Goal: Task Accomplishment & Management: Complete application form

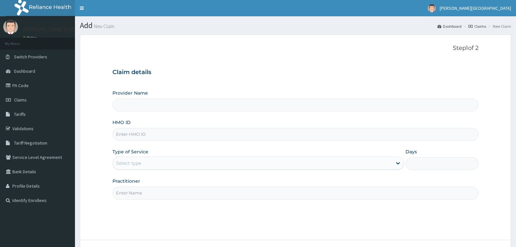
type input "[PERSON_NAME][GEOGRAPHIC_DATA]"
click at [183, 134] on input "HMO ID" at bounding box center [295, 134] width 366 height 13
paste input "KTM/10003/A"
type input "KTM/10003/A"
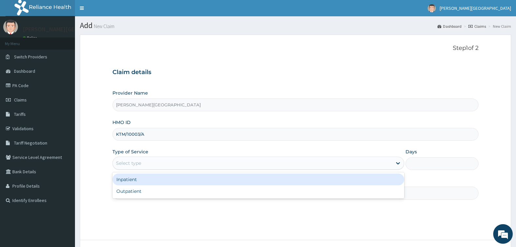
click at [233, 168] on div "Select type" at bounding box center [258, 162] width 292 height 13
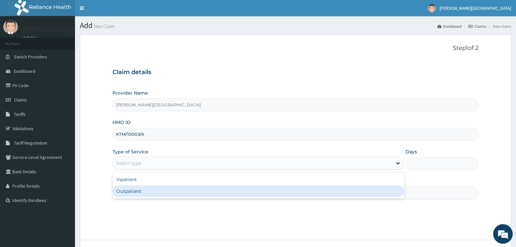
click at [239, 193] on div "Outpatient" at bounding box center [258, 191] width 292 height 12
type input "1"
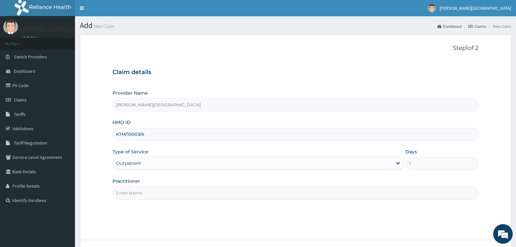
click at [305, 195] on input "Practitioner" at bounding box center [295, 192] width 366 height 13
type input "DR. CHUKA"
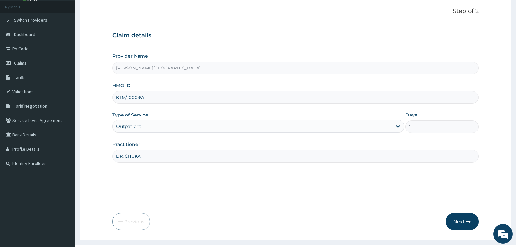
scroll to position [51, 0]
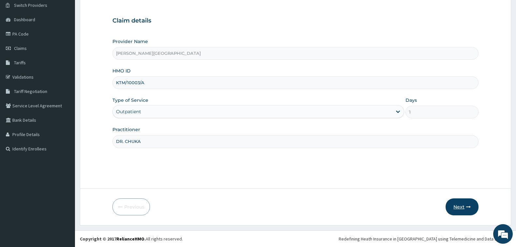
click at [464, 207] on button "Next" at bounding box center [461, 206] width 33 height 17
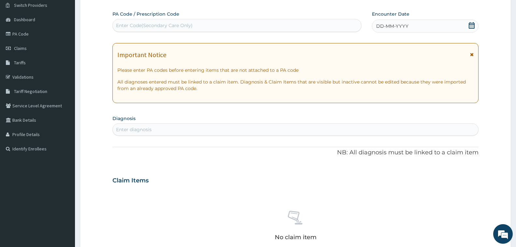
scroll to position [0, 0]
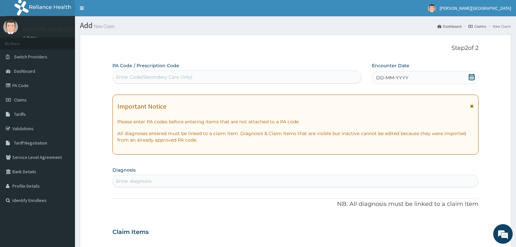
click at [471, 76] on icon at bounding box center [471, 77] width 7 height 7
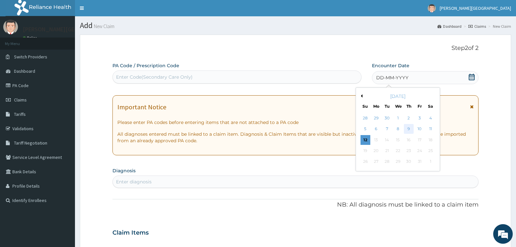
click at [406, 128] on div "9" at bounding box center [409, 129] width 10 height 10
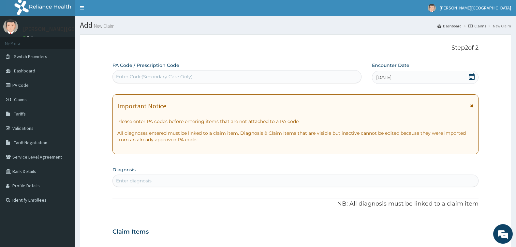
scroll to position [98, 0]
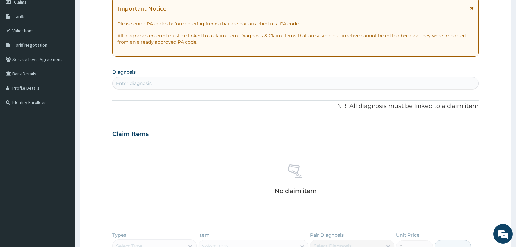
click at [236, 85] on div "Enter diagnosis" at bounding box center [295, 83] width 365 height 10
type input "B"
type input "MALARIA"
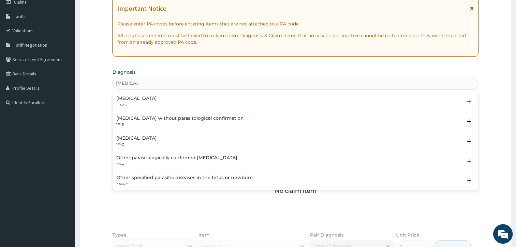
click at [165, 142] on div "Malaria, unspecified 1F4Z" at bounding box center [295, 141] width 358 height 11
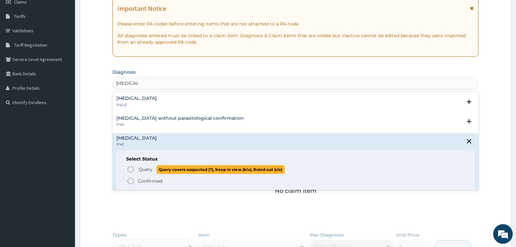
click at [147, 167] on span "Query" at bounding box center [145, 169] width 14 height 7
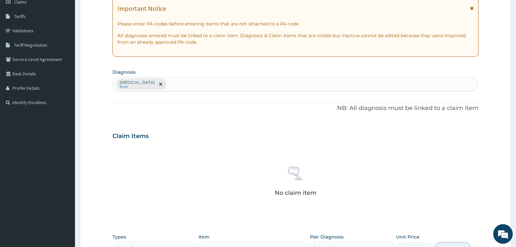
scroll to position [223, 0]
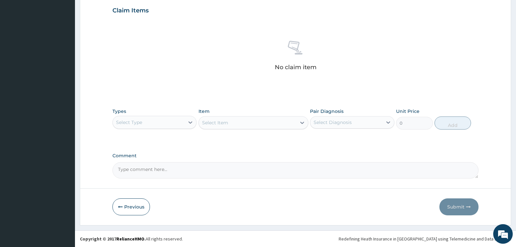
click at [150, 123] on div "Select Type" at bounding box center [149, 122] width 72 height 10
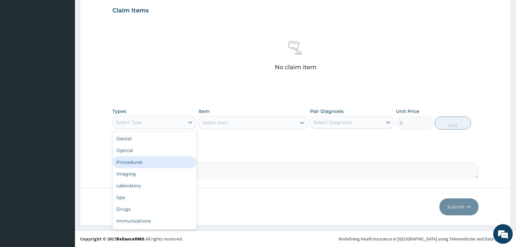
click at [153, 164] on div "Procedures" at bounding box center [154, 162] width 84 height 12
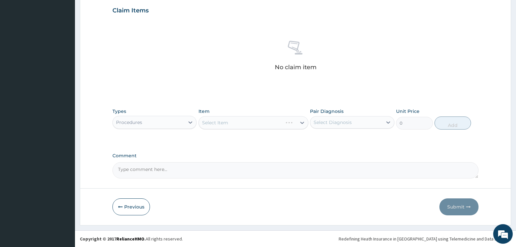
click at [246, 122] on div "Select Item" at bounding box center [253, 122] width 110 height 13
click at [246, 123] on div "Select Item" at bounding box center [247, 122] width 97 height 10
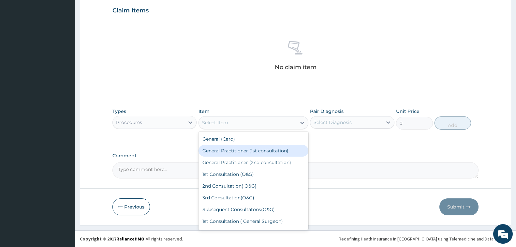
click at [258, 153] on div "General Practitioner (1st consultation)" at bounding box center [253, 151] width 110 height 12
type input "1500"
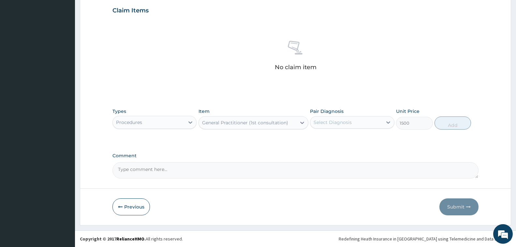
click at [364, 125] on div "Select Diagnosis" at bounding box center [346, 122] width 72 height 10
click at [361, 138] on label "[MEDICAL_DATA]" at bounding box center [341, 138] width 40 height 7
checkbox input "true"
click at [452, 127] on button "Add" at bounding box center [452, 122] width 36 height 13
type input "0"
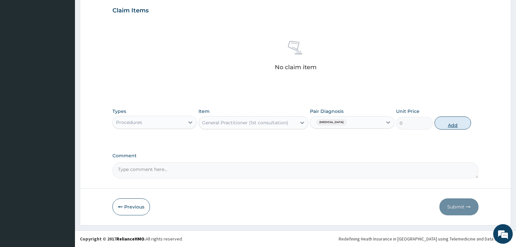
scroll to position [192, 0]
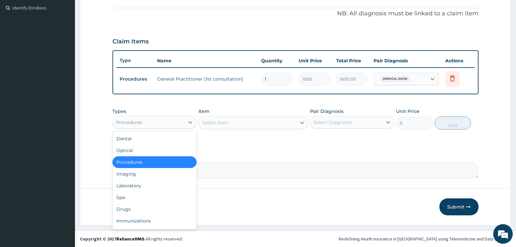
click at [162, 124] on div "Procedures" at bounding box center [149, 122] width 72 height 10
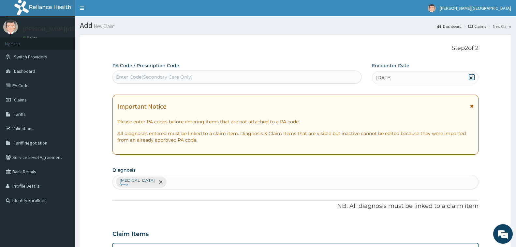
scroll to position [98, 0]
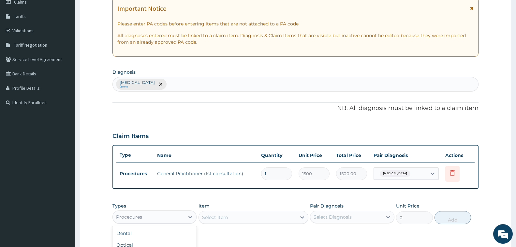
click at [186, 84] on div "Malaria, unspecified Query" at bounding box center [295, 84] width 365 height 14
type input "[MEDICAL_DATA]"
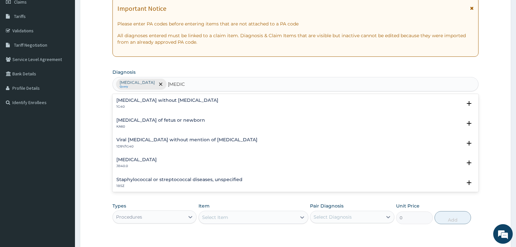
click at [185, 104] on div "Sepsis without septic shock 1G40" at bounding box center [295, 103] width 358 height 11
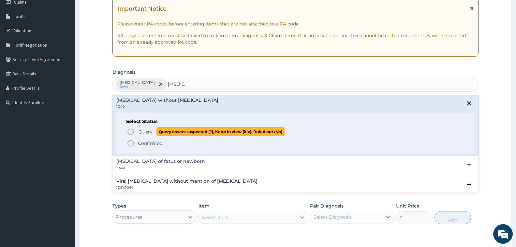
click at [137, 131] on span "Query Query covers suspected (?), Keep in view (kiv), Ruled out (r/o)" at bounding box center [296, 131] width 338 height 9
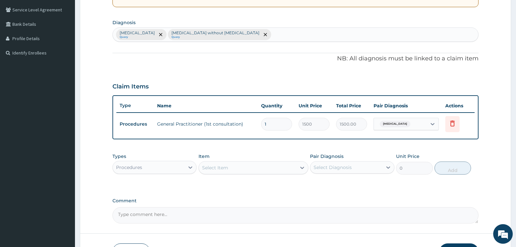
scroll to position [192, 0]
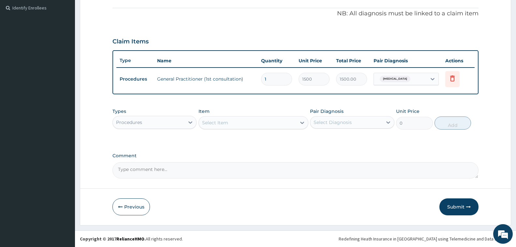
click at [181, 122] on div "Procedures" at bounding box center [149, 122] width 72 height 10
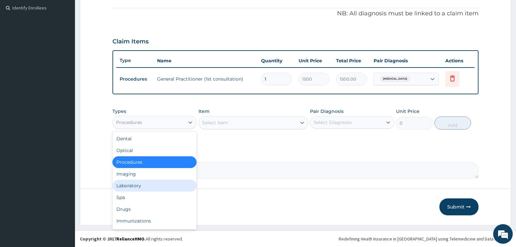
click at [170, 182] on div "Laboratory" at bounding box center [154, 186] width 84 height 12
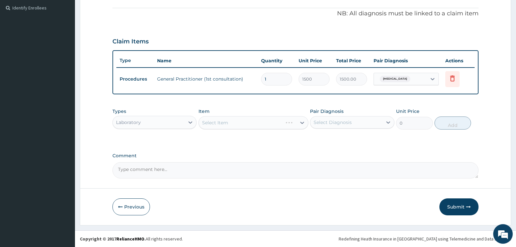
click at [231, 123] on div "Select Item" at bounding box center [253, 122] width 110 height 13
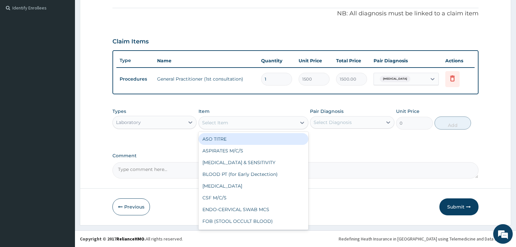
click at [246, 123] on div "Select Item" at bounding box center [247, 122] width 97 height 10
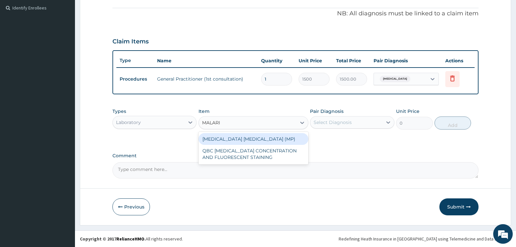
type input "[MEDICAL_DATA]"
click at [259, 138] on div "[MEDICAL_DATA] [MEDICAL_DATA] (MP)" at bounding box center [253, 139] width 110 height 12
type input "560"
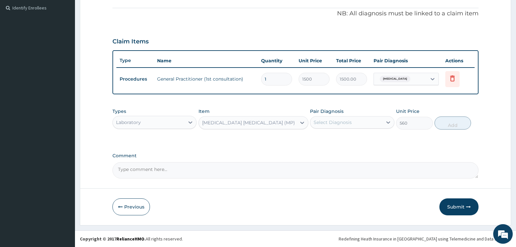
click at [353, 123] on div "Select Diagnosis" at bounding box center [346, 122] width 72 height 10
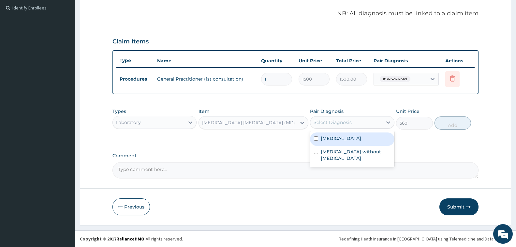
click at [356, 140] on label "[MEDICAL_DATA]" at bounding box center [341, 138] width 40 height 7
checkbox input "true"
click at [454, 124] on button "Add" at bounding box center [452, 122] width 36 height 13
type input "0"
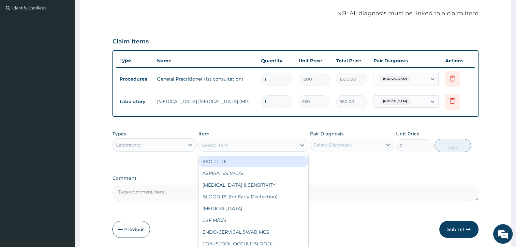
click at [237, 147] on div "Select Item" at bounding box center [247, 145] width 97 height 10
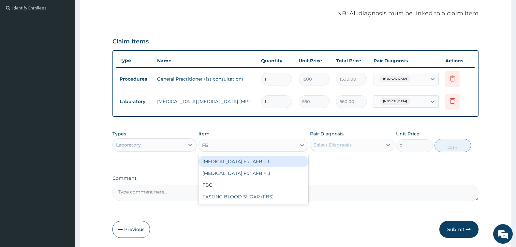
type input "FBC"
click at [266, 160] on div "FBC" at bounding box center [253, 161] width 110 height 12
type input "2000"
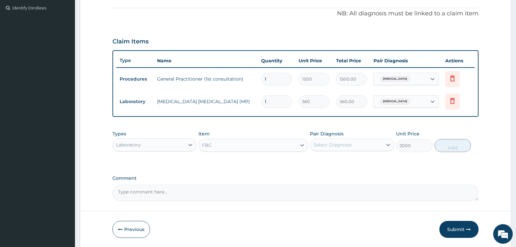
click at [355, 146] on div "Select Diagnosis" at bounding box center [346, 144] width 72 height 10
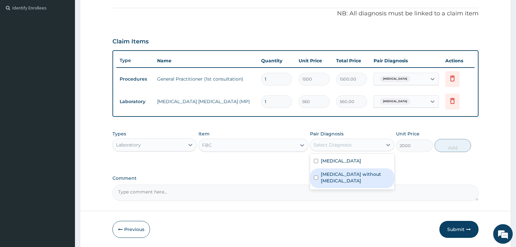
click at [360, 174] on label "[MEDICAL_DATA] without [MEDICAL_DATA]" at bounding box center [355, 177] width 69 height 13
checkbox input "true"
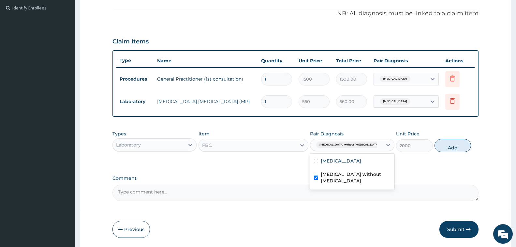
click at [456, 144] on button "Add" at bounding box center [452, 145] width 36 height 13
type input "0"
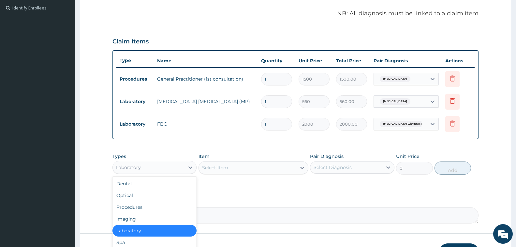
click at [173, 168] on div "Laboratory" at bounding box center [149, 167] width 72 height 10
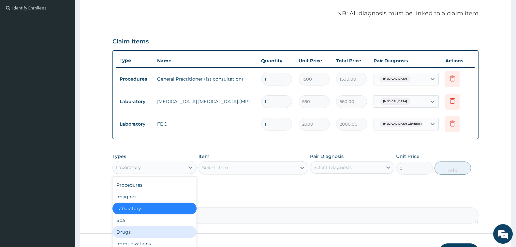
drag, startPoint x: 156, startPoint y: 230, endPoint x: 158, endPoint y: 226, distance: 4.7
click at [155, 230] on div "Drugs" at bounding box center [154, 232] width 84 height 12
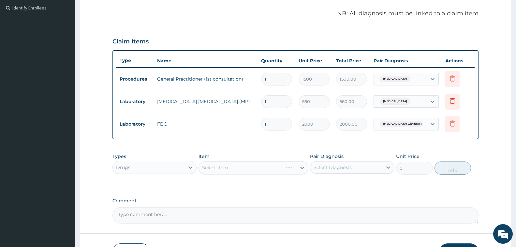
scroll to position [237, 0]
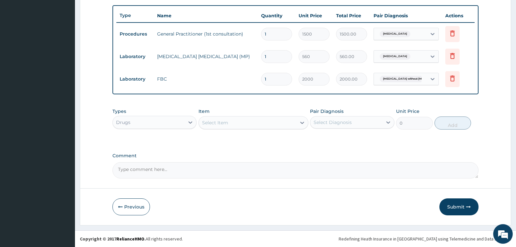
click at [277, 123] on div "Select Item" at bounding box center [247, 122] width 97 height 10
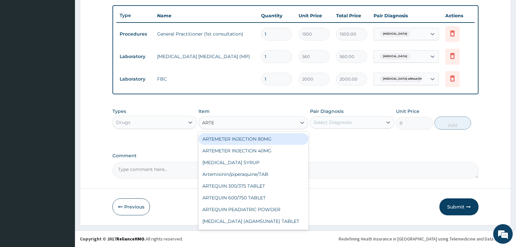
type input "ARTEM"
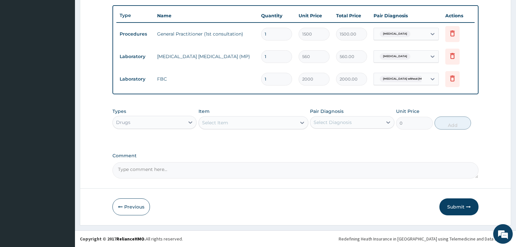
drag, startPoint x: 224, startPoint y: 122, endPoint x: 200, endPoint y: 123, distance: 24.8
click at [200, 123] on div "Select Item" at bounding box center [247, 122] width 97 height 10
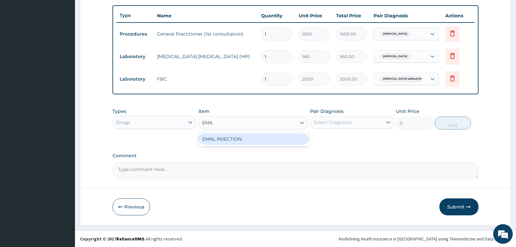
type input "EMAL"
click at [230, 137] on div "EMAL INJECTION" at bounding box center [253, 139] width 110 height 12
type input "708.75"
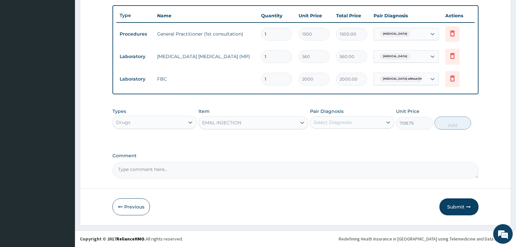
click at [362, 121] on div "Select Diagnosis" at bounding box center [346, 122] width 72 height 10
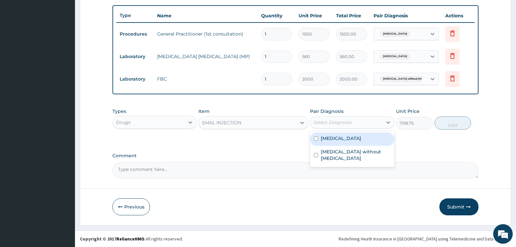
click at [367, 142] on div "[MEDICAL_DATA]" at bounding box center [352, 138] width 84 height 13
checkbox input "true"
click at [458, 125] on button "Add" at bounding box center [452, 122] width 36 height 13
type input "0"
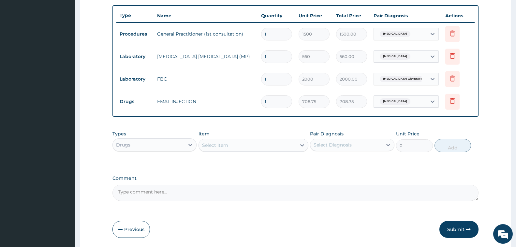
type input "0.00"
type input "3"
type input "2126.25"
type input "3"
click at [232, 146] on div "Select Item" at bounding box center [247, 145] width 97 height 10
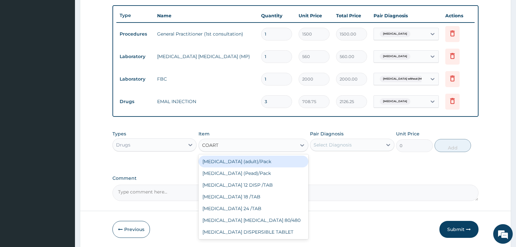
type input "COARTE"
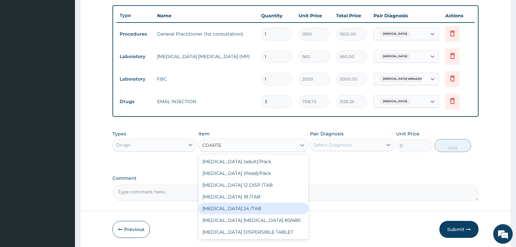
click at [266, 207] on div "[MEDICAL_DATA] 24 /TAB" at bounding box center [253, 208] width 110 height 12
type input "75"
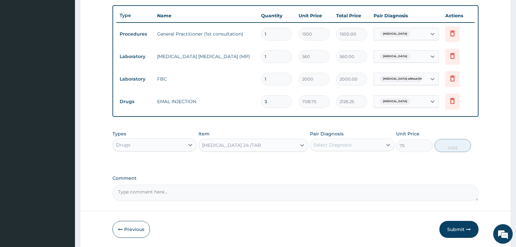
click at [349, 146] on div "Select Diagnosis" at bounding box center [332, 144] width 38 height 7
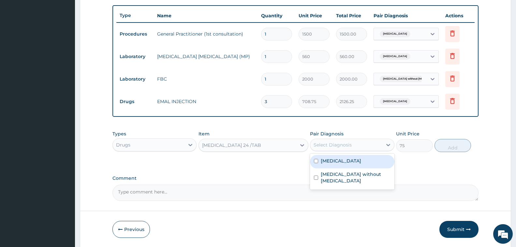
click at [350, 164] on div "[MEDICAL_DATA]" at bounding box center [352, 161] width 84 height 13
checkbox input "true"
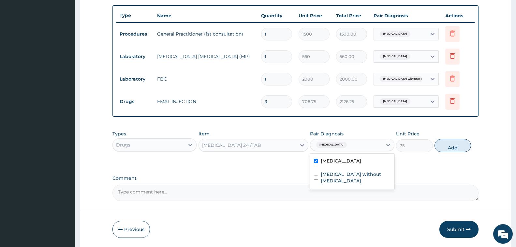
click at [452, 146] on button "Add" at bounding box center [452, 145] width 36 height 13
type input "0"
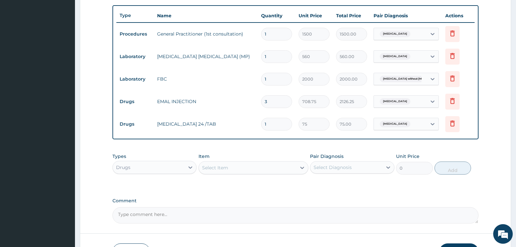
type input "0.00"
type input "2"
type input "150.00"
type input "24"
type input "1800.00"
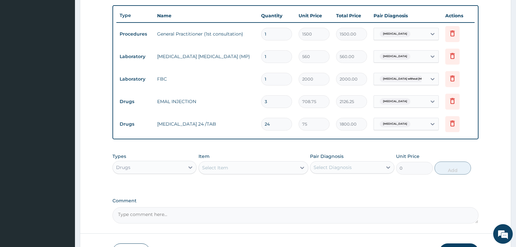
type input "24"
click at [236, 169] on div "Select Item" at bounding box center [247, 167] width 97 height 10
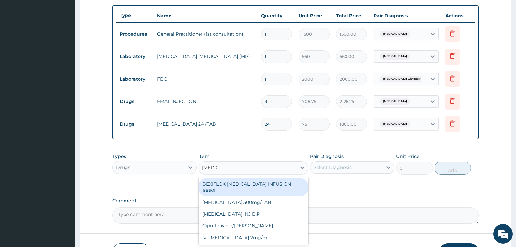
type input "CIPROF"
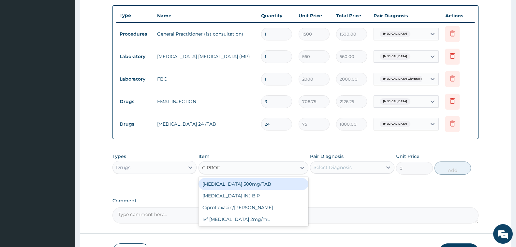
click at [253, 188] on div "[MEDICAL_DATA] 500mg/TAB" at bounding box center [253, 184] width 110 height 12
type input "100"
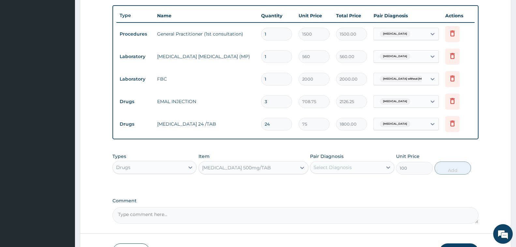
click at [335, 167] on div "Select Diagnosis" at bounding box center [332, 167] width 38 height 7
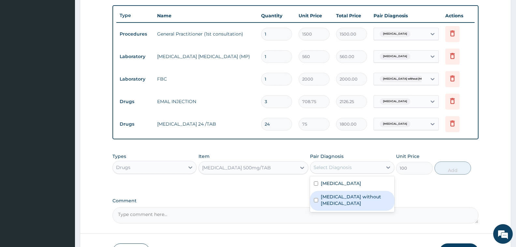
click at [343, 198] on label "[MEDICAL_DATA] without [MEDICAL_DATA]" at bounding box center [355, 199] width 69 height 13
checkbox input "true"
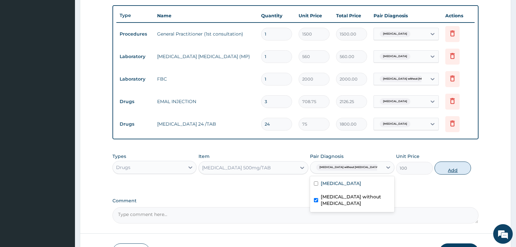
click at [449, 167] on button "Add" at bounding box center [452, 167] width 36 height 13
type input "0"
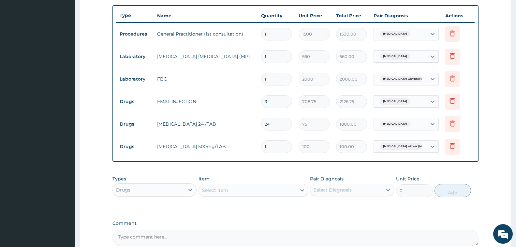
type input "10"
type input "1000.00"
type input "10"
click at [234, 192] on div "Select Item" at bounding box center [247, 190] width 97 height 10
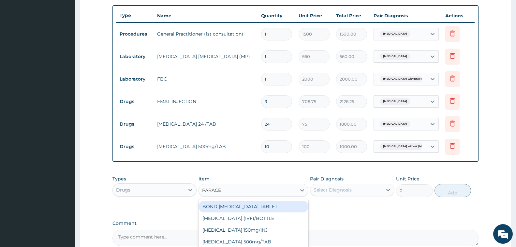
type input "PARACET"
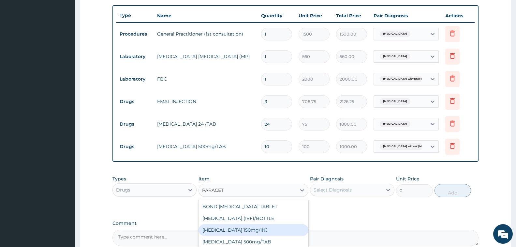
scroll to position [10, 0]
click at [276, 229] on div "[MEDICAL_DATA] 500mg/TAB" at bounding box center [253, 231] width 110 height 12
type input "7"
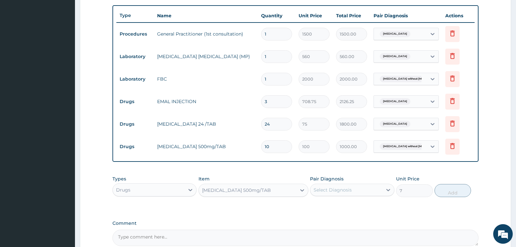
click at [324, 191] on div "Select Diagnosis" at bounding box center [332, 189] width 38 height 7
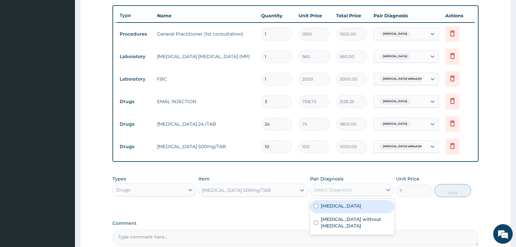
click at [326, 207] on label "[MEDICAL_DATA]" at bounding box center [341, 205] width 40 height 7
checkbox input "true"
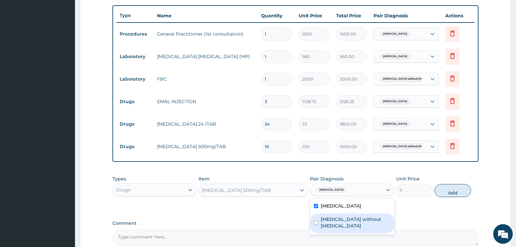
drag, startPoint x: 326, startPoint y: 219, endPoint x: 331, endPoint y: 219, distance: 5.5
click at [326, 220] on label "[MEDICAL_DATA] without [MEDICAL_DATA]" at bounding box center [355, 222] width 69 height 13
checkbox input "true"
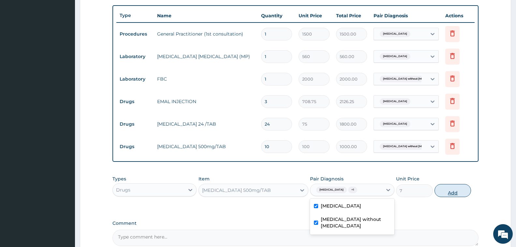
click at [458, 189] on button "Add" at bounding box center [452, 190] width 36 height 13
type input "0"
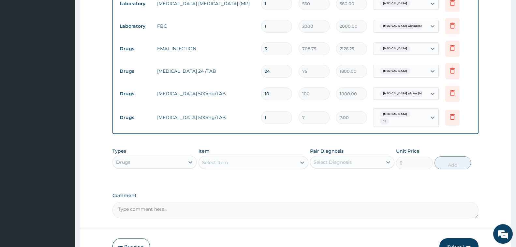
scroll to position [330, 0]
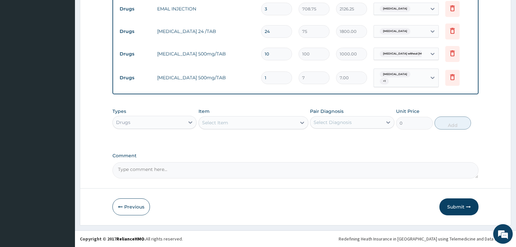
type input "18"
type input "126.00"
type input "18"
click at [245, 124] on div "Select Item" at bounding box center [247, 122] width 97 height 10
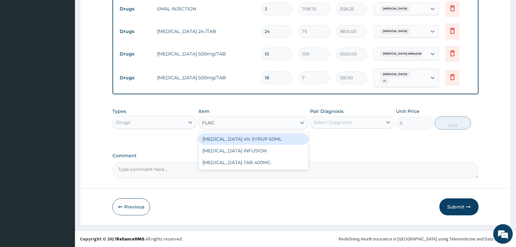
type input "FLAGY"
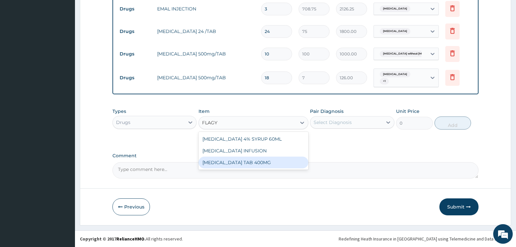
click at [256, 161] on div "[MEDICAL_DATA] TAB 400MG" at bounding box center [253, 162] width 110 height 12
type input "35"
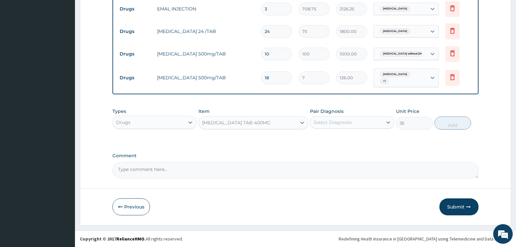
click at [341, 125] on div "Select Diagnosis" at bounding box center [332, 122] width 38 height 7
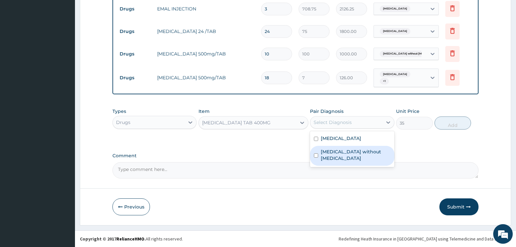
click at [340, 152] on label "[MEDICAL_DATA] without [MEDICAL_DATA]" at bounding box center [355, 154] width 69 height 13
checkbox input "true"
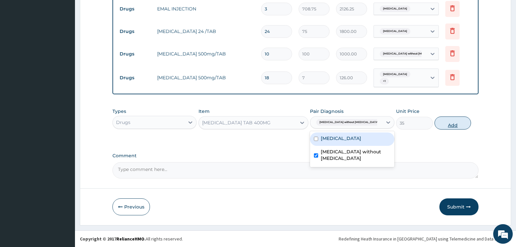
click at [447, 128] on button "Add" at bounding box center [452, 122] width 36 height 13
type input "0"
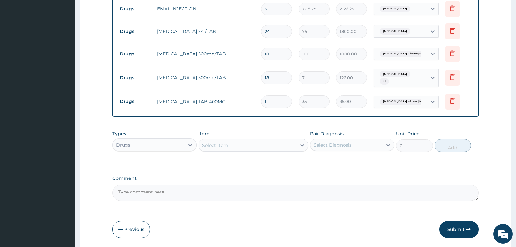
type input "11"
type input "385.00"
type input "115"
type input "4025.00"
type input "11"
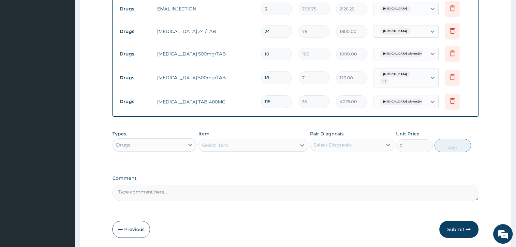
type input "385.00"
type input "1"
type input "35.00"
type input "15"
type input "525.00"
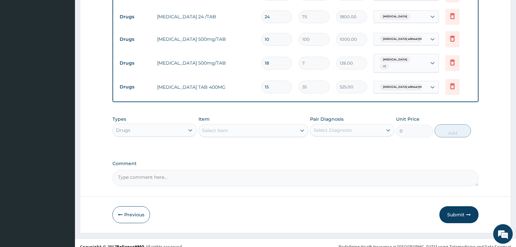
scroll to position [352, 0]
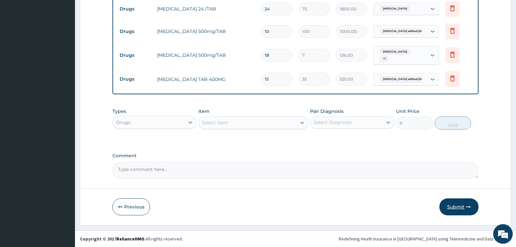
type input "15"
click at [452, 207] on button "Submit" at bounding box center [458, 206] width 39 height 17
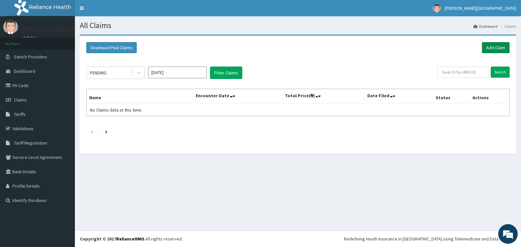
click at [499, 51] on link "Add Claim" at bounding box center [496, 47] width 28 height 11
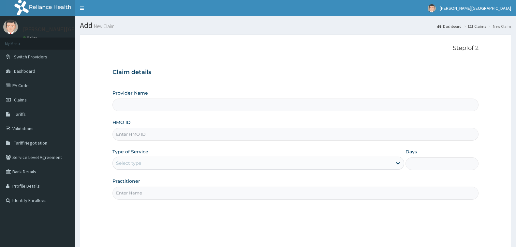
type input "[PERSON_NAME][GEOGRAPHIC_DATA]"
click at [176, 137] on input "HMO ID" at bounding box center [295, 134] width 366 height 13
paste input "STZ/10228/B"
type input "STZ/10228/B"
click at [326, 164] on div "Select type" at bounding box center [252, 163] width 279 height 10
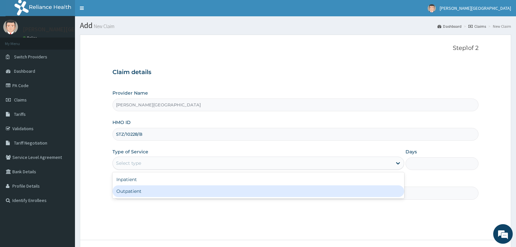
click at [282, 195] on div "Outpatient" at bounding box center [258, 191] width 292 height 12
type input "1"
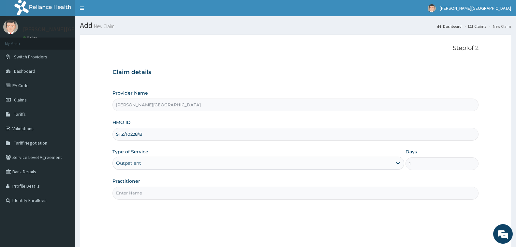
click at [288, 194] on input "Practitioner" at bounding box center [295, 192] width 366 height 13
type input "DR. CHUKA"
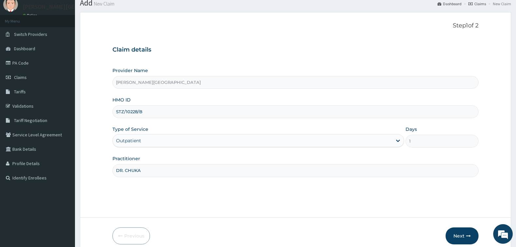
scroll to position [51, 0]
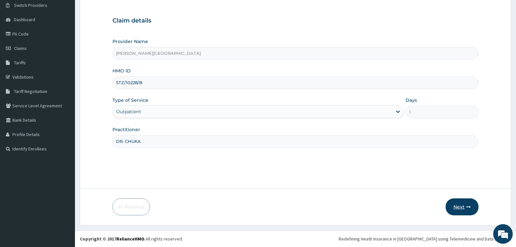
click at [462, 208] on button "Next" at bounding box center [461, 206] width 33 height 17
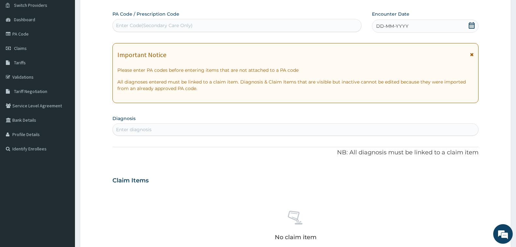
click at [469, 24] on icon at bounding box center [472, 25] width 6 height 7
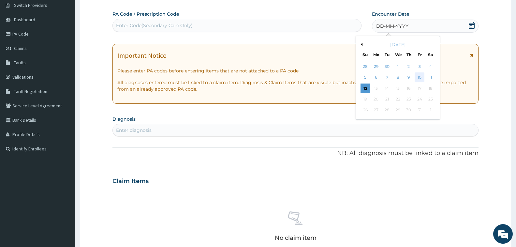
click at [420, 77] on div "10" at bounding box center [419, 78] width 10 height 10
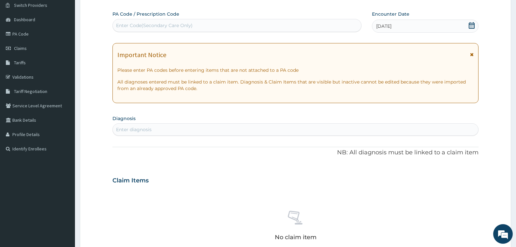
click at [237, 130] on div "Enter diagnosis" at bounding box center [295, 129] width 365 height 10
type input "MALARIA"
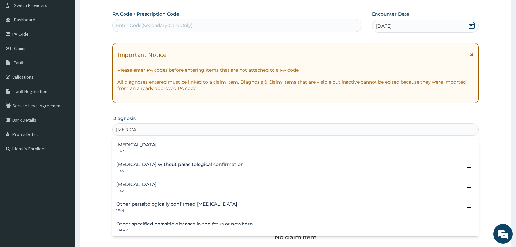
click at [155, 185] on h4 "Malaria, unspecified" at bounding box center [136, 184] width 40 height 5
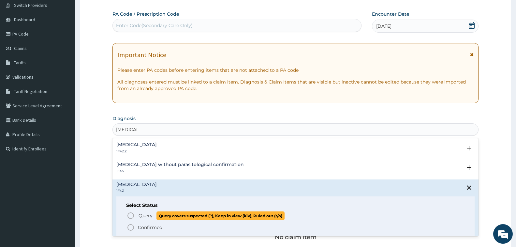
click at [133, 214] on icon "status option query" at bounding box center [131, 215] width 8 height 8
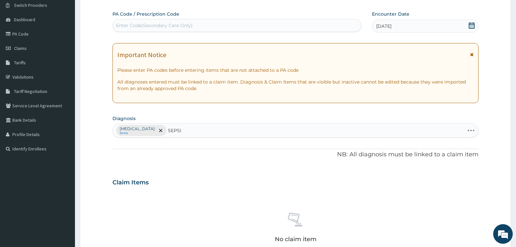
type input "SEPSIS"
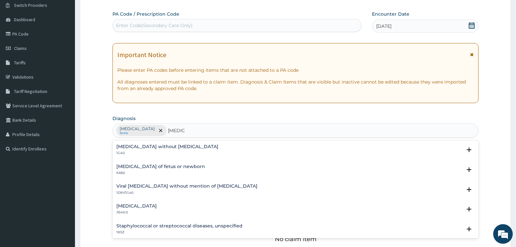
click at [169, 148] on h4 "Sepsis without septic shock" at bounding box center [167, 146] width 102 height 5
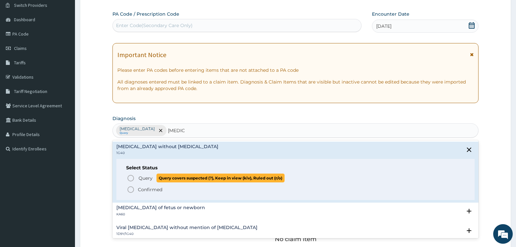
click at [140, 179] on span "Query" at bounding box center [145, 178] width 14 height 7
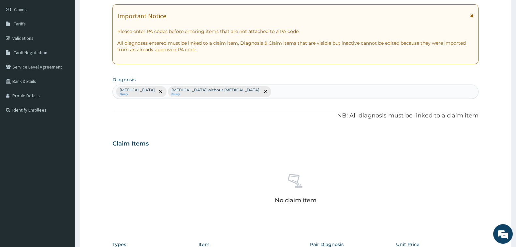
scroll to position [182, 0]
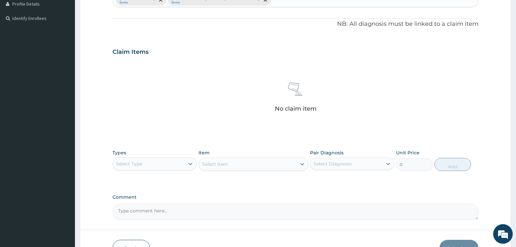
click at [153, 167] on div "Select Type" at bounding box center [149, 163] width 72 height 10
click at [151, 203] on div "Procedures" at bounding box center [154, 203] width 84 height 12
click at [256, 164] on div "Select Item" at bounding box center [247, 164] width 97 height 10
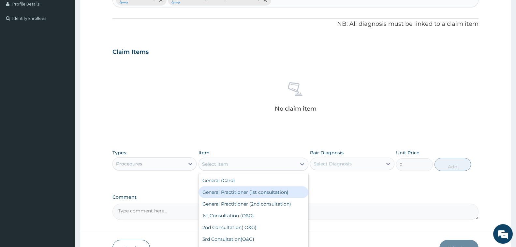
click at [263, 192] on div "General Practitioner (1st consultation)" at bounding box center [253, 192] width 110 height 12
type input "1500"
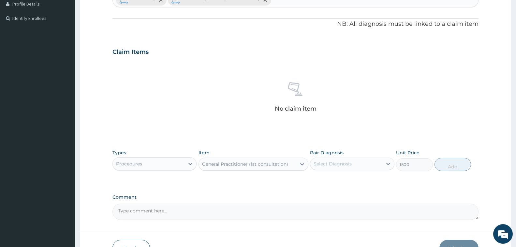
click at [367, 161] on div "Select Diagnosis" at bounding box center [346, 163] width 72 height 10
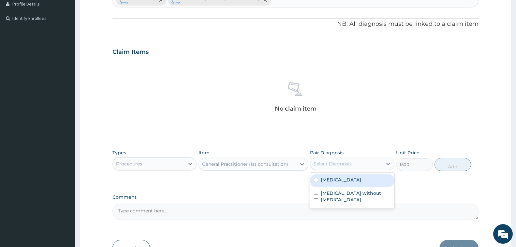
click at [361, 178] on label "[MEDICAL_DATA]" at bounding box center [341, 179] width 40 height 7
checkbox input "true"
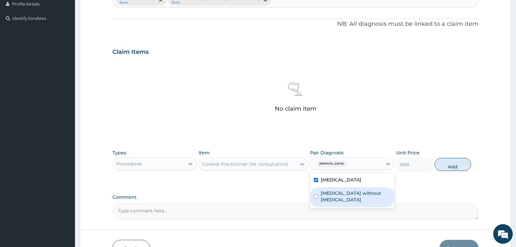
click at [366, 195] on label "[MEDICAL_DATA] without [MEDICAL_DATA]" at bounding box center [355, 196] width 69 height 13
checkbox input "true"
click at [450, 166] on button "Add" at bounding box center [452, 164] width 36 height 13
type input "0"
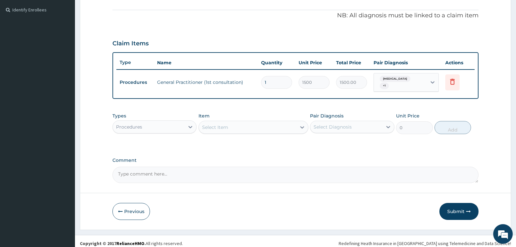
scroll to position [195, 0]
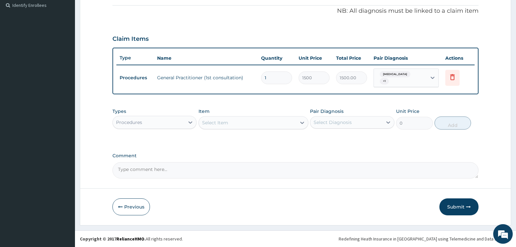
click at [164, 122] on div "Procedures" at bounding box center [149, 122] width 72 height 10
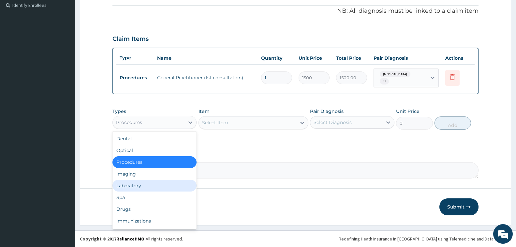
click at [163, 186] on div "Laboratory" at bounding box center [154, 186] width 84 height 12
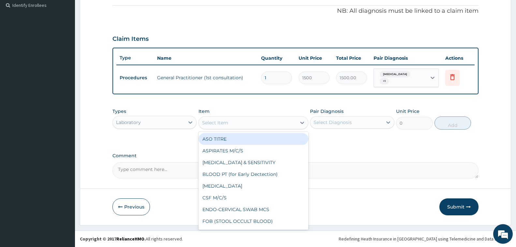
click at [266, 124] on div "Select Item" at bounding box center [247, 122] width 97 height 10
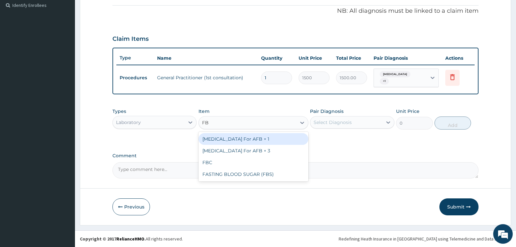
type input "FBC"
click at [269, 140] on div "FBC" at bounding box center [253, 139] width 110 height 12
type input "2000"
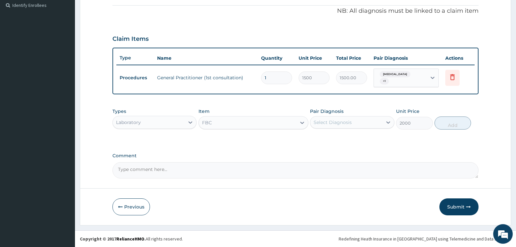
click at [366, 124] on div "Select Diagnosis" at bounding box center [346, 122] width 72 height 10
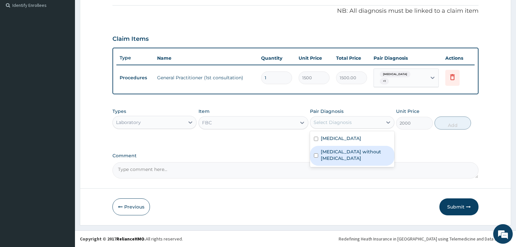
click at [369, 153] on label "[MEDICAL_DATA] without [MEDICAL_DATA]" at bounding box center [355, 154] width 69 height 13
checkbox input "true"
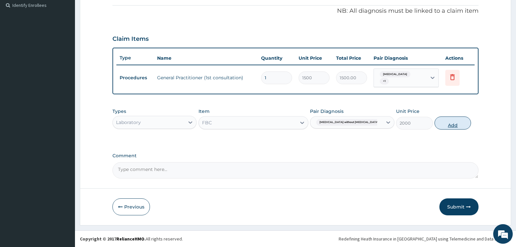
click at [450, 123] on button "Add" at bounding box center [452, 122] width 36 height 13
type input "0"
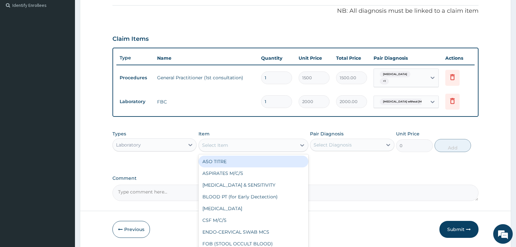
click at [230, 146] on div "Select Item" at bounding box center [247, 145] width 97 height 10
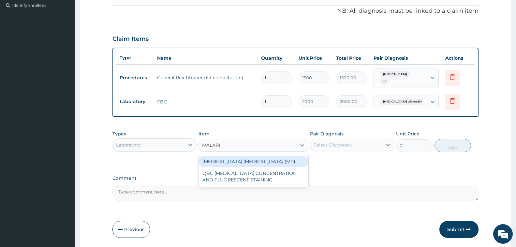
type input "[MEDICAL_DATA]"
click at [248, 163] on div "[MEDICAL_DATA] [MEDICAL_DATA] (MP)" at bounding box center [253, 161] width 110 height 12
type input "560"
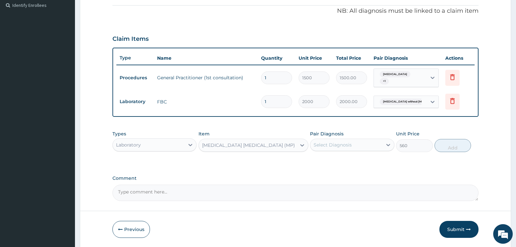
click at [359, 145] on div "Select Diagnosis" at bounding box center [346, 144] width 72 height 10
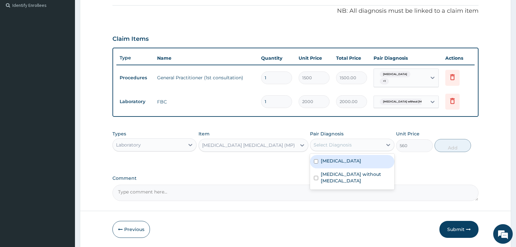
click at [355, 162] on label "[MEDICAL_DATA]" at bounding box center [341, 160] width 40 height 7
checkbox input "true"
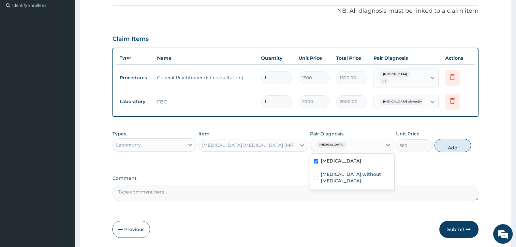
click at [456, 145] on button "Add" at bounding box center [452, 145] width 36 height 13
type input "0"
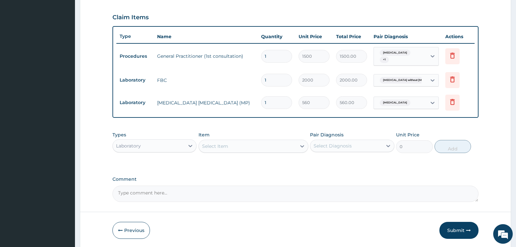
scroll to position [240, 0]
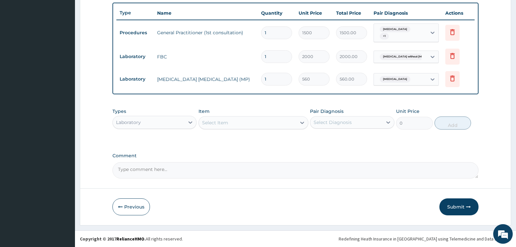
click at [180, 124] on div "Laboratory" at bounding box center [149, 122] width 72 height 10
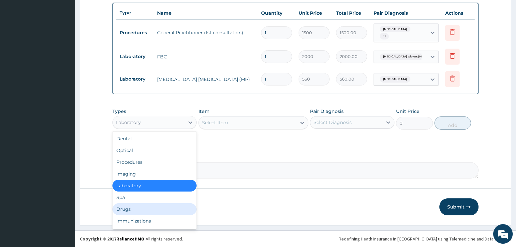
click at [162, 210] on div "Drugs" at bounding box center [154, 209] width 84 height 12
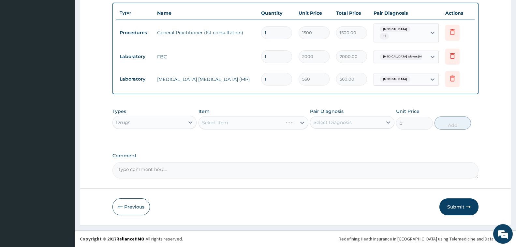
click at [224, 123] on div "Select Item" at bounding box center [253, 122] width 110 height 13
click at [224, 123] on div "Select Item" at bounding box center [215, 122] width 26 height 7
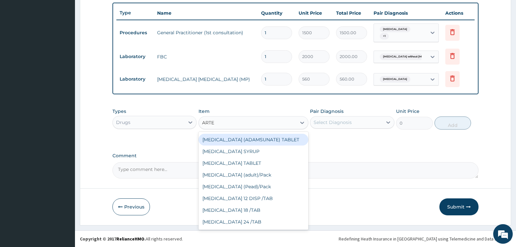
scroll to position [98, 0]
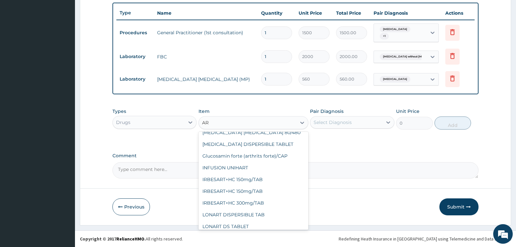
type input "A"
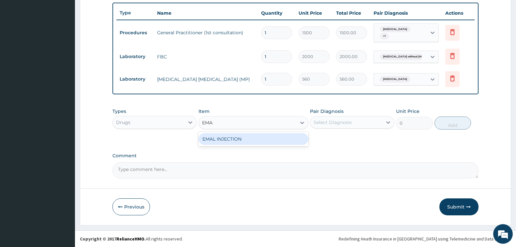
scroll to position [0, 0]
type input "EMAL"
click at [268, 141] on div "EMAL INJECTION" at bounding box center [253, 139] width 110 height 12
type input "708.75"
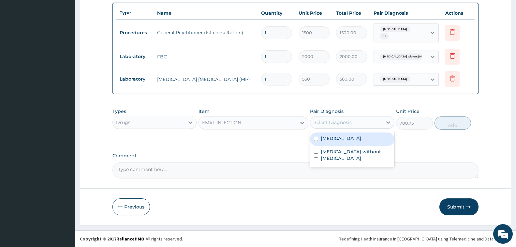
click at [340, 122] on div "Select Diagnosis" at bounding box center [332, 122] width 38 height 7
click at [345, 141] on label "[MEDICAL_DATA]" at bounding box center [341, 138] width 40 height 7
checkbox input "true"
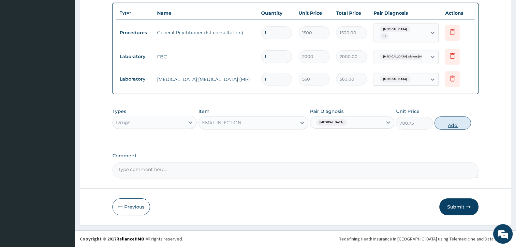
click at [446, 126] on button "Add" at bounding box center [452, 122] width 36 height 13
type input "0"
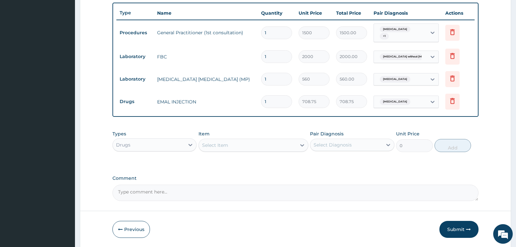
type input "0.00"
type input "3"
type input "2126.25"
type input "3"
click at [229, 148] on div "Select Item" at bounding box center [247, 145] width 97 height 10
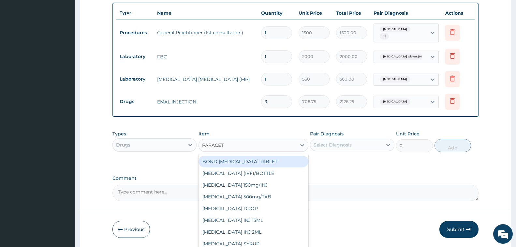
type input "PARACETA"
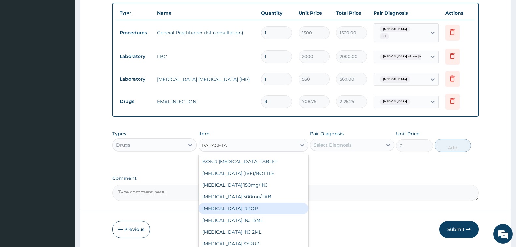
scroll to position [10, 0]
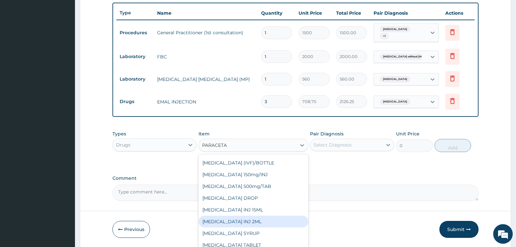
click at [263, 221] on div "[MEDICAL_DATA] INJ 2ML" at bounding box center [253, 221] width 110 height 12
type input "250"
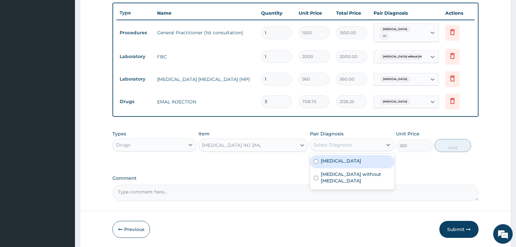
click at [349, 144] on div "Select Diagnosis" at bounding box center [332, 144] width 38 height 7
click at [346, 164] on div "[MEDICAL_DATA]" at bounding box center [352, 161] width 84 height 13
checkbox input "true"
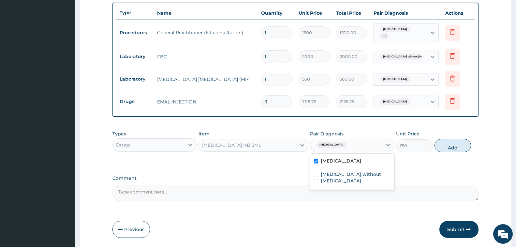
click at [447, 148] on button "Add" at bounding box center [452, 145] width 36 height 13
type input "0"
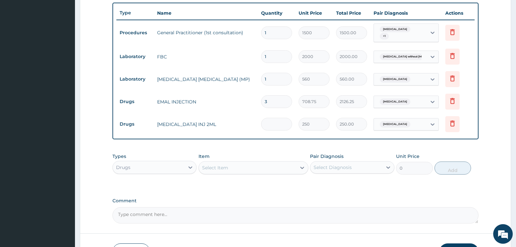
type input "0.00"
type input "6"
type input "1500.00"
type input "6"
click at [361, 138] on div "Type Name Quantity Unit Price Total Price Pair Diagnosis Actions Procedures Gen…" at bounding box center [295, 71] width 366 height 137
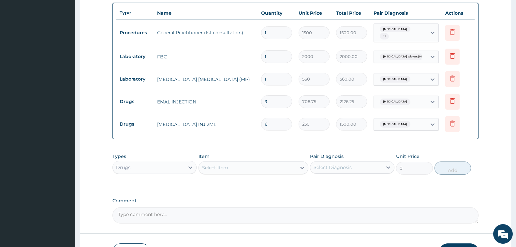
click at [241, 170] on div "Select Item" at bounding box center [247, 167] width 97 height 10
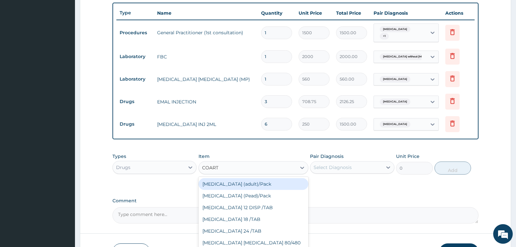
type input "COARTE"
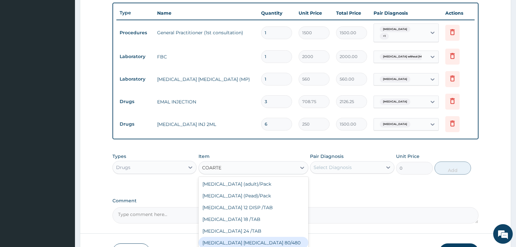
click at [267, 243] on div "[MEDICAL_DATA] [MEDICAL_DATA] 80/480" at bounding box center [253, 243] width 110 height 12
type input "1200"
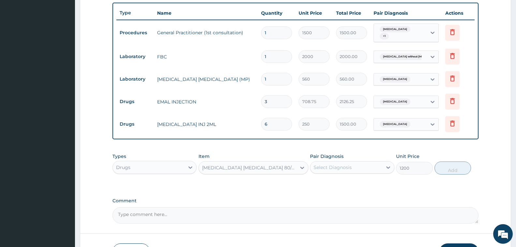
click at [352, 167] on div "Select Diagnosis" at bounding box center [332, 167] width 38 height 7
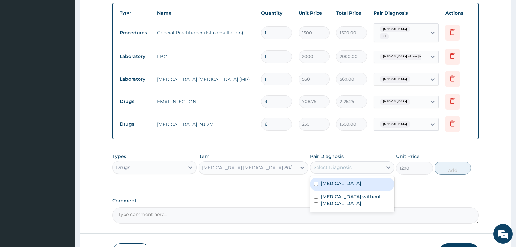
click at [349, 186] on label "[MEDICAL_DATA]" at bounding box center [341, 183] width 40 height 7
checkbox input "true"
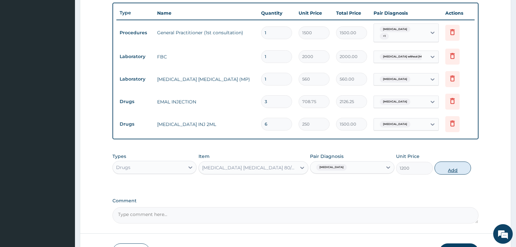
click at [456, 170] on button "Add" at bounding box center [452, 167] width 36 height 13
type input "0"
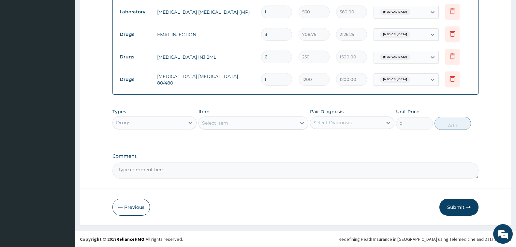
scroll to position [307, 0]
click at [236, 118] on div "Select Item" at bounding box center [247, 122] width 97 height 10
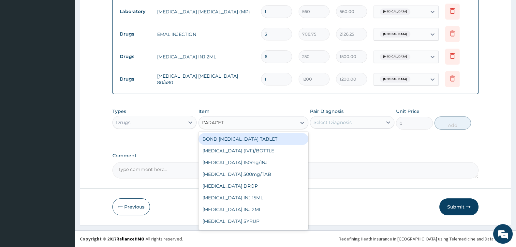
type input "PARACETA"
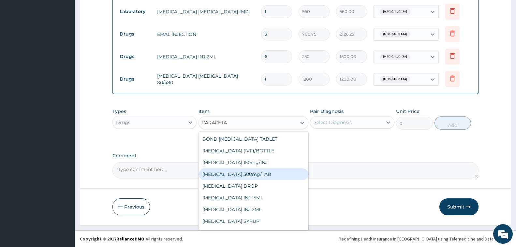
click at [264, 172] on div "[MEDICAL_DATA] 500mg/TAB" at bounding box center [253, 174] width 110 height 12
type input "7"
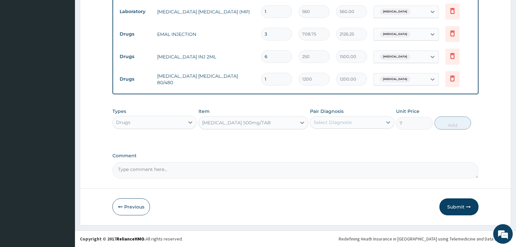
click at [351, 122] on div "Select Diagnosis" at bounding box center [332, 122] width 38 height 7
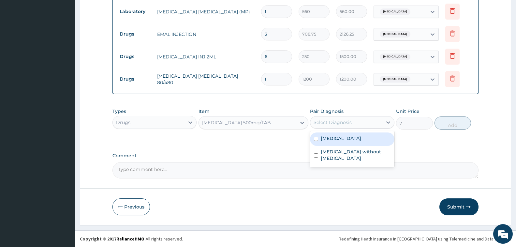
click at [351, 138] on label "[MEDICAL_DATA]" at bounding box center [341, 138] width 40 height 7
checkbox input "true"
click at [444, 124] on button "Add" at bounding box center [452, 122] width 36 height 13
type input "0"
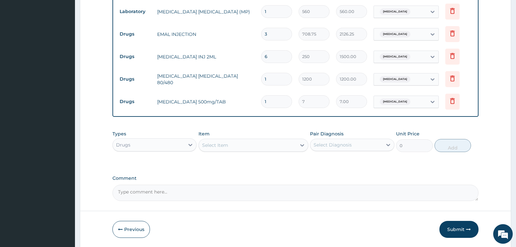
type input "18"
type input "126.00"
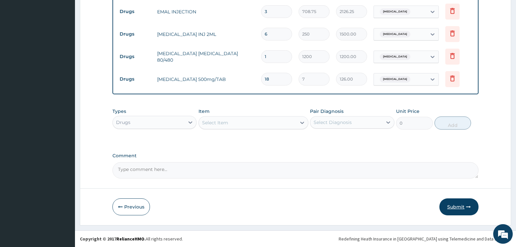
type input "18"
click at [454, 210] on button "Submit" at bounding box center [458, 206] width 39 height 17
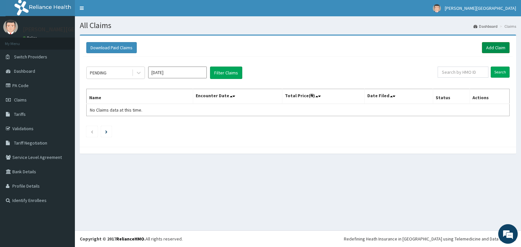
click at [499, 50] on link "Add Claim" at bounding box center [496, 47] width 28 height 11
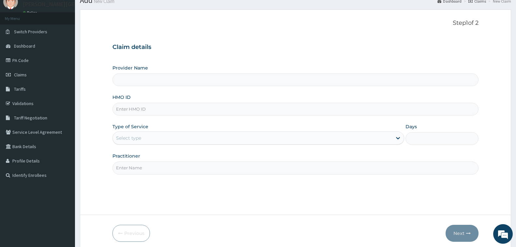
scroll to position [33, 0]
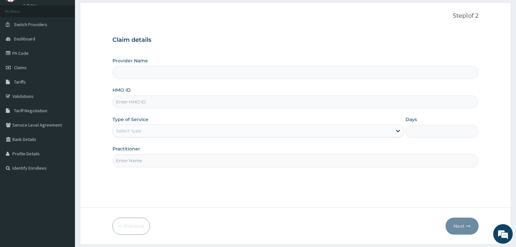
type input "[PERSON_NAME][GEOGRAPHIC_DATA]"
click at [183, 96] on input "HMO ID" at bounding box center [295, 101] width 366 height 13
type input "LEL/10004/A"
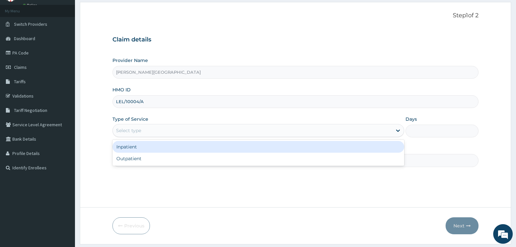
click at [210, 134] on div "Select type" at bounding box center [252, 130] width 279 height 10
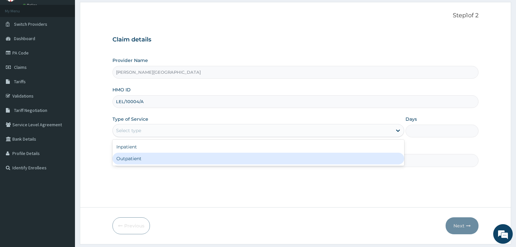
click at [205, 160] on div "Outpatient" at bounding box center [258, 158] width 292 height 12
type input "1"
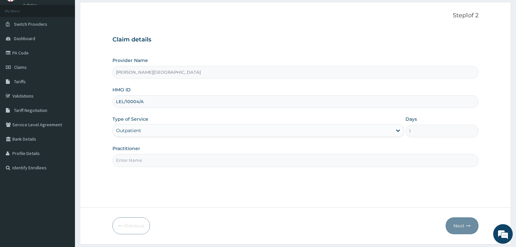
click at [285, 163] on input "Practitioner" at bounding box center [295, 160] width 366 height 13
type input "DR. CHUKA"
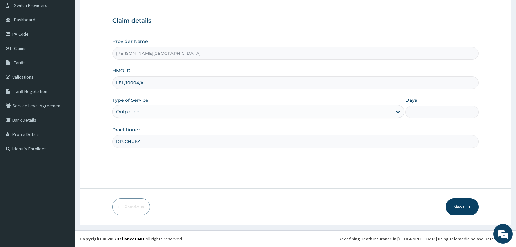
click at [458, 206] on button "Next" at bounding box center [461, 206] width 33 height 17
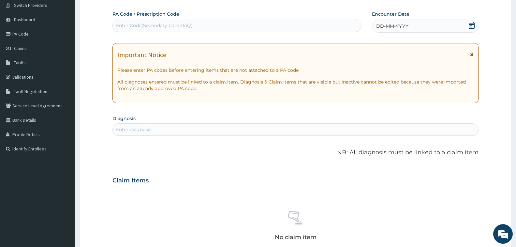
click at [472, 25] on icon at bounding box center [471, 25] width 7 height 7
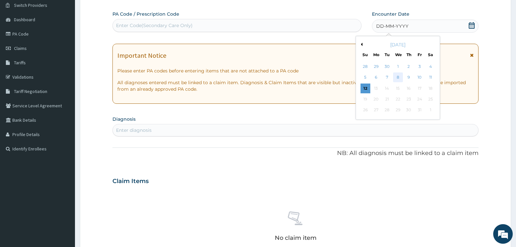
click at [398, 76] on div "8" at bounding box center [398, 78] width 10 height 10
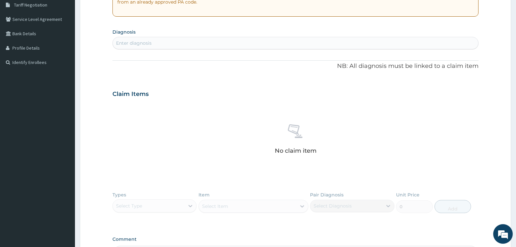
scroll to position [149, 0]
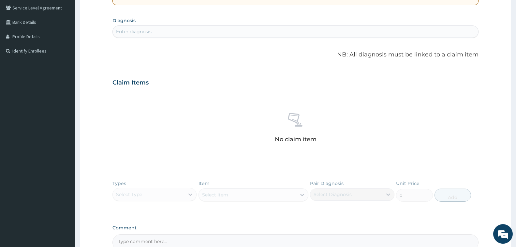
click at [213, 31] on div "Enter diagnosis" at bounding box center [295, 31] width 365 height 10
type input "MALARIA"
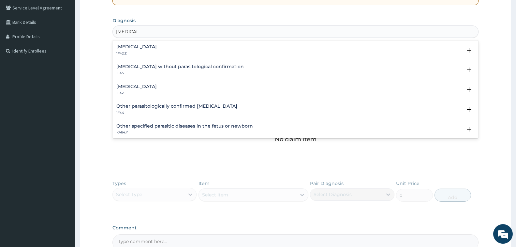
click at [152, 88] on h4 "Malaria, unspecified" at bounding box center [136, 86] width 40 height 5
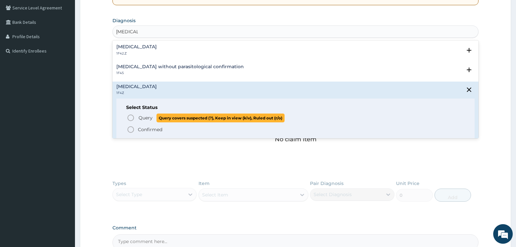
drag, startPoint x: 130, startPoint y: 116, endPoint x: 129, endPoint y: 111, distance: 5.6
click at [130, 117] on icon "status option query" at bounding box center [131, 118] width 8 height 8
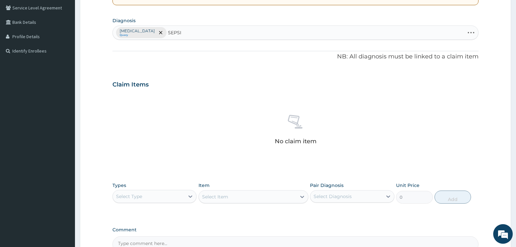
type input "SEPSIS"
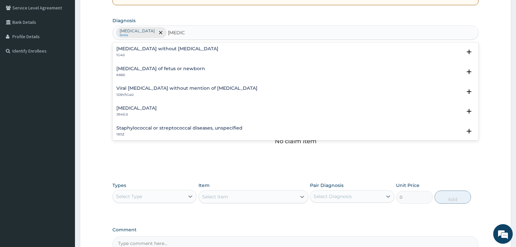
click at [166, 52] on div "Sepsis without septic shock 1G40" at bounding box center [167, 51] width 102 height 11
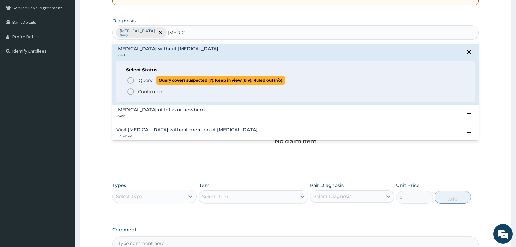
click at [148, 82] on span "Query" at bounding box center [145, 80] width 14 height 7
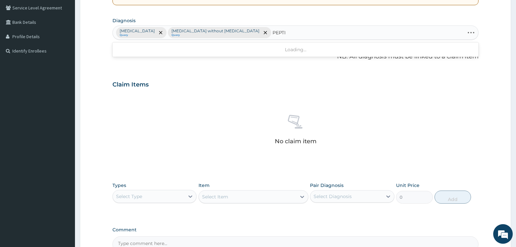
type input "PEPTIC"
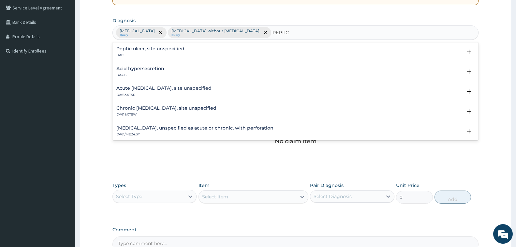
click at [179, 55] on p "DA61" at bounding box center [150, 55] width 68 height 5
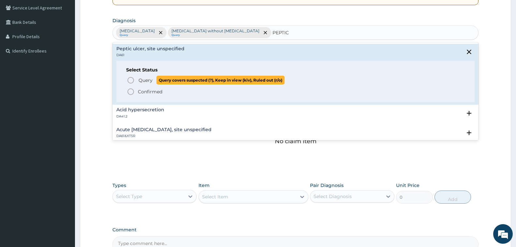
click at [144, 81] on span "Query" at bounding box center [145, 80] width 14 height 7
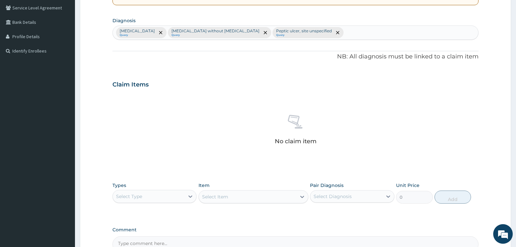
click at [499, 51] on form "Step 2 of 2 PA Code / Prescription Code Enter Code(Secondary Care Only) Encount…" at bounding box center [295, 91] width 431 height 413
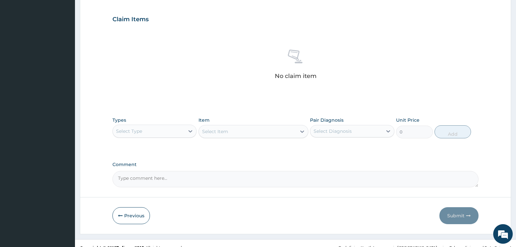
scroll to position [223, 0]
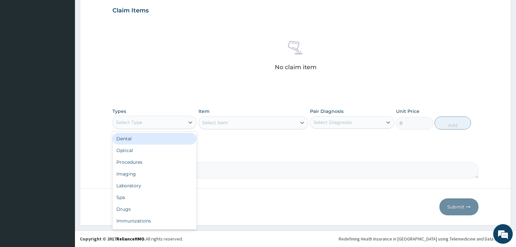
click at [156, 123] on div "Select Type" at bounding box center [149, 122] width 72 height 10
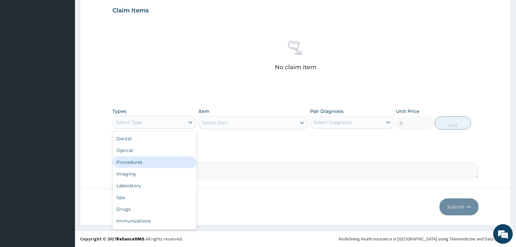
click at [153, 162] on div "Procedures" at bounding box center [154, 162] width 84 height 12
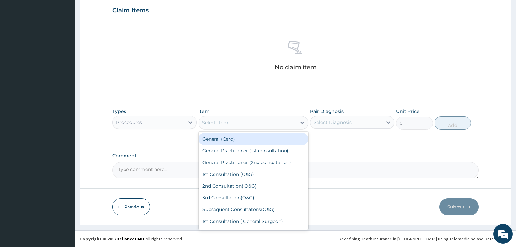
click at [224, 124] on div "Select Item" at bounding box center [215, 122] width 26 height 7
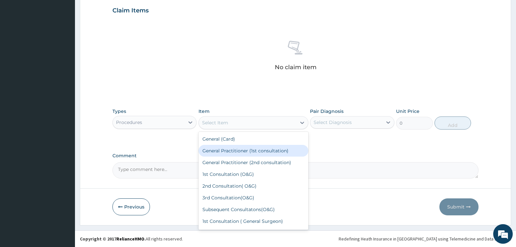
click at [270, 148] on div "General Practitioner (1st consultation)" at bounding box center [253, 151] width 110 height 12
type input "1500"
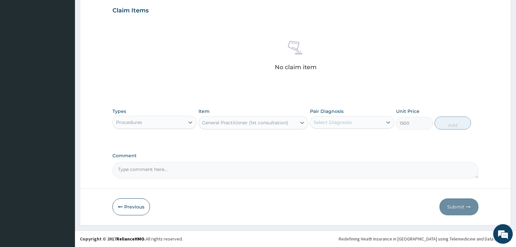
click at [341, 124] on div "Select Diagnosis" at bounding box center [332, 122] width 38 height 7
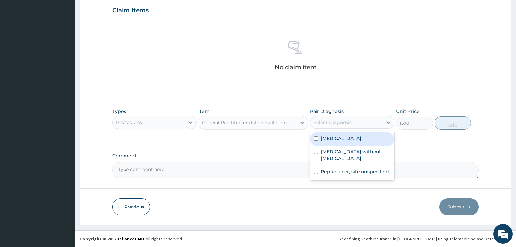
click at [338, 139] on label "[MEDICAL_DATA]" at bounding box center [341, 138] width 40 height 7
checkbox input "true"
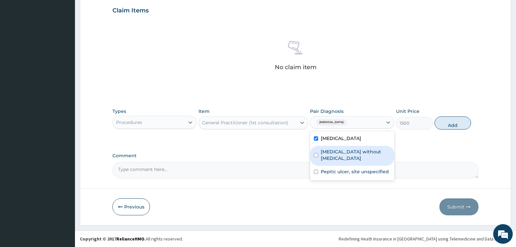
click at [341, 152] on label "[MEDICAL_DATA] without [MEDICAL_DATA]" at bounding box center [355, 154] width 69 height 13
checkbox input "true"
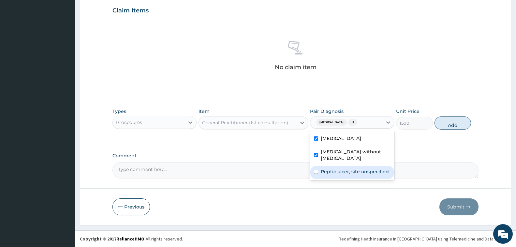
click at [341, 168] on label "Peptic ulcer, site unspecified" at bounding box center [355, 171] width 68 height 7
checkbox input "true"
click at [444, 124] on button "Add" at bounding box center [452, 122] width 36 height 13
type input "0"
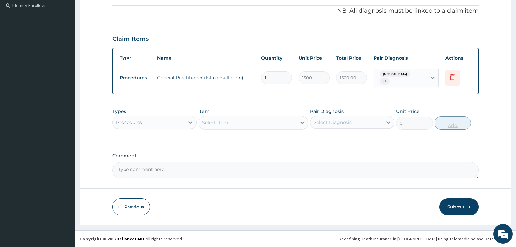
scroll to position [195, 0]
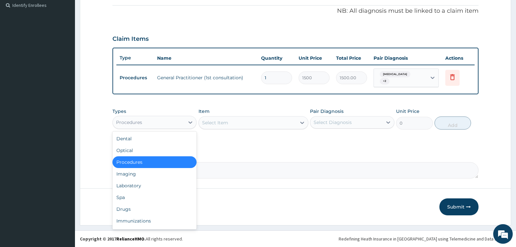
click at [176, 124] on div "Procedures" at bounding box center [149, 122] width 72 height 10
click at [161, 186] on div "Laboratory" at bounding box center [154, 186] width 84 height 12
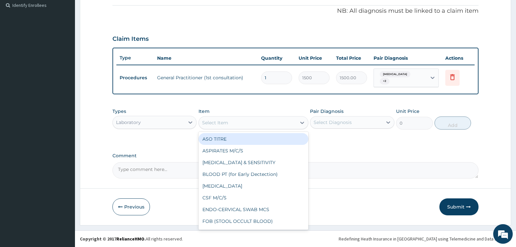
click at [230, 122] on div "Select Item" at bounding box center [247, 122] width 97 height 10
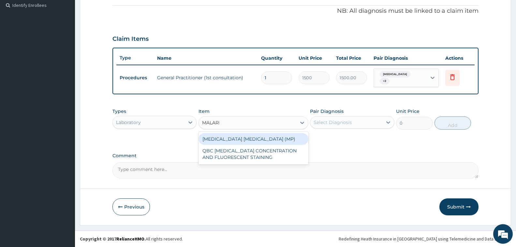
type input "[MEDICAL_DATA]"
click at [280, 141] on div "[MEDICAL_DATA] [MEDICAL_DATA] (MP)" at bounding box center [253, 139] width 110 height 12
type input "560"
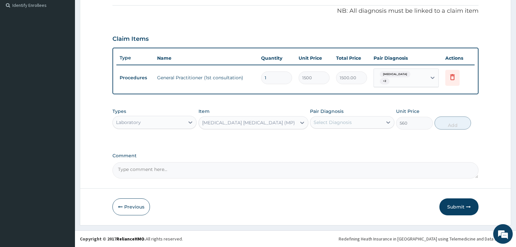
click at [336, 118] on div "Select Diagnosis" at bounding box center [346, 122] width 72 height 10
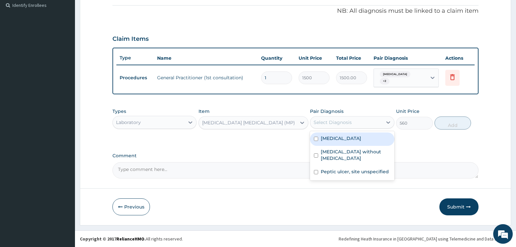
click at [345, 136] on label "[MEDICAL_DATA]" at bounding box center [341, 138] width 40 height 7
checkbox input "true"
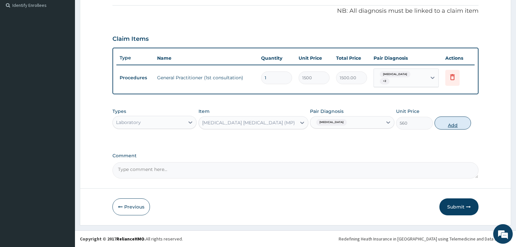
click at [448, 124] on button "Add" at bounding box center [452, 122] width 36 height 13
type input "0"
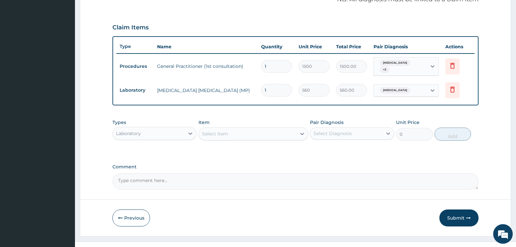
scroll to position [217, 0]
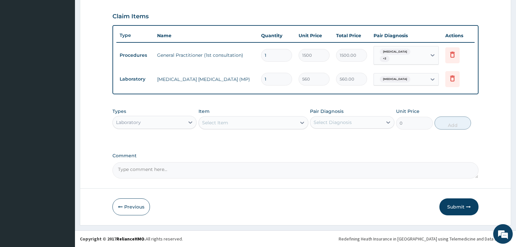
click at [218, 123] on div "Select Item" at bounding box center [215, 122] width 26 height 7
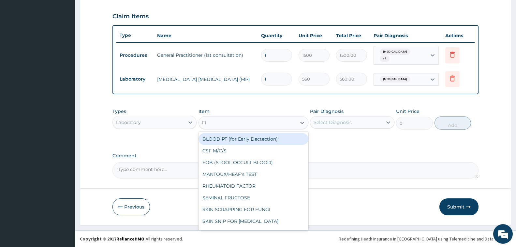
type input "FBC"
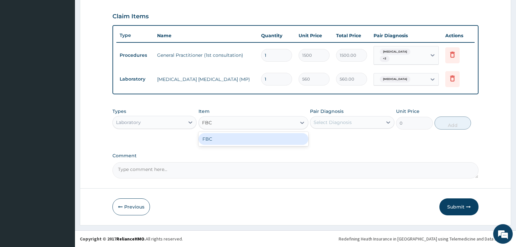
click at [231, 142] on div "FBC" at bounding box center [253, 139] width 110 height 12
type input "2000"
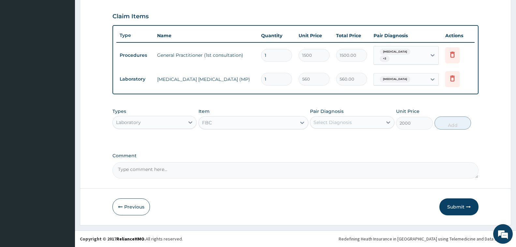
click at [344, 120] on div "Select Diagnosis" at bounding box center [332, 122] width 38 height 7
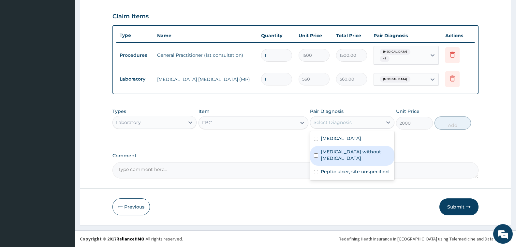
click at [356, 152] on label "[MEDICAL_DATA] without [MEDICAL_DATA]" at bounding box center [355, 154] width 69 height 13
checkbox input "true"
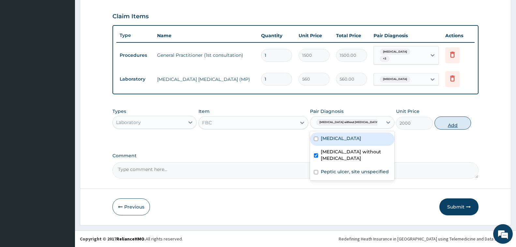
click at [447, 126] on button "Add" at bounding box center [452, 122] width 36 height 13
type input "0"
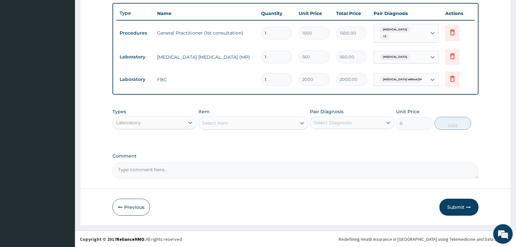
scroll to position [240, 0]
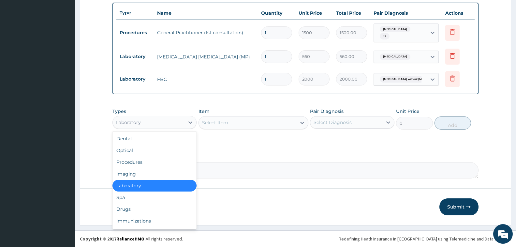
click at [167, 125] on div "Laboratory" at bounding box center [149, 122] width 72 height 10
click at [146, 211] on div "Drugs" at bounding box center [154, 209] width 84 height 12
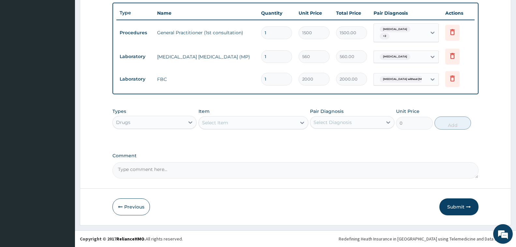
click at [251, 123] on div "Select Item" at bounding box center [247, 122] width 97 height 10
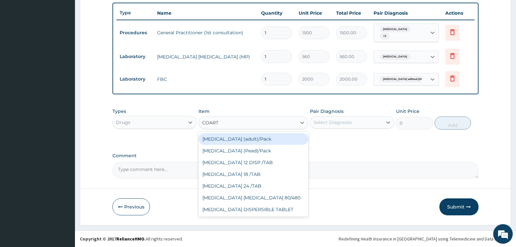
type input "COARTE"
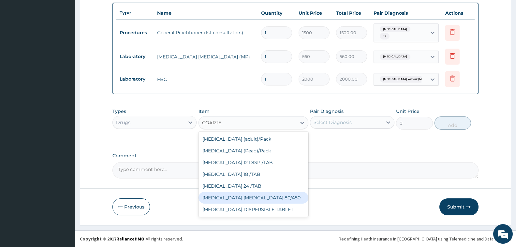
click at [272, 196] on div "[MEDICAL_DATA] [MEDICAL_DATA] 80/480" at bounding box center [253, 198] width 110 height 12
type input "1200"
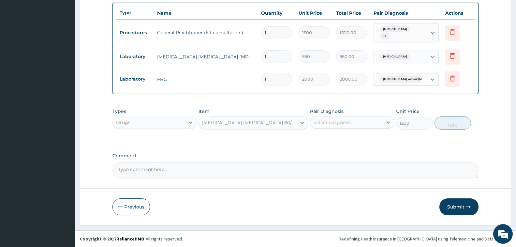
click at [352, 123] on div "Select Diagnosis" at bounding box center [346, 122] width 72 height 10
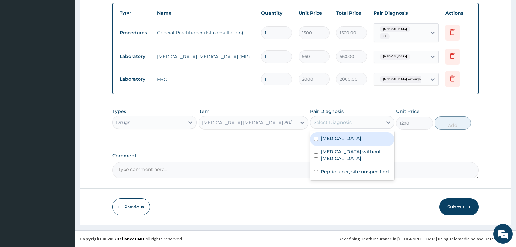
click at [353, 141] on label "[MEDICAL_DATA]" at bounding box center [341, 138] width 40 height 7
checkbox input "true"
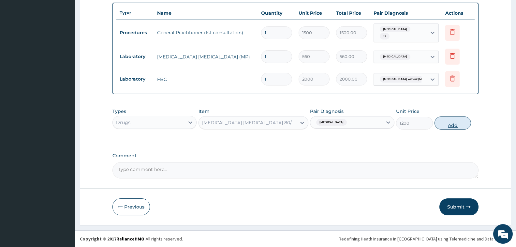
click at [454, 125] on button "Add" at bounding box center [452, 122] width 36 height 13
type input "0"
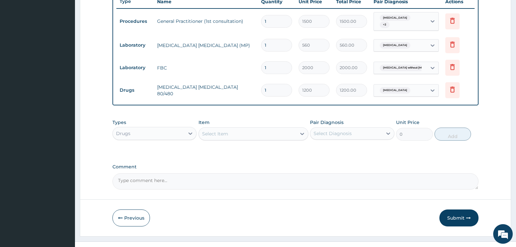
scroll to position [262, 0]
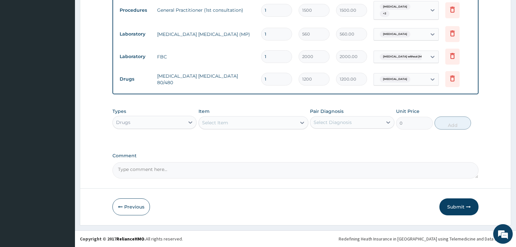
click at [228, 125] on div "Select Item" at bounding box center [247, 122] width 97 height 10
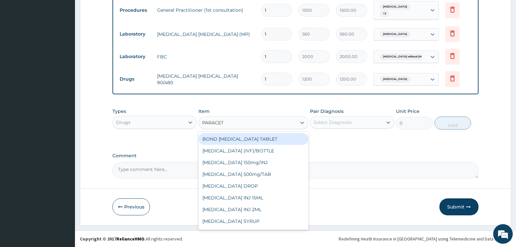
type input "PARACETA"
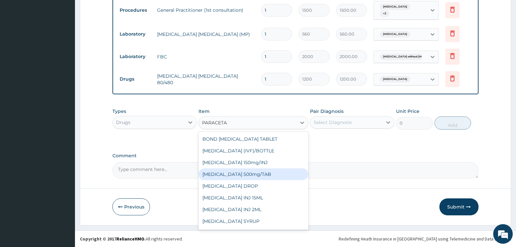
click at [260, 175] on div "[MEDICAL_DATA] 500mg/TAB" at bounding box center [253, 174] width 110 height 12
type input "7"
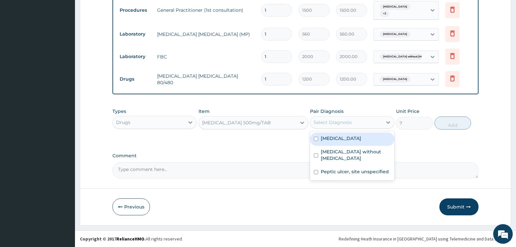
click at [342, 121] on div "Select Diagnosis" at bounding box center [332, 122] width 38 height 7
click at [346, 140] on label "[MEDICAL_DATA]" at bounding box center [341, 138] width 40 height 7
checkbox input "true"
click at [450, 124] on button "Add" at bounding box center [452, 122] width 36 height 13
type input "0"
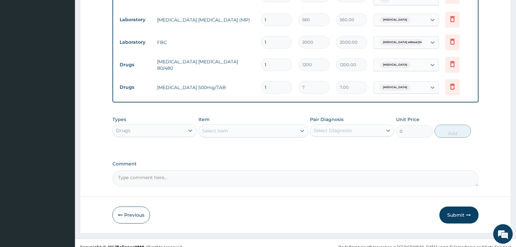
scroll to position [285, 0]
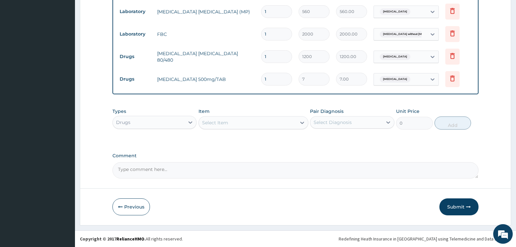
type input "18"
type input "126.00"
type input "18"
click at [227, 124] on div "Select Item" at bounding box center [215, 122] width 26 height 7
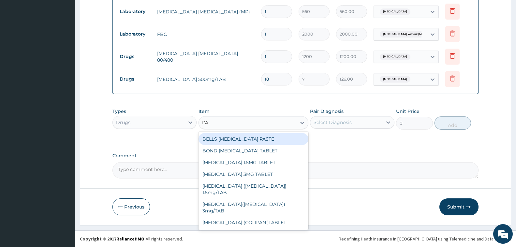
type input "P"
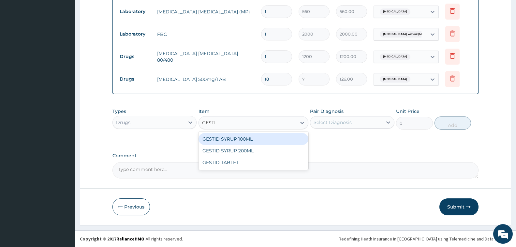
type input "GESTID"
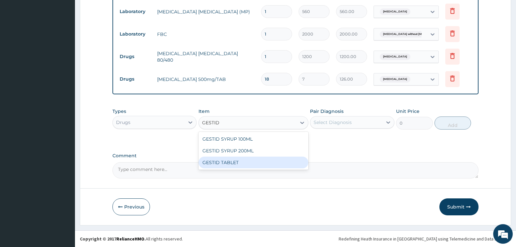
click at [254, 164] on div "GESTID TABLET" at bounding box center [253, 162] width 110 height 12
type input "30"
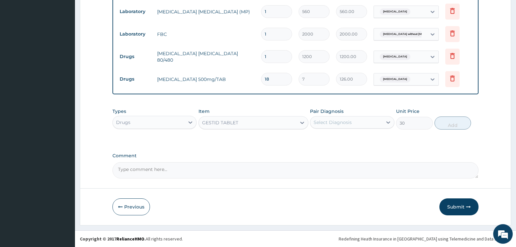
click at [348, 121] on div "Select Diagnosis" at bounding box center [332, 122] width 38 height 7
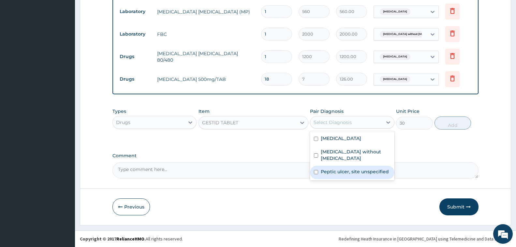
click at [349, 168] on label "Peptic ulcer, site unspecified" at bounding box center [355, 171] width 68 height 7
checkbox input "true"
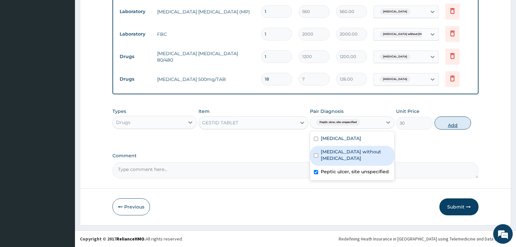
click at [460, 124] on button "Add" at bounding box center [452, 122] width 36 height 13
type input "0"
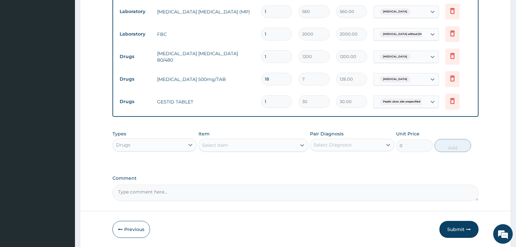
type input "14"
type input "420.00"
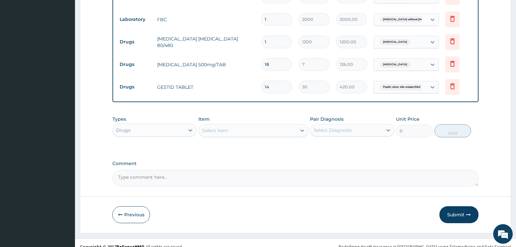
scroll to position [307, 0]
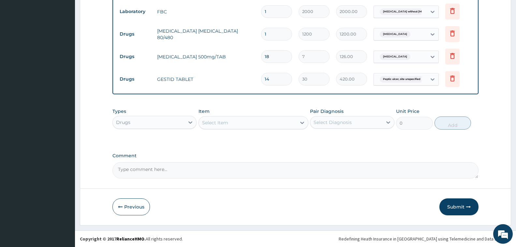
type input "14"
click at [235, 125] on div "Select Item" at bounding box center [247, 122] width 97 height 10
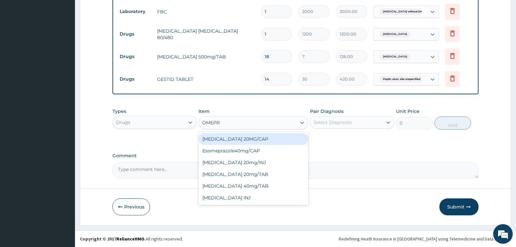
type input "OMEPRA"
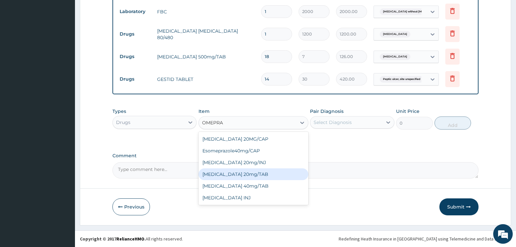
click at [274, 176] on div "[MEDICAL_DATA] 20mg/TAB" at bounding box center [253, 174] width 110 height 12
type input "78.75"
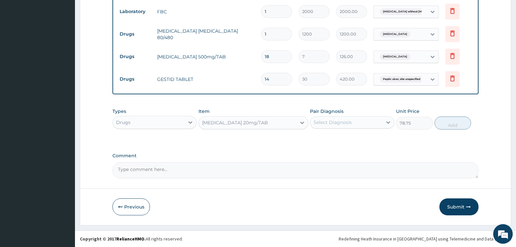
click at [336, 123] on div "Select Diagnosis" at bounding box center [332, 122] width 38 height 7
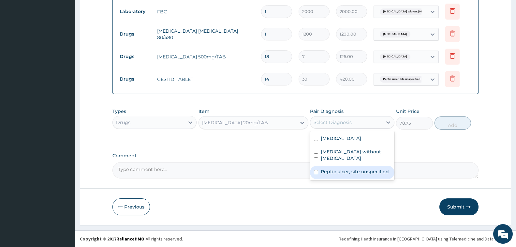
click at [352, 168] on label "Peptic ulcer, site unspecified" at bounding box center [355, 171] width 68 height 7
checkbox input "true"
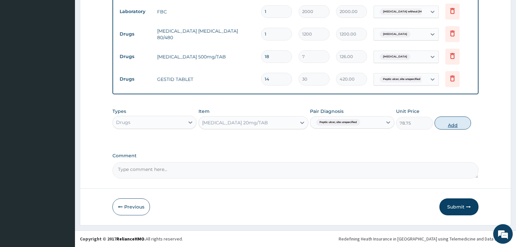
click at [446, 124] on button "Add" at bounding box center [452, 122] width 36 height 13
type input "0"
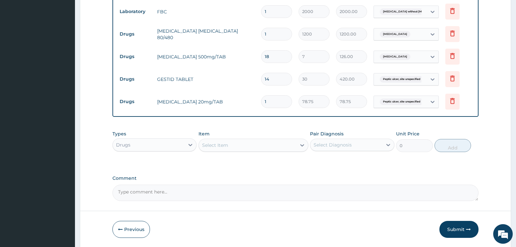
type input "0.00"
type input "7"
type input "551.25"
type input "7"
click at [243, 146] on div "Select Item" at bounding box center [247, 145] width 97 height 10
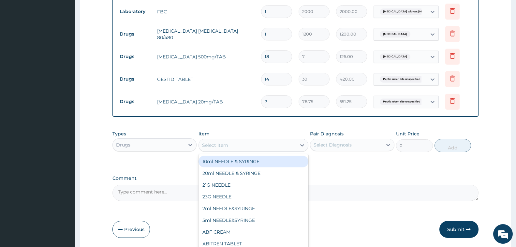
click at [338, 184] on div "Comment" at bounding box center [295, 187] width 366 height 25
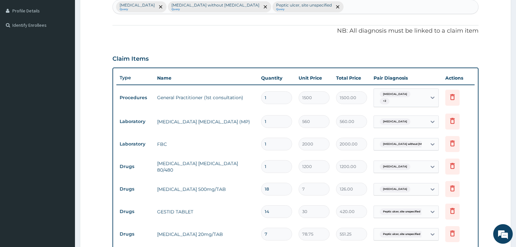
scroll to position [144, 0]
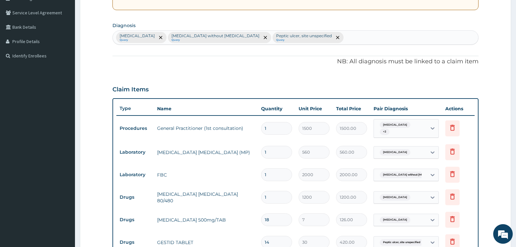
click at [335, 40] on div "Malaria, unspecified Query Sepsis without septic shock Query Peptic ulcer, site…" at bounding box center [295, 38] width 365 height 14
type input "U"
type input "R"
type input "ALLERGIC"
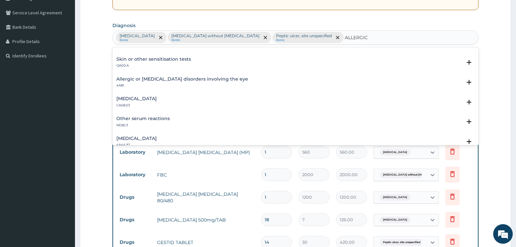
scroll to position [65, 0]
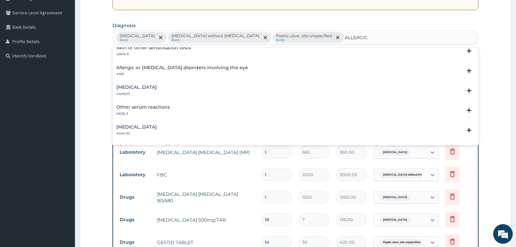
click at [157, 90] on div "Other allergic rhinitis CA08.03" at bounding box center [136, 90] width 40 height 11
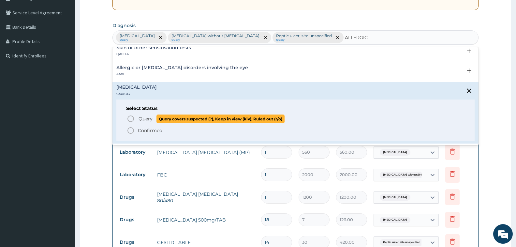
click at [142, 118] on span "Query" at bounding box center [145, 118] width 14 height 7
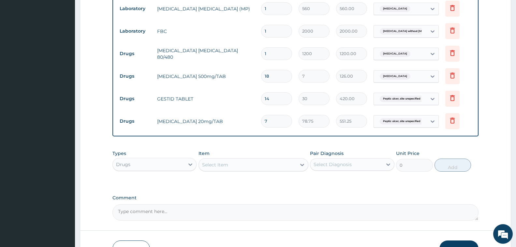
scroll to position [330, 0]
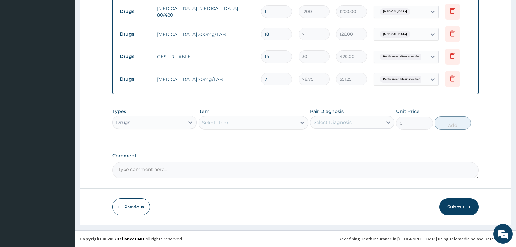
click at [206, 121] on div "Select Item" at bounding box center [215, 122] width 26 height 7
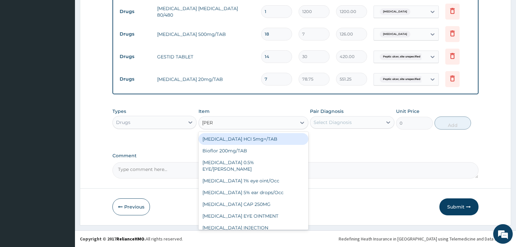
type input "LORAT"
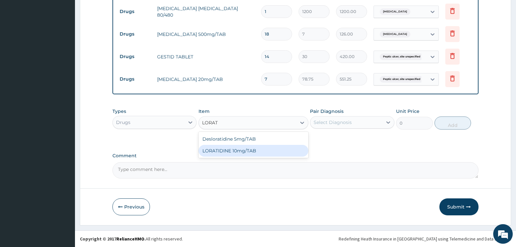
click at [254, 152] on div "LORATIDINE 10mg/TAB" at bounding box center [253, 151] width 110 height 12
type input "50"
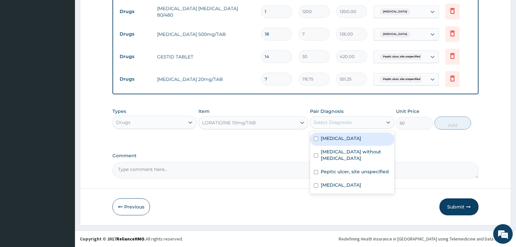
click at [338, 123] on div "Select Diagnosis" at bounding box center [332, 122] width 38 height 7
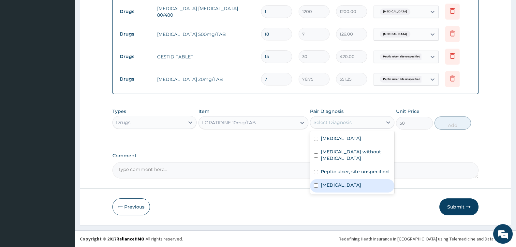
drag, startPoint x: 352, startPoint y: 179, endPoint x: 368, endPoint y: 167, distance: 19.1
click at [353, 181] on label "Other allergic rhinitis" at bounding box center [341, 184] width 40 height 7
checkbox input "true"
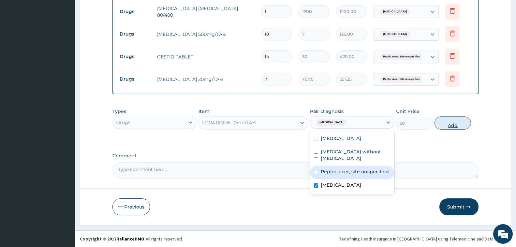
click at [443, 126] on button "Add" at bounding box center [452, 122] width 36 height 13
type input "0"
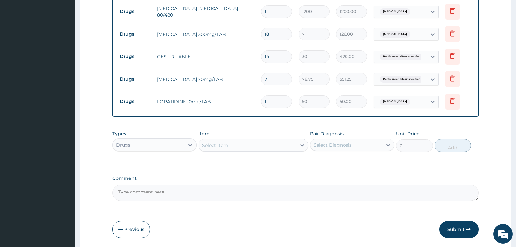
type input "14"
type input "700.00"
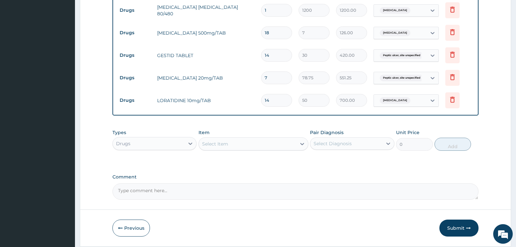
scroll to position [352, 0]
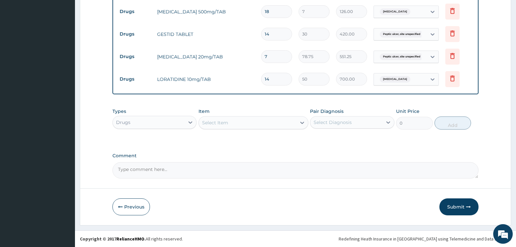
type input "14"
click at [223, 122] on div "Select Item" at bounding box center [215, 122] width 26 height 7
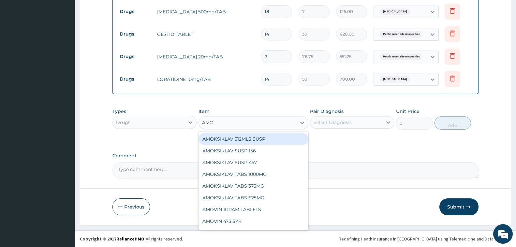
type input "AMOX"
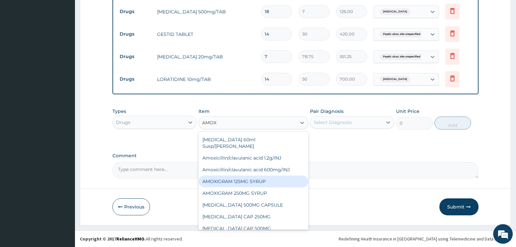
scroll to position [33, 0]
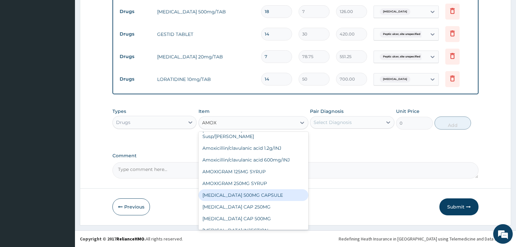
click at [263, 189] on div "[MEDICAL_DATA] 500MG CAPSULE" at bounding box center [253, 195] width 110 height 12
type input "63"
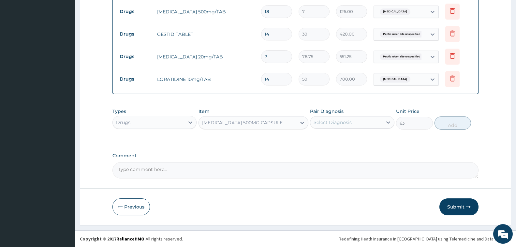
click at [337, 122] on div "Select Diagnosis" at bounding box center [332, 122] width 38 height 7
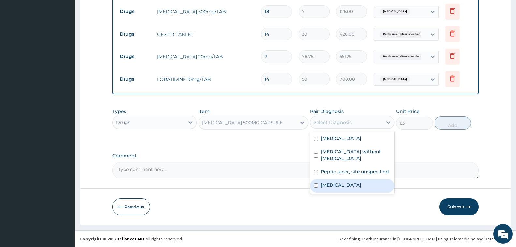
click at [346, 181] on label "Other allergic rhinitis" at bounding box center [341, 184] width 40 height 7
checkbox input "true"
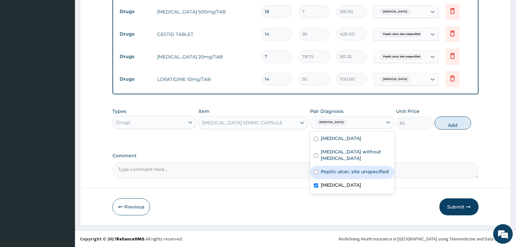
click at [346, 168] on label "Peptic ulcer, site unspecified" at bounding box center [355, 171] width 68 height 7
checkbox input "true"
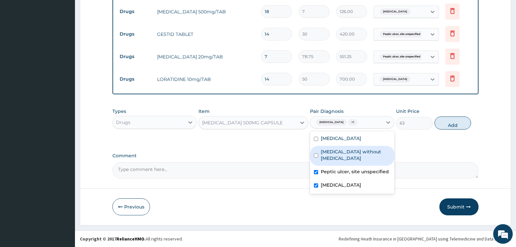
click at [373, 150] on label "[MEDICAL_DATA] without [MEDICAL_DATA]" at bounding box center [355, 154] width 69 height 13
checkbox input "true"
click at [452, 124] on button "Add" at bounding box center [452, 122] width 36 height 13
type input "0"
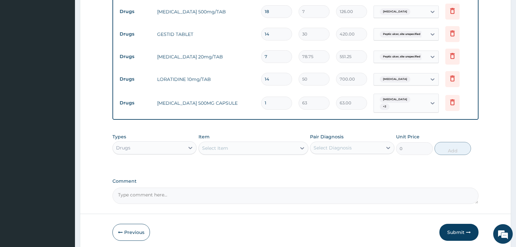
type input "10"
type input "630.00"
type input "9"
type input "567.00"
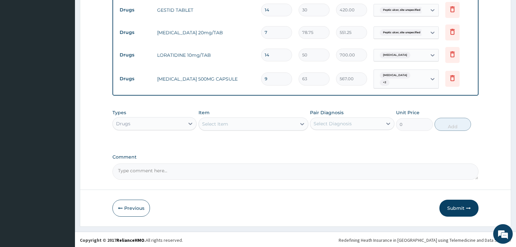
scroll to position [378, 0]
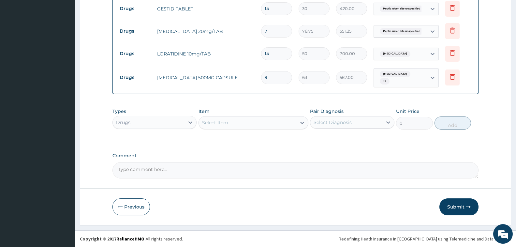
type input "9"
click at [454, 207] on button "Submit" at bounding box center [458, 206] width 39 height 17
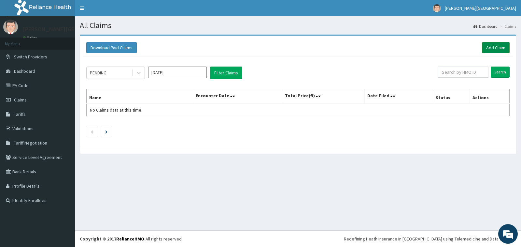
click at [489, 49] on link "Add Claim" at bounding box center [496, 47] width 28 height 11
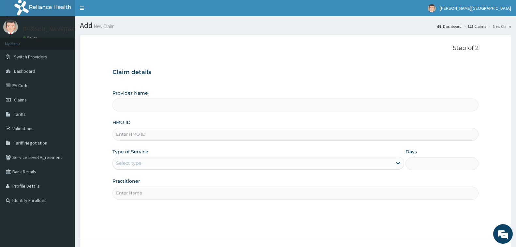
type input "[PERSON_NAME][GEOGRAPHIC_DATA]"
click at [196, 133] on input "HMO ID" at bounding box center [295, 134] width 366 height 13
paste input "LEL/10005/A"
type input "LEL/10005/A"
click at [306, 151] on div "Type of Service Select type" at bounding box center [258, 159] width 292 height 22
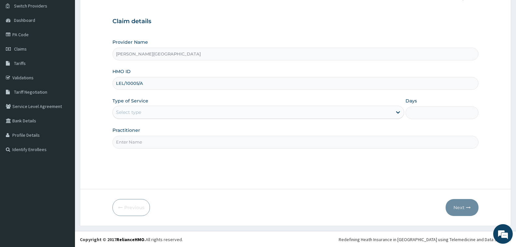
scroll to position [51, 0]
click at [291, 113] on div "Select type" at bounding box center [252, 111] width 279 height 10
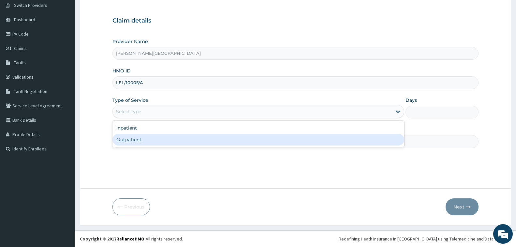
click at [233, 142] on div "Outpatient" at bounding box center [258, 140] width 292 height 12
type input "1"
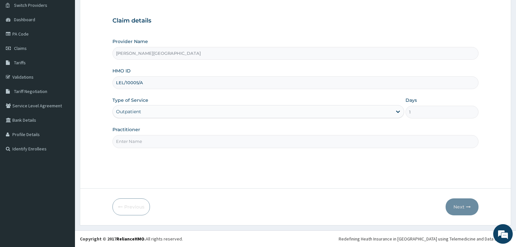
scroll to position [0, 0]
click at [318, 142] on input "Practitioner" at bounding box center [295, 141] width 366 height 13
type input "DR. CHUKA"
click at [460, 206] on button "Next" at bounding box center [461, 206] width 33 height 17
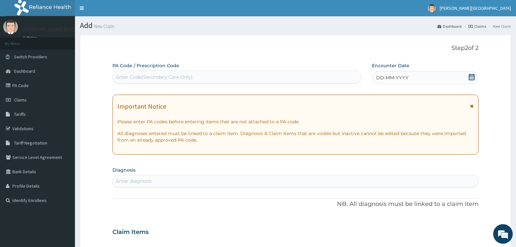
click at [471, 77] on icon at bounding box center [471, 77] width 7 height 7
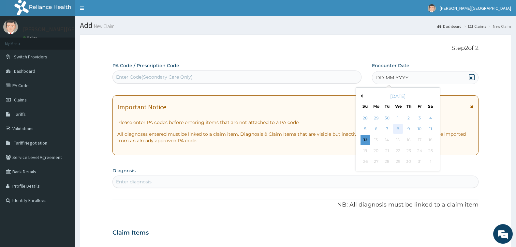
click at [398, 129] on div "8" at bounding box center [398, 129] width 10 height 10
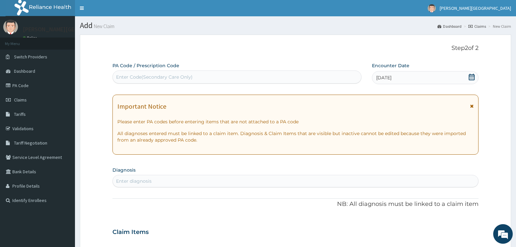
scroll to position [65, 0]
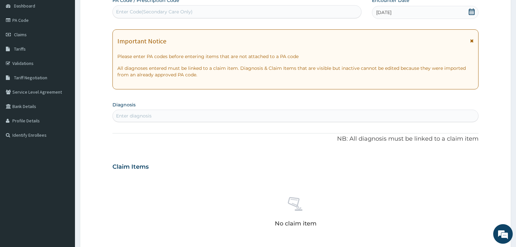
click at [279, 112] on div "Enter diagnosis" at bounding box center [295, 115] width 365 height 10
click at [271, 118] on div "Enter diagnosis" at bounding box center [295, 115] width 365 height 10
type input "[MEDICAL_DATA]"
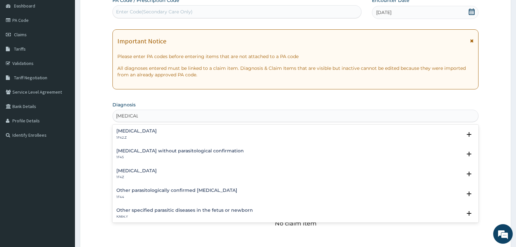
click at [157, 170] on h4 "[MEDICAL_DATA]" at bounding box center [136, 170] width 40 height 5
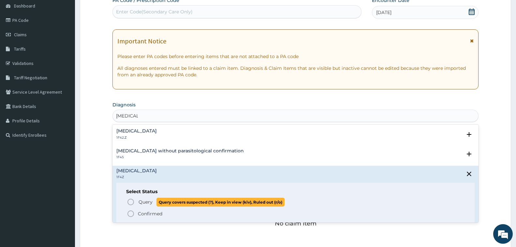
click at [138, 200] on p "Query Query covers suspected (?), Keep in view (kiv), Ruled out (r/o)" at bounding box center [211, 201] width 147 height 9
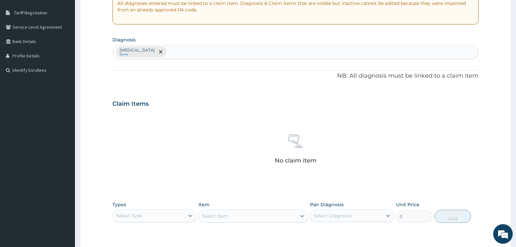
scroll to position [130, 0]
type input "[MEDICAL_DATA]"
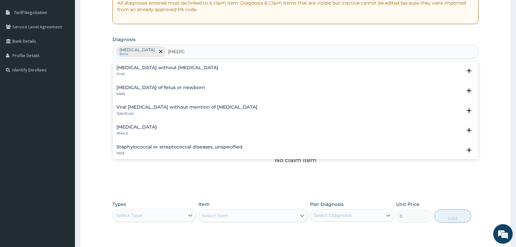
click at [157, 70] on h4 "[MEDICAL_DATA] without [MEDICAL_DATA]" at bounding box center [167, 67] width 102 height 5
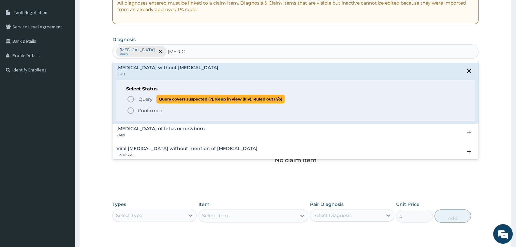
click at [144, 99] on span "Query" at bounding box center [145, 99] width 14 height 7
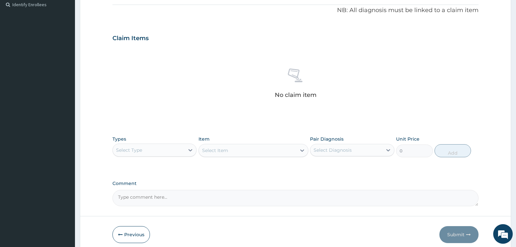
scroll to position [223, 0]
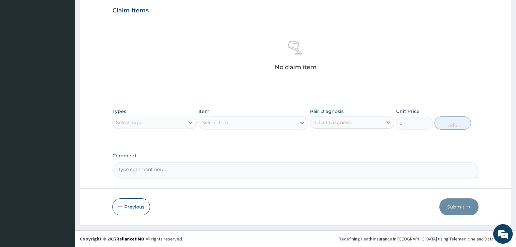
click at [173, 123] on div "Select Type" at bounding box center [149, 122] width 72 height 10
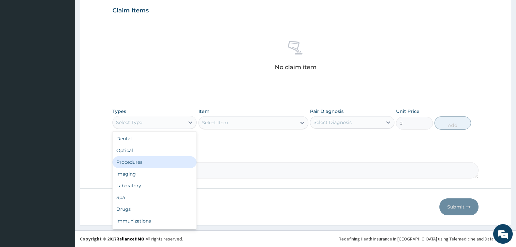
click at [170, 167] on div "Procedures" at bounding box center [154, 162] width 84 height 12
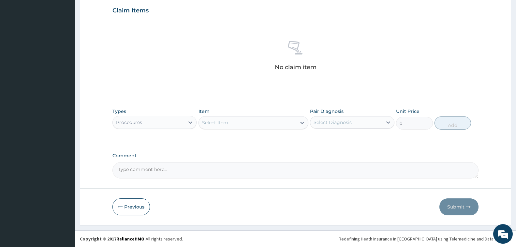
click at [252, 124] on div "Select Item" at bounding box center [247, 122] width 97 height 10
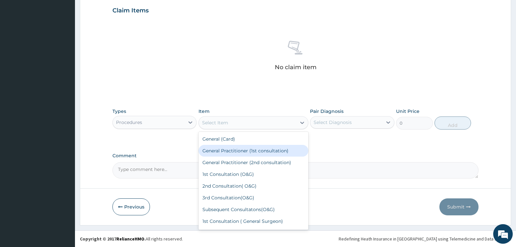
click at [255, 156] on div "General Practitioner (1st consultation)" at bounding box center [253, 151] width 110 height 12
type input "1500"
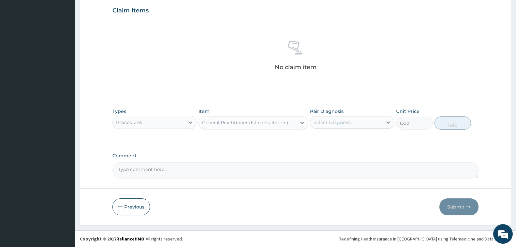
click at [372, 126] on div "Select Diagnosis" at bounding box center [346, 122] width 72 height 10
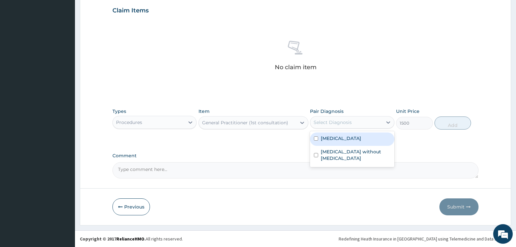
click at [369, 139] on div "[MEDICAL_DATA]" at bounding box center [352, 138] width 84 height 13
checkbox input "true"
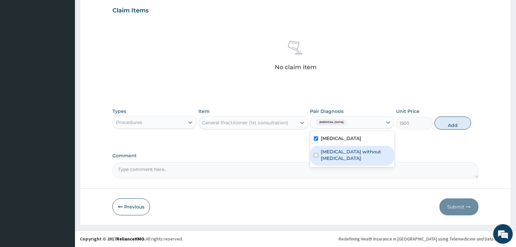
click at [369, 154] on label "Sepsis without septic shock" at bounding box center [355, 154] width 69 height 13
checkbox input "true"
click at [452, 125] on button "Add" at bounding box center [452, 122] width 36 height 13
type input "0"
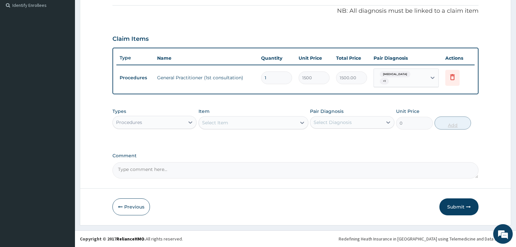
scroll to position [195, 0]
click at [162, 125] on div "Procedures" at bounding box center [149, 122] width 72 height 10
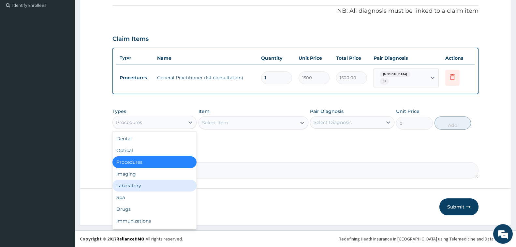
click at [163, 184] on div "Laboratory" at bounding box center [154, 186] width 84 height 12
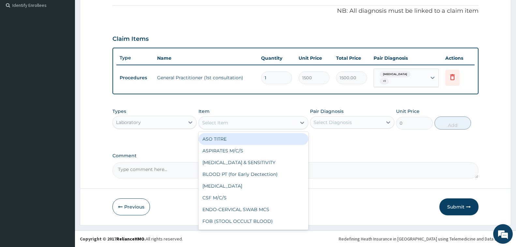
click at [223, 124] on div "Select Item" at bounding box center [215, 122] width 26 height 7
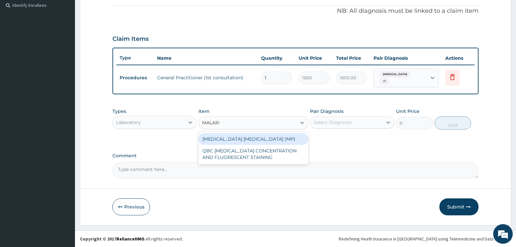
type input "MALARIA"
click at [262, 138] on div "MALARIA PARASITE (MP)" at bounding box center [253, 139] width 110 height 12
type input "560"
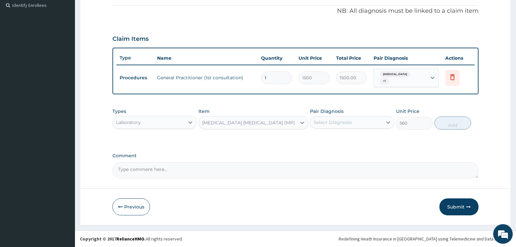
click at [345, 124] on div "Select Diagnosis" at bounding box center [332, 122] width 38 height 7
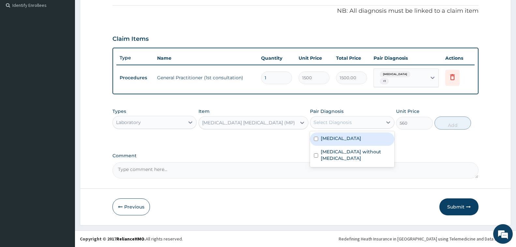
click at [355, 140] on label "Malaria, unspecified" at bounding box center [341, 138] width 40 height 7
checkbox input "true"
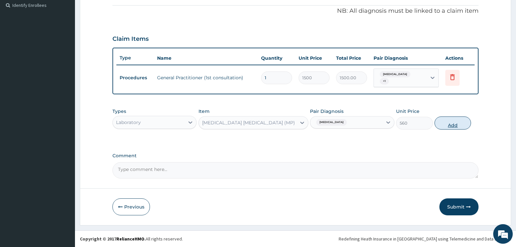
click at [451, 125] on button "Add" at bounding box center [452, 122] width 36 height 13
type input "0"
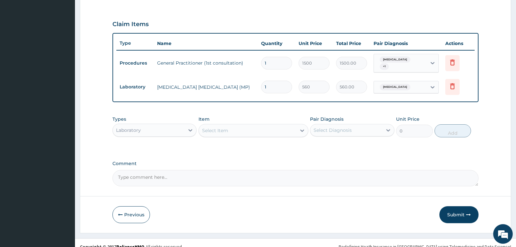
scroll to position [217, 0]
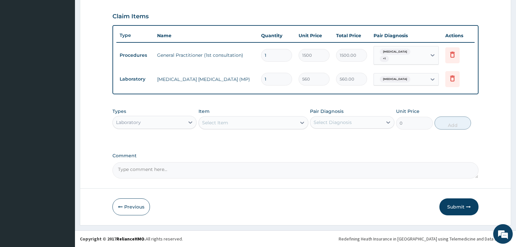
click at [221, 122] on div "Select Item" at bounding box center [215, 122] width 26 height 7
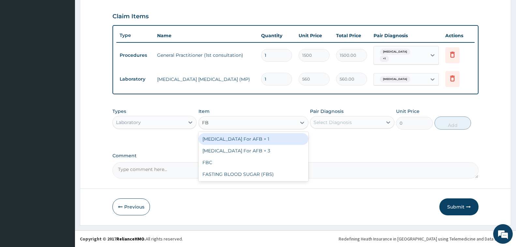
type input "FBC"
click at [232, 136] on div "FBC" at bounding box center [253, 139] width 110 height 12
type input "2000"
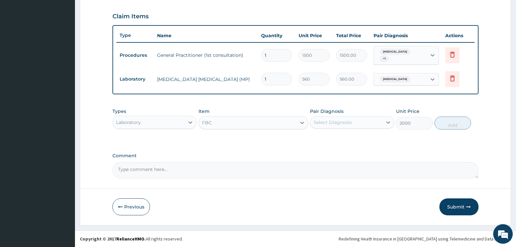
click at [347, 120] on div "Select Diagnosis" at bounding box center [332, 122] width 38 height 7
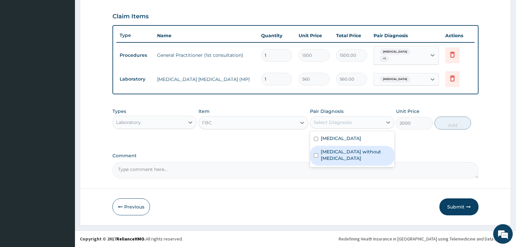
click at [351, 153] on label "[MEDICAL_DATA] without [MEDICAL_DATA]" at bounding box center [355, 154] width 69 height 13
checkbox input "true"
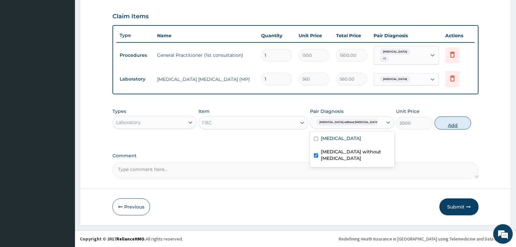
click at [454, 123] on button "Add" at bounding box center [452, 122] width 36 height 13
type input "0"
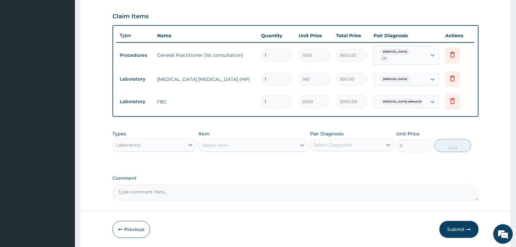
type input "1"
type input "2000.00"
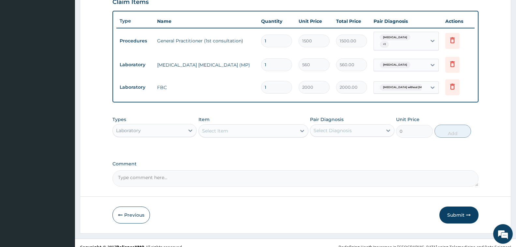
scroll to position [240, 0]
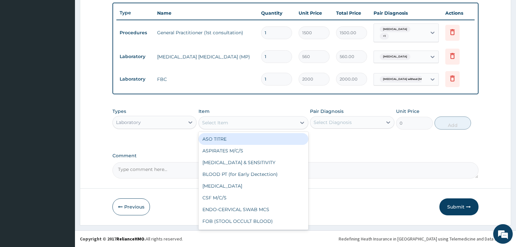
click at [229, 120] on div "Select Item" at bounding box center [247, 122] width 97 height 10
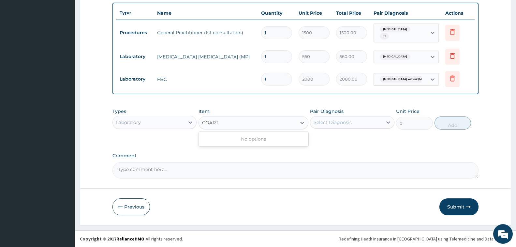
type input "COARTE"
drag, startPoint x: 228, startPoint y: 122, endPoint x: 185, endPoint y: 126, distance: 43.5
click at [185, 126] on div "Types Laboratory Item option FBC, selected. Select is focused ,type to refine l…" at bounding box center [295, 119] width 366 height 28
click at [155, 124] on div "Laboratory" at bounding box center [149, 122] width 72 height 10
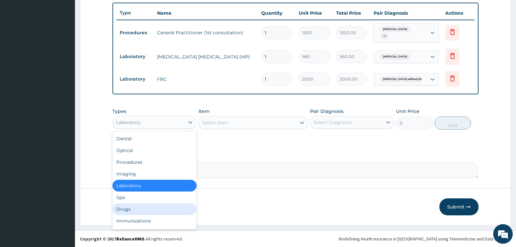
click at [141, 209] on div "Drugs" at bounding box center [154, 209] width 84 height 12
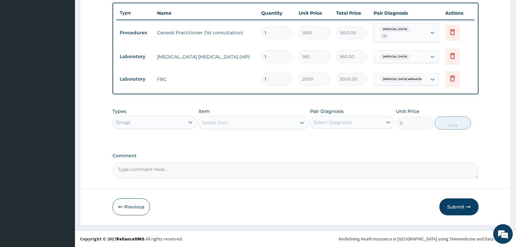
click at [253, 123] on div "Select Item" at bounding box center [247, 122] width 97 height 10
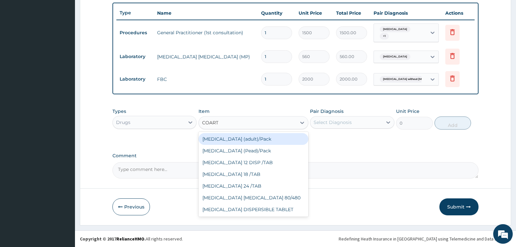
type input "COARTE"
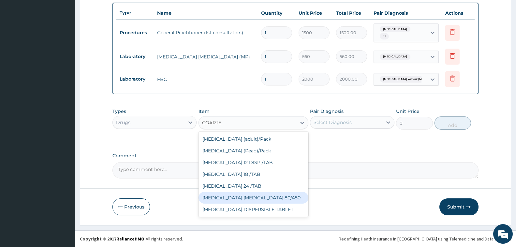
click at [277, 197] on div "[MEDICAL_DATA] [MEDICAL_DATA] 80/480" at bounding box center [253, 198] width 110 height 12
type input "1200"
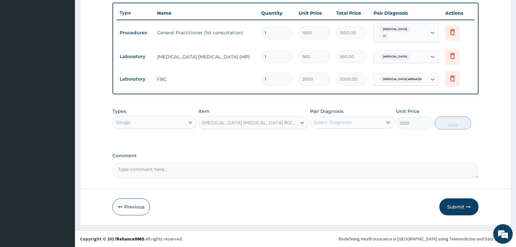
click at [368, 124] on div "Select Diagnosis" at bounding box center [346, 122] width 72 height 10
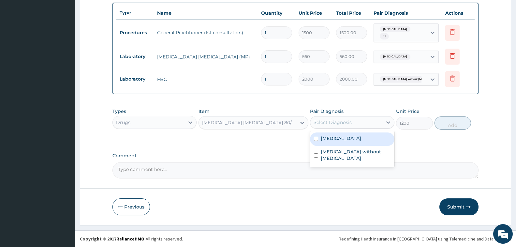
click at [368, 138] on div "[MEDICAL_DATA]" at bounding box center [352, 138] width 84 height 13
checkbox input "true"
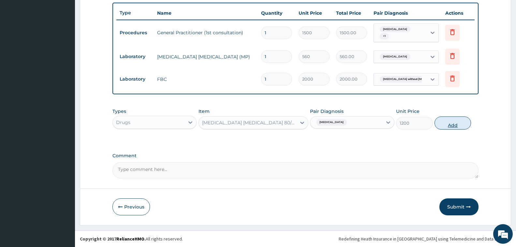
click at [458, 120] on button "Add" at bounding box center [452, 122] width 36 height 13
type input "0"
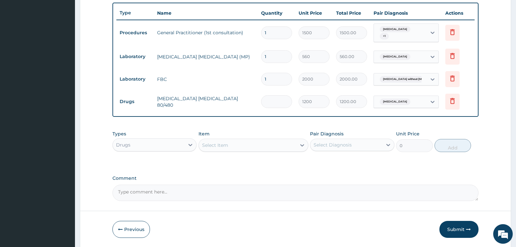
type input "0.00"
type input "6"
type input "7200.00"
type input "6"
click at [232, 145] on div "Select Item" at bounding box center [247, 145] width 97 height 10
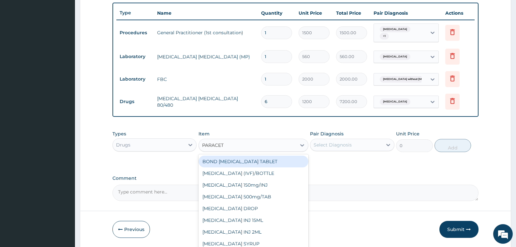
type input "PARACETA"
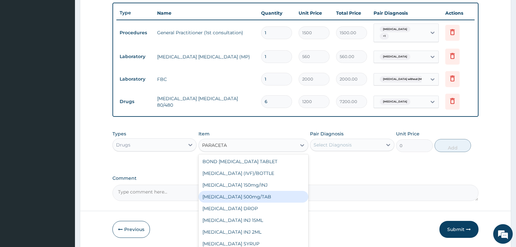
click at [272, 199] on div "[MEDICAL_DATA] 500mg/TAB" at bounding box center [253, 197] width 110 height 12
type input "7"
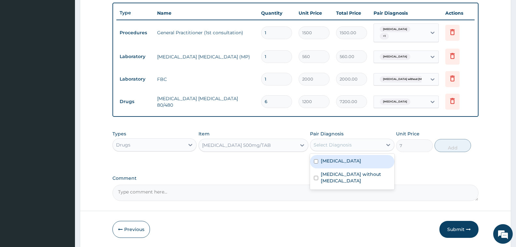
click at [340, 147] on div "Select Diagnosis" at bounding box center [332, 144] width 38 height 7
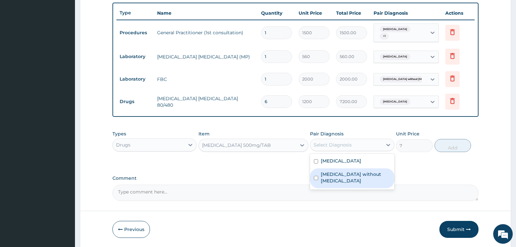
click at [344, 174] on label "Sepsis without septic shock" at bounding box center [355, 177] width 69 height 13
checkbox input "true"
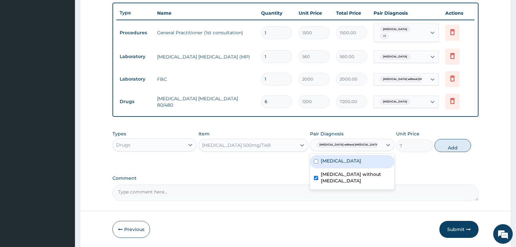
click at [361, 161] on label "Malaria, unspecified" at bounding box center [341, 160] width 40 height 7
checkbox input "true"
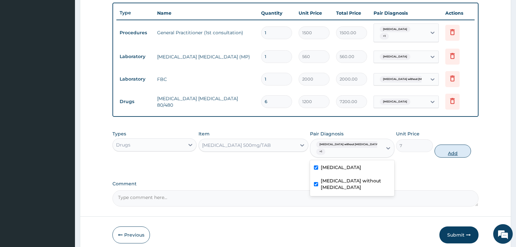
click at [459, 146] on button "Add" at bounding box center [452, 150] width 36 height 13
type input "0"
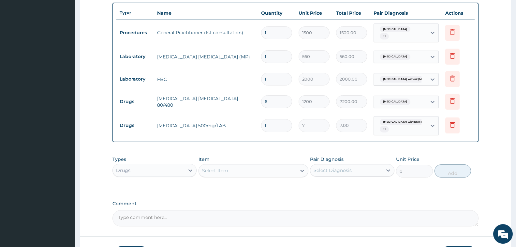
type input "18"
type input "126.00"
type input "16"
type input "112.00"
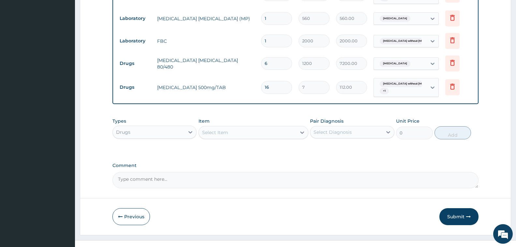
scroll to position [288, 0]
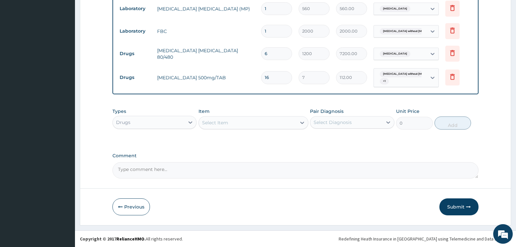
type input "16"
click at [253, 124] on div "Select Item" at bounding box center [247, 122] width 97 height 10
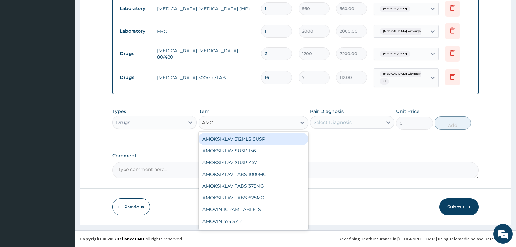
type input "AMOXI"
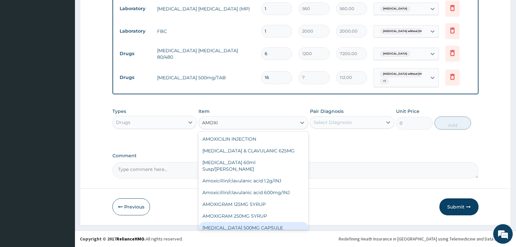
drag, startPoint x: 258, startPoint y: 218, endPoint x: 270, endPoint y: 204, distance: 18.0
click at [257, 222] on div "[MEDICAL_DATA] 500MG CAPSULE" at bounding box center [253, 228] width 110 height 12
type input "63"
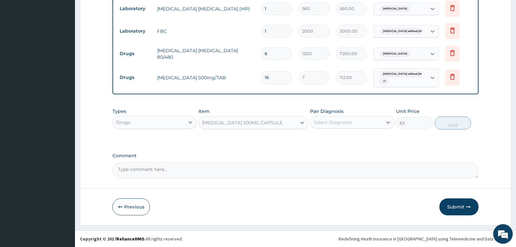
click at [347, 120] on div "Select Diagnosis" at bounding box center [332, 122] width 38 height 7
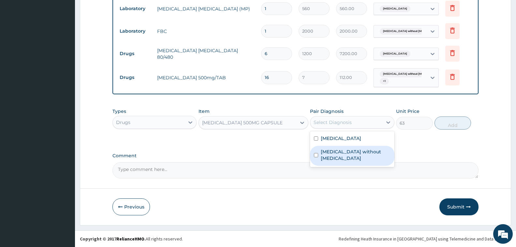
drag, startPoint x: 341, startPoint y: 153, endPoint x: 389, endPoint y: 135, distance: 51.8
click at [341, 151] on label "Sepsis without septic shock" at bounding box center [355, 154] width 69 height 13
checkbox input "true"
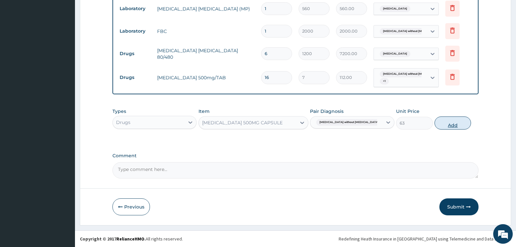
click at [454, 125] on button "Add" at bounding box center [452, 122] width 36 height 13
type input "0"
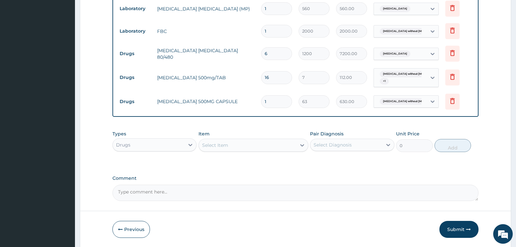
type input "10"
type input "630.00"
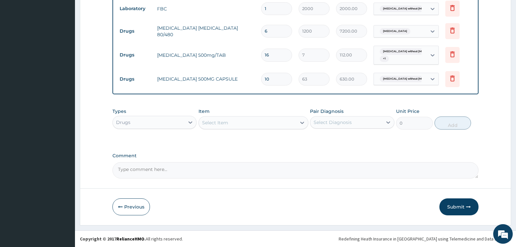
type input "10"
click at [227, 123] on div "Select Item" at bounding box center [215, 122] width 26 height 7
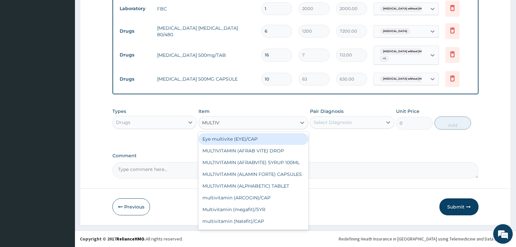
type input "MULTIVI"
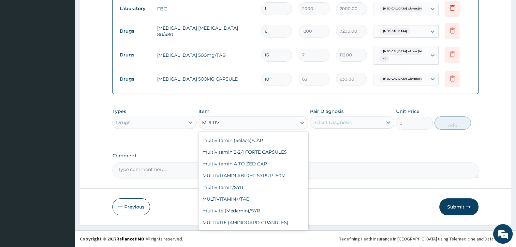
scroll to position [117, 0]
click at [263, 196] on div "MULTIVITAMIN+/TAB" at bounding box center [253, 199] width 110 height 12
type input "131.25"
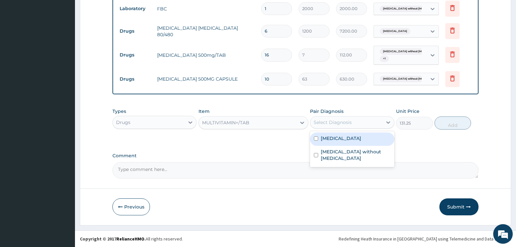
click at [358, 121] on div "Select Diagnosis" at bounding box center [346, 122] width 72 height 10
click at [357, 138] on label "[MEDICAL_DATA]" at bounding box center [341, 138] width 40 height 7
checkbox input "true"
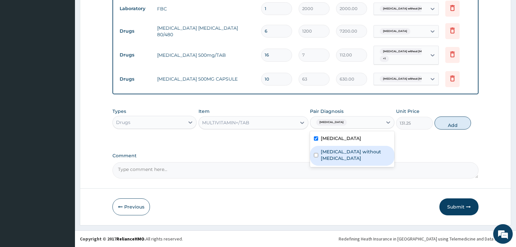
click at [357, 156] on div "Sepsis without septic shock" at bounding box center [352, 156] width 84 height 20
checkbox input "true"
click at [455, 121] on button "Add" at bounding box center [452, 122] width 36 height 13
type input "0"
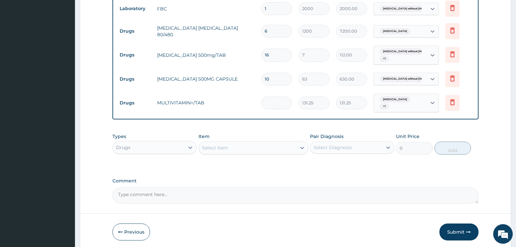
type input "0.00"
type input "7"
type input "918.75"
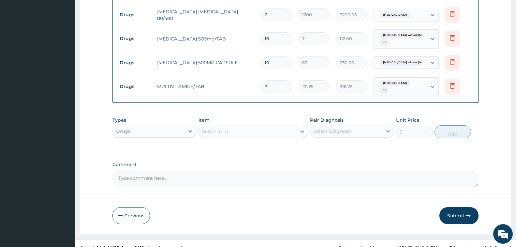
scroll to position [335, 0]
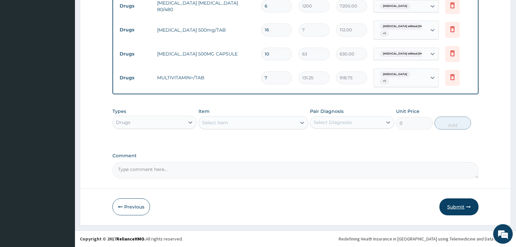
type input "7"
click at [470, 209] on icon "button" at bounding box center [468, 206] width 5 height 5
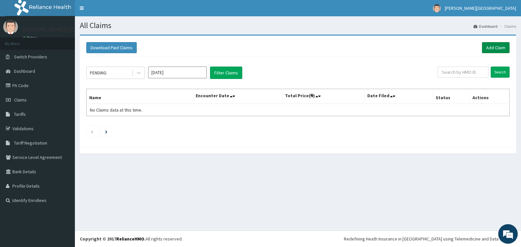
click at [497, 47] on link "Add Claim" at bounding box center [496, 47] width 28 height 11
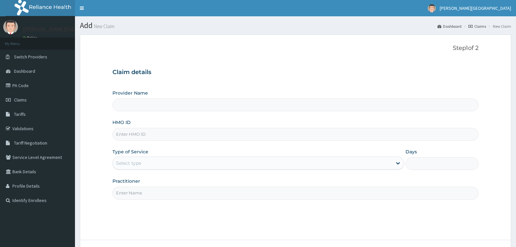
click at [164, 132] on input "HMO ID" at bounding box center [295, 134] width 366 height 13
type input "LI"
type input "[PERSON_NAME][GEOGRAPHIC_DATA]"
type input "LIM/10044/E"
click at [226, 161] on div "Select type" at bounding box center [252, 163] width 279 height 10
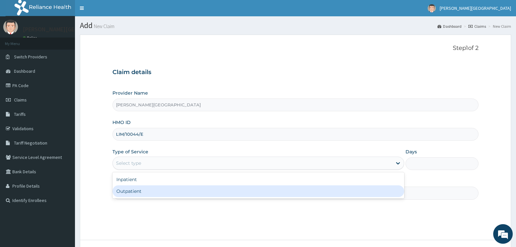
click at [219, 194] on div "Outpatient" at bounding box center [258, 191] width 292 height 12
type input "1"
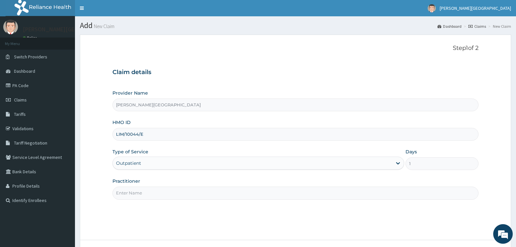
click at [249, 193] on input "Practitioner" at bounding box center [295, 192] width 366 height 13
type input "DR. CHUKA"
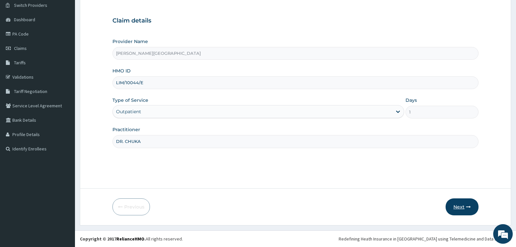
click at [462, 208] on button "Next" at bounding box center [461, 206] width 33 height 17
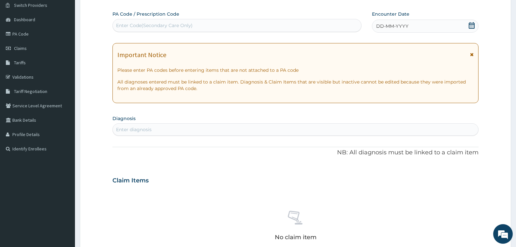
click at [469, 25] on icon at bounding box center [471, 25] width 7 height 7
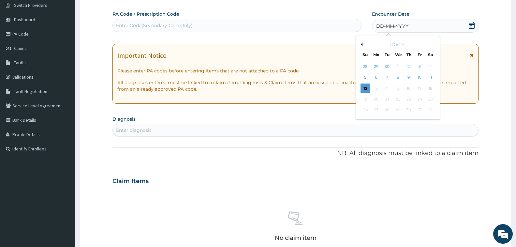
click at [362, 46] on div "[DATE]" at bounding box center [397, 44] width 79 height 7
click at [362, 44] on button "Previous Month" at bounding box center [360, 44] width 3 height 3
click at [428, 77] on div "13" at bounding box center [430, 78] width 10 height 10
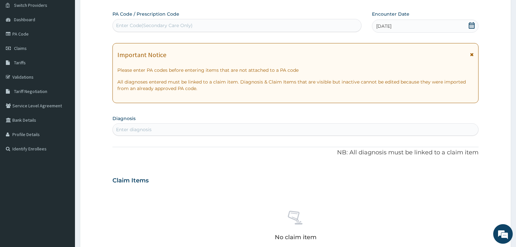
scroll to position [84, 0]
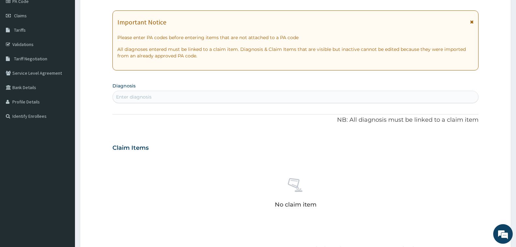
click at [228, 94] on div "Enter diagnosis" at bounding box center [295, 97] width 365 height 10
type input "[MEDICAL_DATA]"
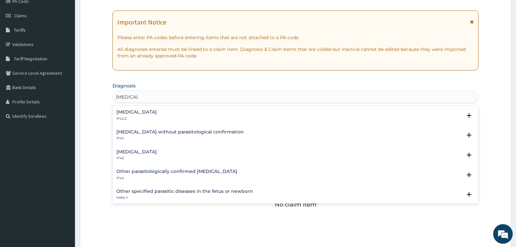
click at [142, 153] on h4 "Malaria, unspecified" at bounding box center [136, 151] width 40 height 5
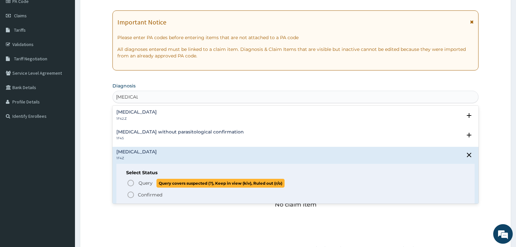
click at [132, 183] on icon "status option query" at bounding box center [131, 183] width 8 height 8
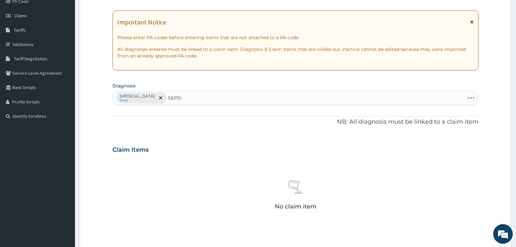
type input "SEPSIS"
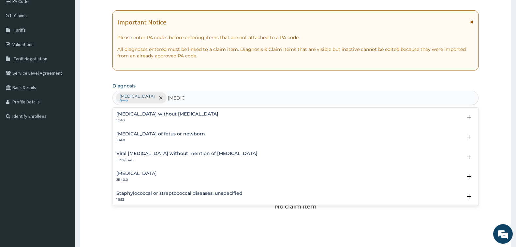
click at [159, 114] on h4 "Sepsis without septic shock" at bounding box center [167, 113] width 102 height 5
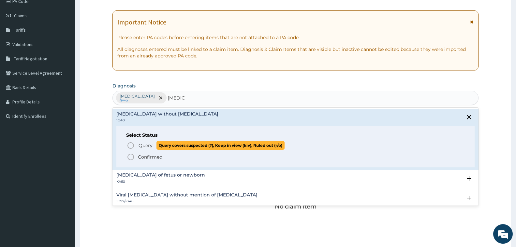
click at [147, 145] on span "Query" at bounding box center [145, 145] width 14 height 7
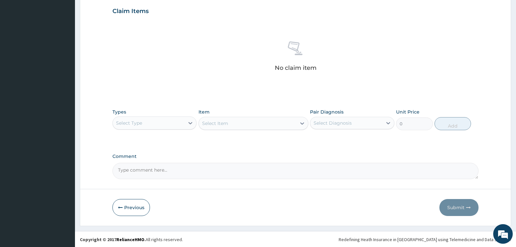
scroll to position [223, 0]
click at [157, 126] on div "Select Type" at bounding box center [149, 122] width 72 height 10
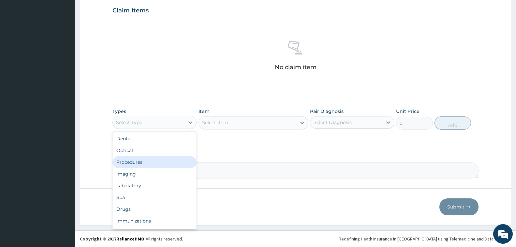
click at [158, 161] on div "Procedures" at bounding box center [154, 162] width 84 height 12
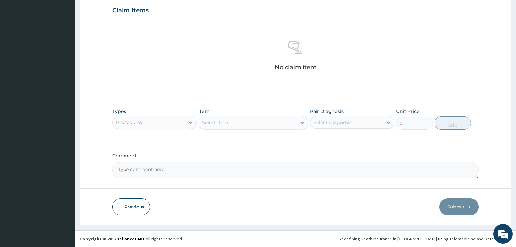
click at [247, 124] on div "Select Item" at bounding box center [247, 122] width 97 height 10
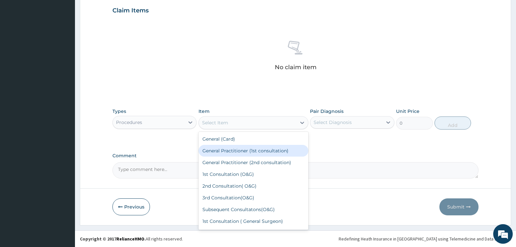
click at [253, 151] on div "General Practitioner (1st consultation)" at bounding box center [253, 151] width 110 height 12
type input "1500"
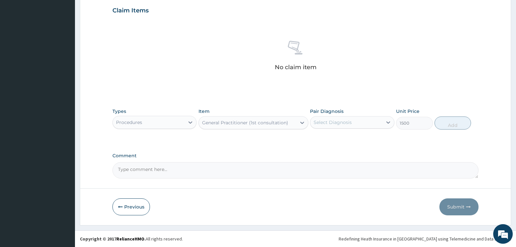
click at [360, 126] on div "Select Diagnosis" at bounding box center [346, 122] width 72 height 10
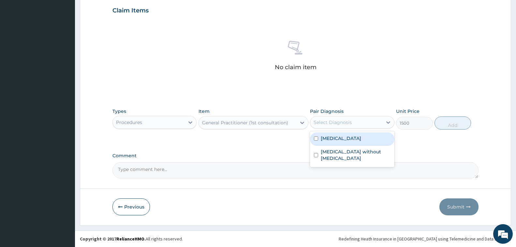
click at [361, 138] on label "Malaria, unspecified" at bounding box center [341, 138] width 40 height 7
checkbox input "true"
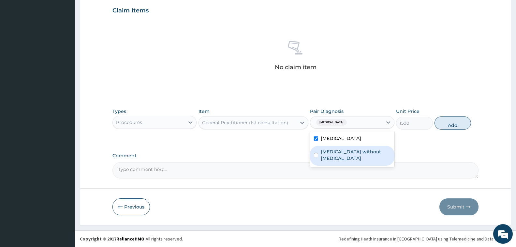
click at [367, 150] on label "Sepsis without septic shock" at bounding box center [355, 154] width 69 height 13
checkbox input "true"
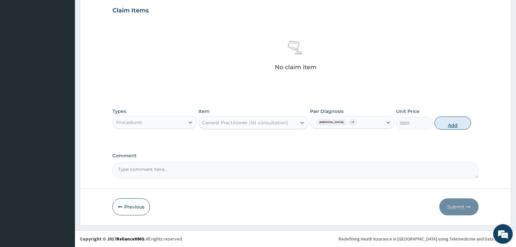
click at [457, 125] on button "Add" at bounding box center [452, 122] width 36 height 13
type input "0"
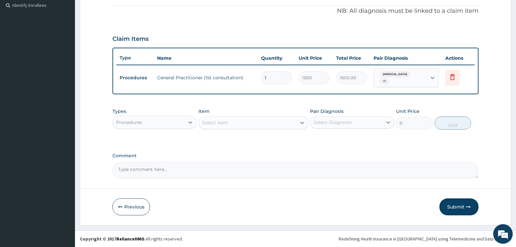
click at [159, 124] on div "Procedures" at bounding box center [149, 122] width 72 height 10
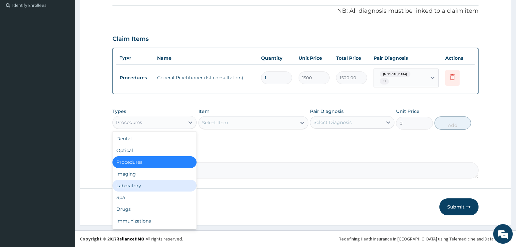
click at [159, 185] on div "Laboratory" at bounding box center [154, 186] width 84 height 12
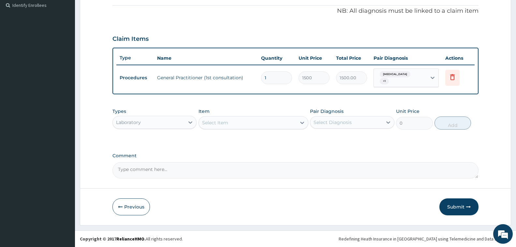
click at [256, 123] on div "Select Item" at bounding box center [247, 122] width 97 height 10
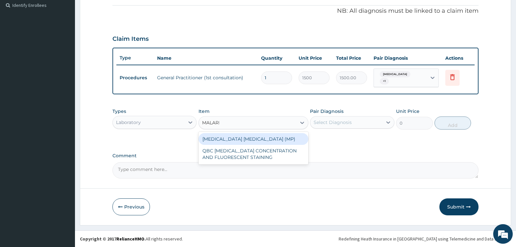
type input "MALARIA"
click at [286, 139] on div "MALARIA PARASITE (MP)" at bounding box center [253, 139] width 110 height 12
type input "560"
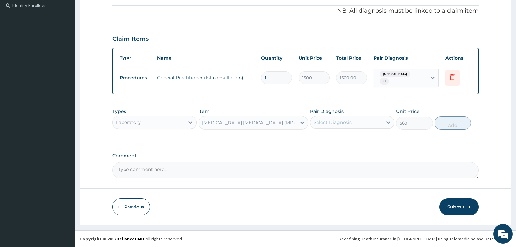
click at [343, 123] on div "Select Diagnosis" at bounding box center [332, 122] width 38 height 7
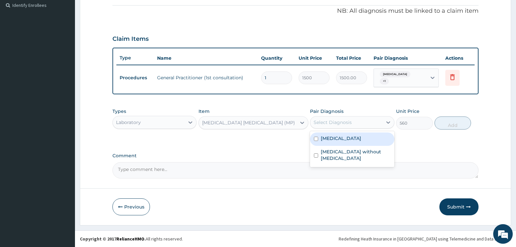
click at [354, 138] on label "Malaria, unspecified" at bounding box center [341, 138] width 40 height 7
checkbox input "true"
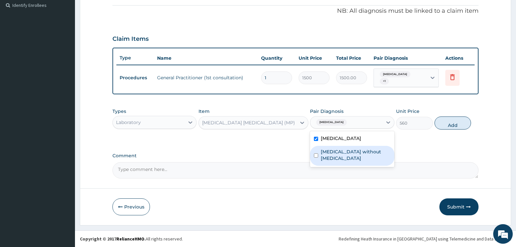
click at [363, 155] on div "Sepsis without septic shock" at bounding box center [352, 156] width 84 height 20
click at [363, 155] on label "Sepsis without septic shock" at bounding box center [355, 154] width 69 height 13
checkbox input "false"
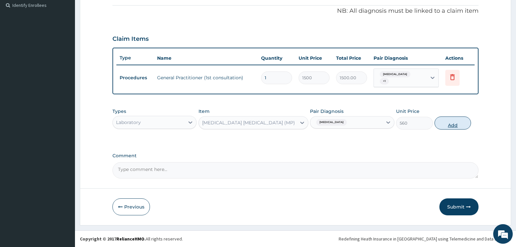
click at [448, 124] on button "Add" at bounding box center [452, 122] width 36 height 13
type input "0"
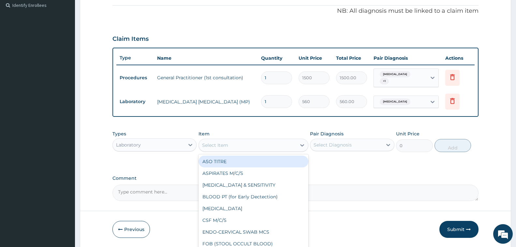
click at [248, 147] on div "Select Item" at bounding box center [247, 145] width 97 height 10
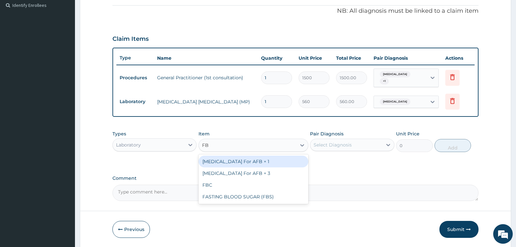
type input "FBC"
click at [260, 160] on div "FBC" at bounding box center [253, 161] width 110 height 12
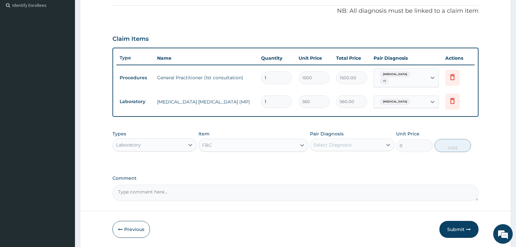
type input "2000"
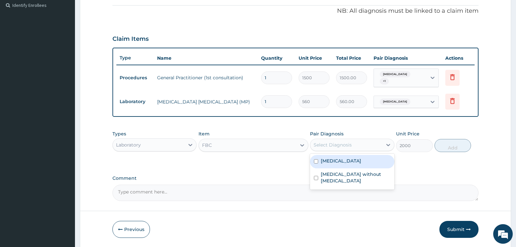
click at [340, 146] on div "Select Diagnosis" at bounding box center [332, 144] width 38 height 7
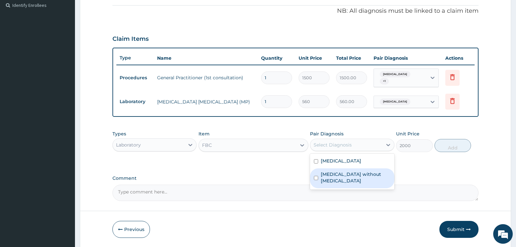
click at [352, 173] on label "Sepsis without septic shock" at bounding box center [355, 177] width 69 height 13
checkbox input "true"
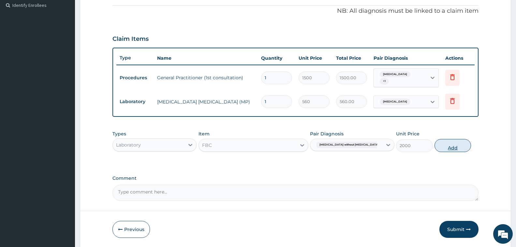
click at [445, 145] on button "Add" at bounding box center [452, 145] width 36 height 13
type input "0"
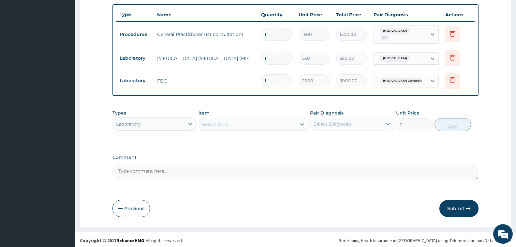
scroll to position [240, 0]
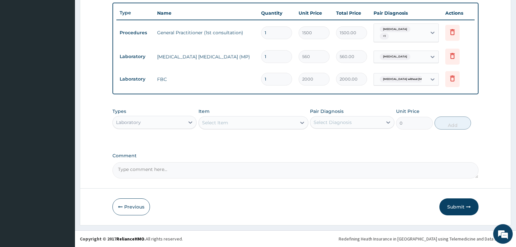
click at [155, 123] on div "Laboratory" at bounding box center [149, 122] width 72 height 10
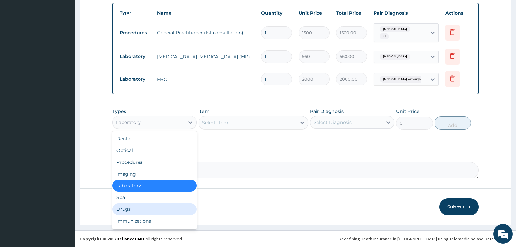
click at [143, 210] on div "Drugs" at bounding box center [154, 209] width 84 height 12
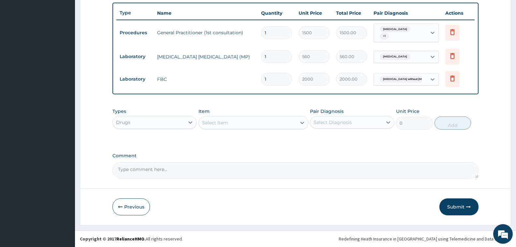
click at [240, 122] on div "Select Item" at bounding box center [247, 122] width 97 height 10
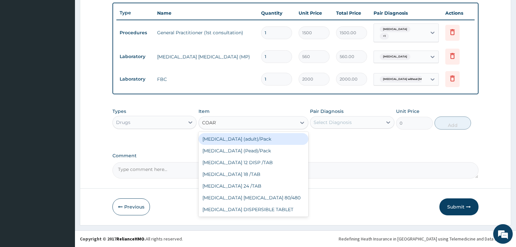
type input "COARTE"
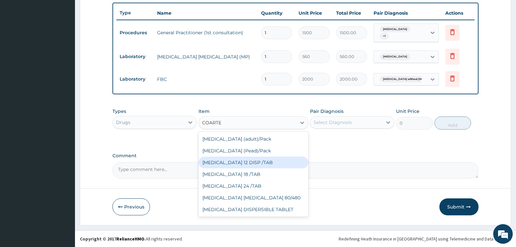
click at [256, 167] on div "[MEDICAL_DATA] 12 DISP /TAB" at bounding box center [253, 162] width 110 height 12
type input "75"
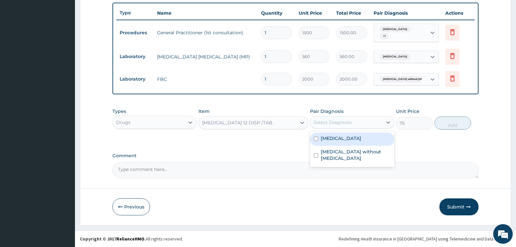
drag, startPoint x: 352, startPoint y: 123, endPoint x: 349, endPoint y: 127, distance: 5.9
click at [352, 123] on div "Select Diagnosis" at bounding box center [346, 122] width 72 height 10
click at [343, 140] on label "[MEDICAL_DATA]" at bounding box center [341, 138] width 40 height 7
checkbox input "true"
click at [455, 125] on button "Add" at bounding box center [452, 122] width 36 height 13
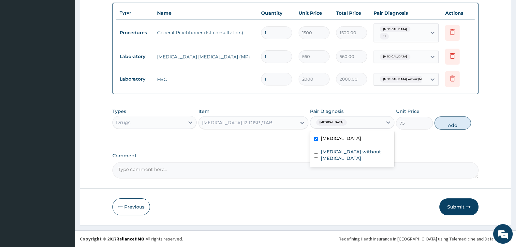
type input "0"
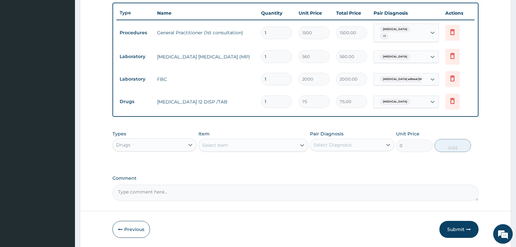
type input "12"
type input "900.00"
type input "12"
click at [235, 146] on div "Select Item" at bounding box center [247, 145] width 97 height 10
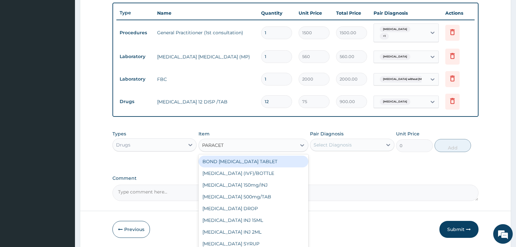
type input "PARACETA"
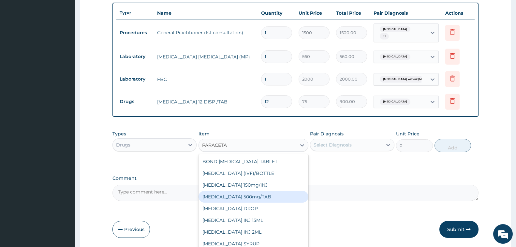
scroll to position [10, 0]
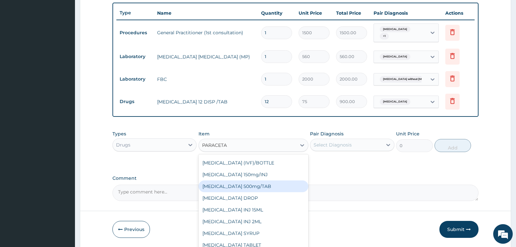
click at [261, 186] on div "[MEDICAL_DATA] 500mg/TAB" at bounding box center [253, 186] width 110 height 12
type input "7"
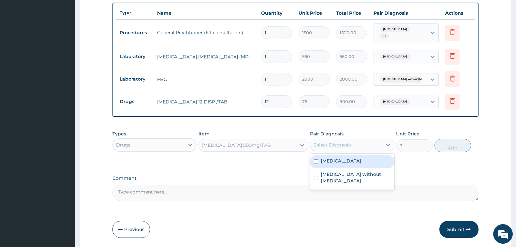
click at [357, 145] on div "Select Diagnosis" at bounding box center [346, 144] width 72 height 10
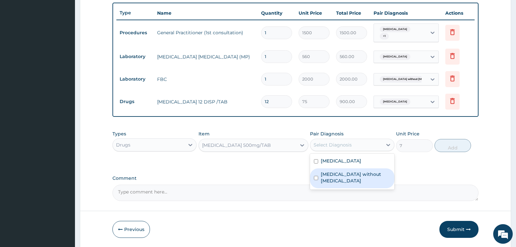
click at [357, 173] on label "[MEDICAL_DATA] without [MEDICAL_DATA]" at bounding box center [355, 177] width 69 height 13
checkbox input "true"
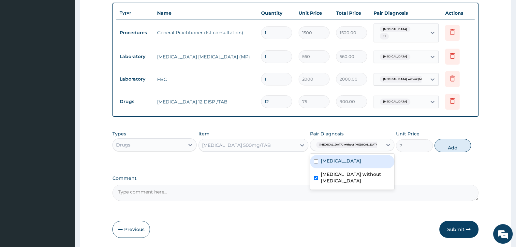
click at [361, 159] on label "[MEDICAL_DATA]" at bounding box center [341, 160] width 40 height 7
checkbox input "true"
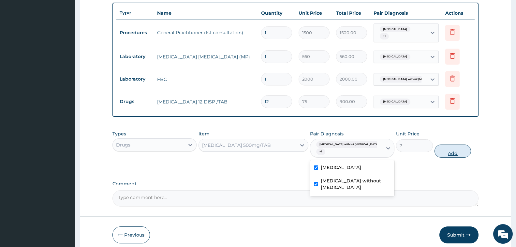
click at [452, 147] on button "Add" at bounding box center [452, 150] width 36 height 13
type input "0"
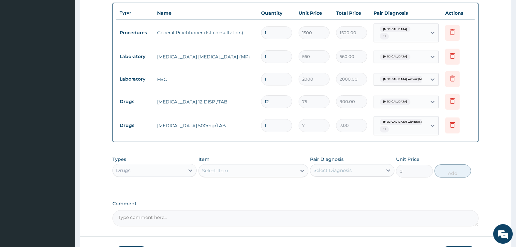
type input "0.00"
type input "9"
type input "63.00"
type input "9"
click at [215, 168] on div "Select Item" at bounding box center [215, 170] width 26 height 7
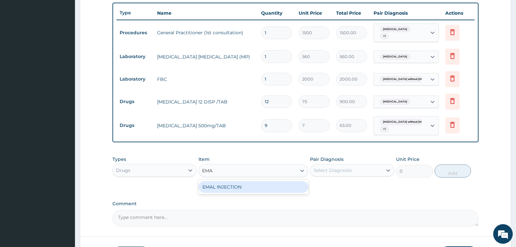
type input "EMAL"
drag, startPoint x: 234, startPoint y: 191, endPoint x: 273, endPoint y: 184, distance: 40.0
click at [234, 191] on div "EMAL INJECTION" at bounding box center [253, 187] width 110 height 12
type input "708.75"
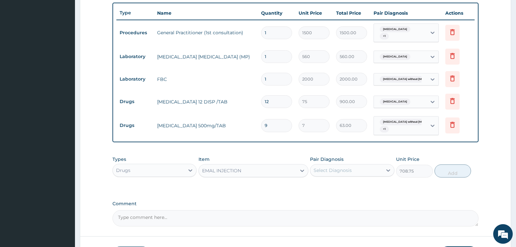
click at [342, 172] on div "Select Diagnosis" at bounding box center [332, 170] width 38 height 7
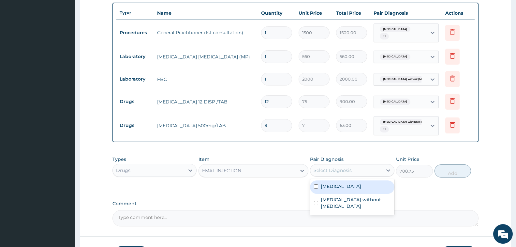
click at [346, 187] on label "[MEDICAL_DATA]" at bounding box center [341, 186] width 40 height 7
checkbox input "true"
click at [455, 172] on button "Add" at bounding box center [452, 170] width 36 height 13
type input "0"
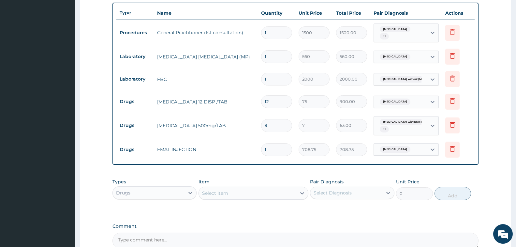
type input "0.00"
type input "3"
type input "2126.25"
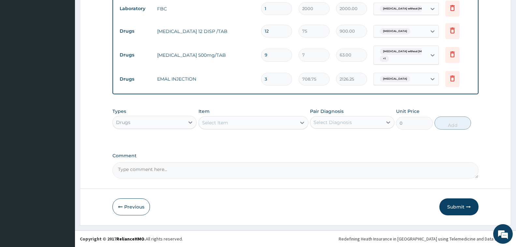
type input "3"
click at [232, 124] on div "Select Item" at bounding box center [247, 122] width 97 height 10
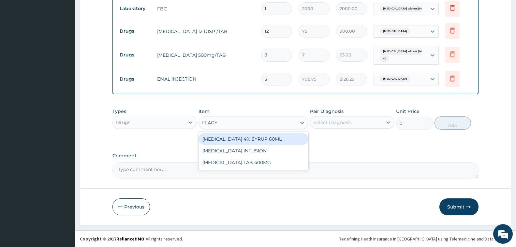
type input "FLAGYL"
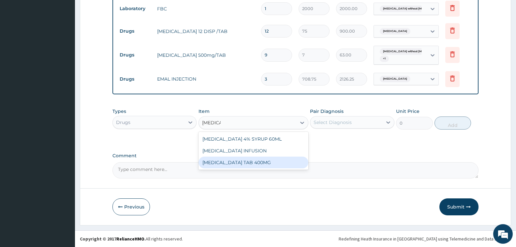
click at [239, 164] on div "[MEDICAL_DATA] TAB 400MG" at bounding box center [253, 162] width 110 height 12
type input "35"
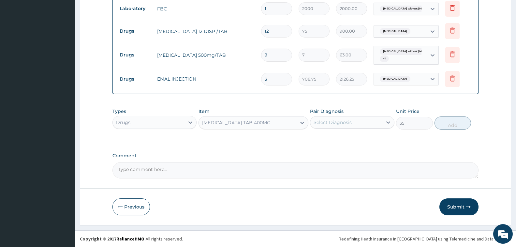
click at [365, 124] on div "Select Diagnosis" at bounding box center [346, 122] width 72 height 10
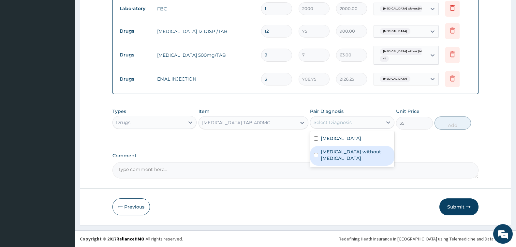
click at [369, 150] on label "[MEDICAL_DATA] without [MEDICAL_DATA]" at bounding box center [355, 154] width 69 height 13
checkbox input "true"
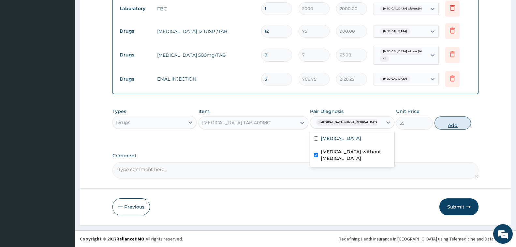
click at [450, 123] on button "Add" at bounding box center [452, 122] width 36 height 13
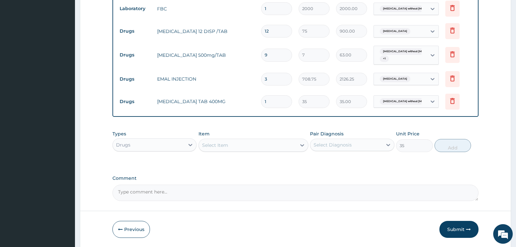
type input "0"
type input "15"
type input "525.00"
type input "15"
click at [215, 147] on div "Select Item" at bounding box center [215, 145] width 26 height 7
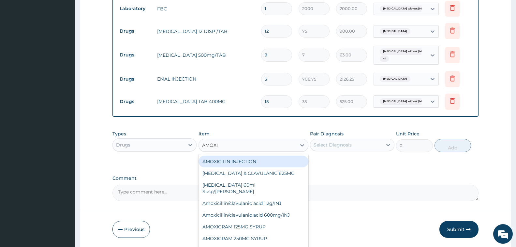
type input "AMOXI"
click at [278, 100] on input "15" at bounding box center [276, 101] width 31 height 13
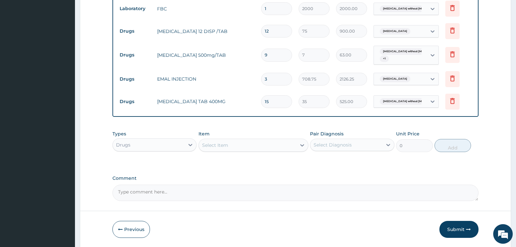
type input "1"
type input "35.00"
type input "0.00"
type input "8"
type input "280.00"
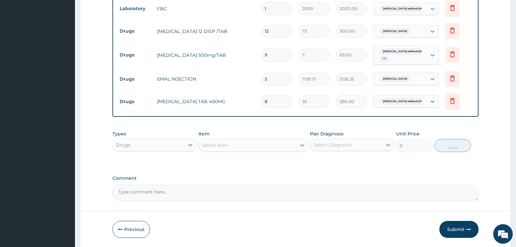
type input "8"
click at [232, 144] on div "Select Item" at bounding box center [247, 145] width 97 height 10
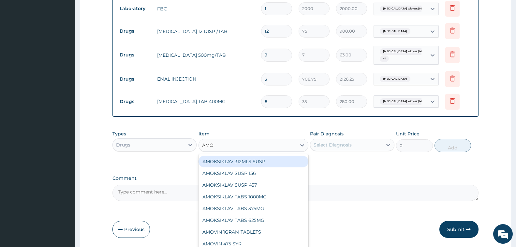
type input "AMOX"
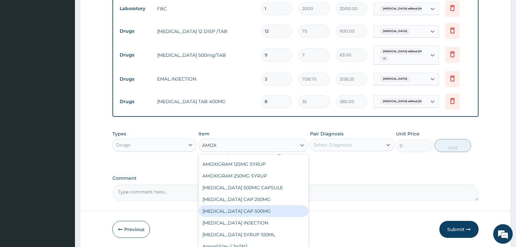
scroll to position [65, 0]
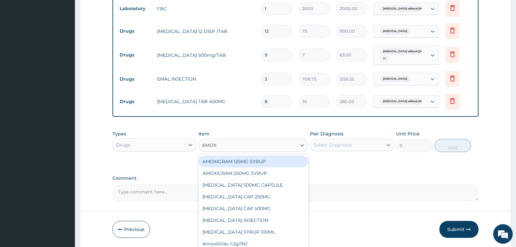
click at [281, 156] on div "AMOXIGRAM 125MG SYRUP" at bounding box center [253, 161] width 110 height 12
type input "189"
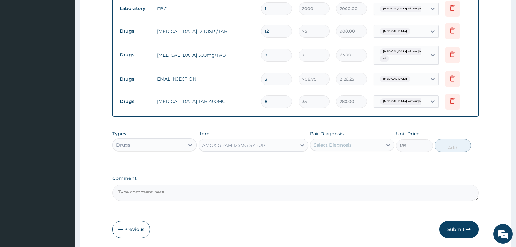
click at [264, 146] on div "AMOXIGRAM 125MG SYRUP" at bounding box center [233, 145] width 63 height 7
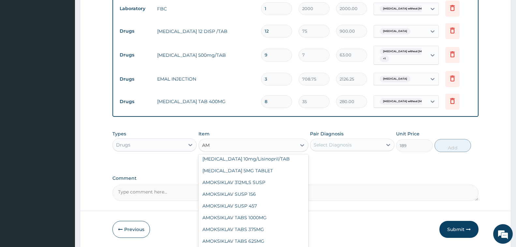
scroll to position [0, 0]
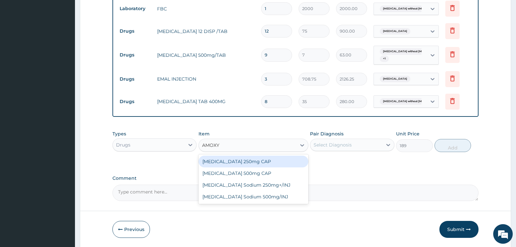
type input "AMOX"
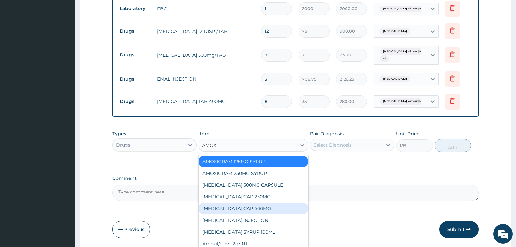
scroll to position [98, 0]
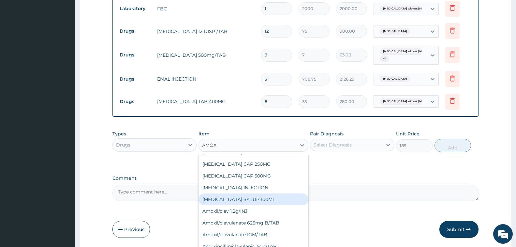
click at [262, 193] on div "[MEDICAL_DATA] SYRUP 100ML" at bounding box center [253, 199] width 110 height 12
type input "412.125"
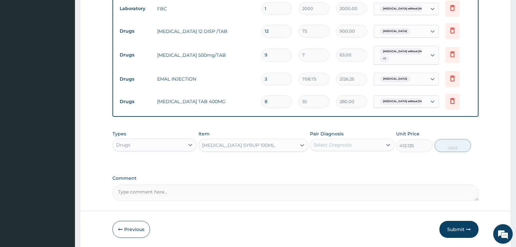
click at [355, 143] on div "Select Diagnosis" at bounding box center [346, 144] width 72 height 10
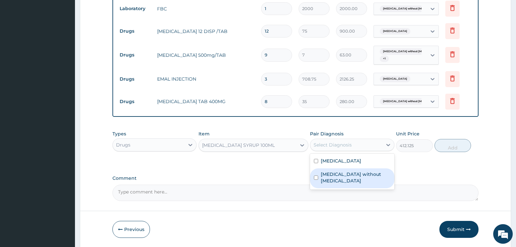
click at [355, 175] on label "[MEDICAL_DATA] without [MEDICAL_DATA]" at bounding box center [355, 177] width 69 height 13
checkbox input "true"
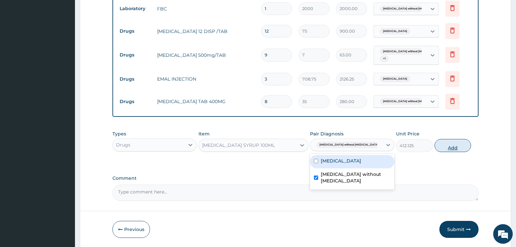
click at [454, 145] on button "Add" at bounding box center [452, 145] width 36 height 13
type input "0"
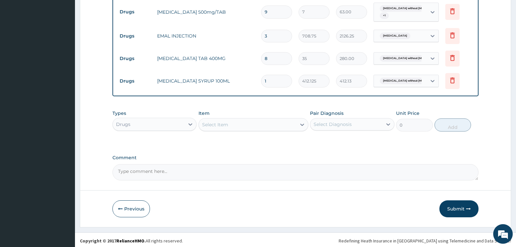
scroll to position [355, 0]
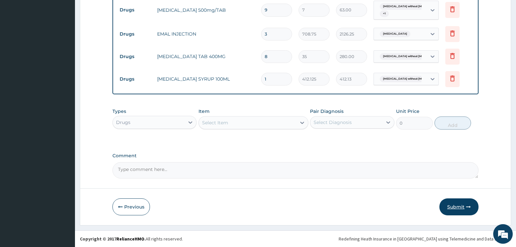
click at [455, 209] on button "Submit" at bounding box center [458, 206] width 39 height 17
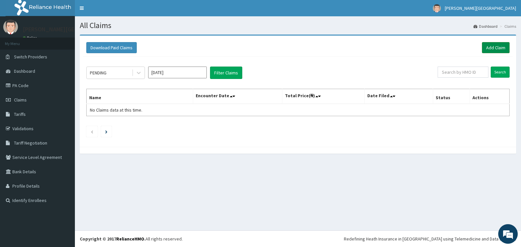
click at [494, 46] on link "Add Claim" at bounding box center [496, 47] width 28 height 11
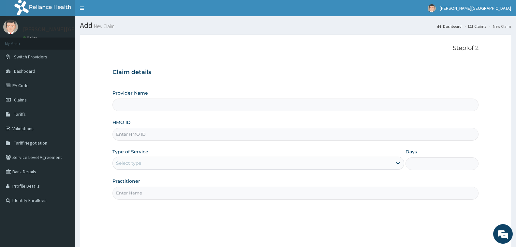
click at [159, 135] on input "HMO ID" at bounding box center [295, 134] width 366 height 13
type input "[PERSON_NAME][GEOGRAPHIC_DATA]"
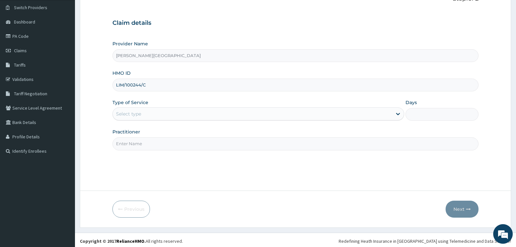
scroll to position [51, 0]
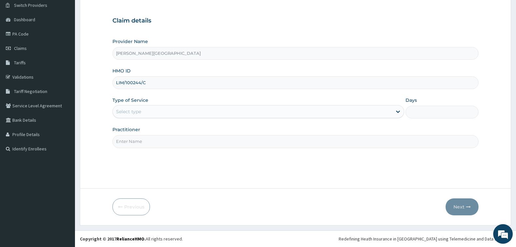
type input "LIM/100244/C"
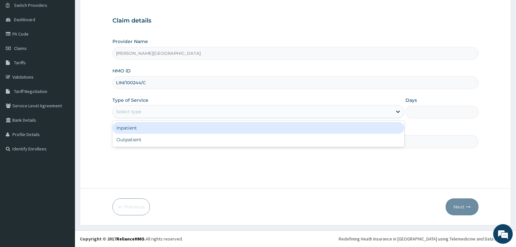
click at [221, 109] on div "Select type" at bounding box center [252, 111] width 279 height 10
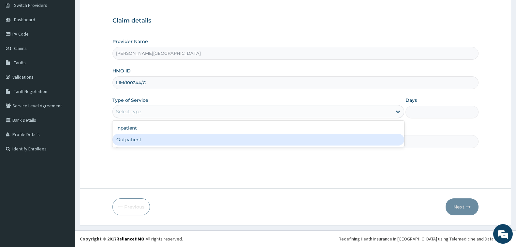
click at [208, 141] on div "Outpatient" at bounding box center [258, 140] width 292 height 12
type input "1"
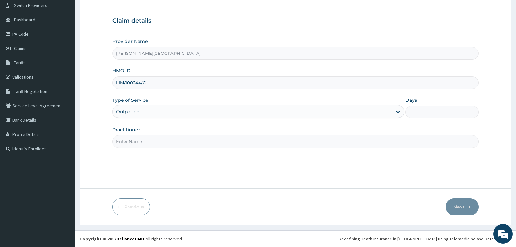
click at [240, 145] on input "Practitioner" at bounding box center [295, 141] width 366 height 13
type input "DR. CHUKA"
click at [469, 206] on icon "button" at bounding box center [468, 206] width 5 height 5
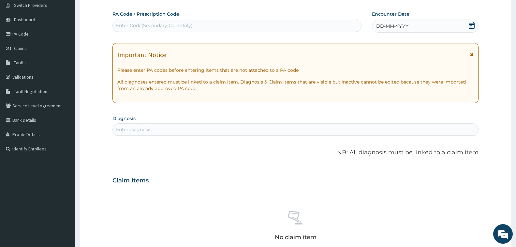
click at [471, 25] on icon at bounding box center [471, 25] width 7 height 7
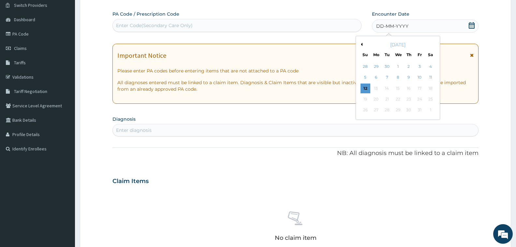
click at [361, 45] on button "Previous Month" at bounding box center [360, 44] width 3 height 3
click at [420, 109] on div "29" at bounding box center [419, 110] width 10 height 10
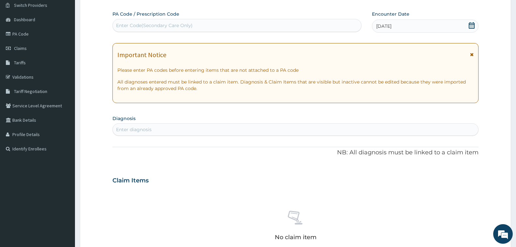
click at [141, 124] on div "Enter diagnosis" at bounding box center [295, 129] width 365 height 10
type input "MALARIA"
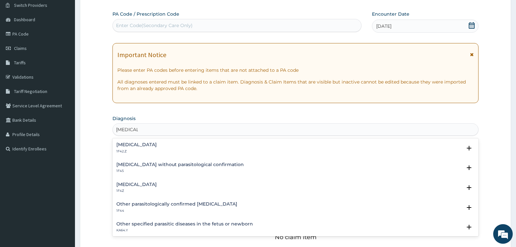
click at [133, 187] on div "Malaria, unspecified 1F4Z" at bounding box center [136, 187] width 40 height 11
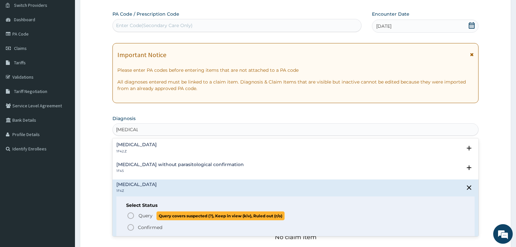
click at [131, 214] on icon "status option query" at bounding box center [131, 215] width 8 height 8
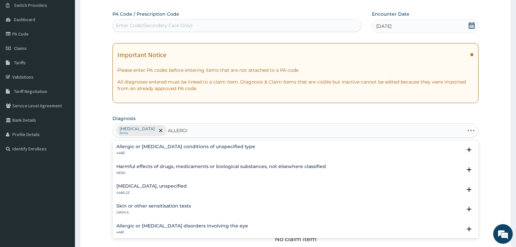
type input "ALLERGIC"
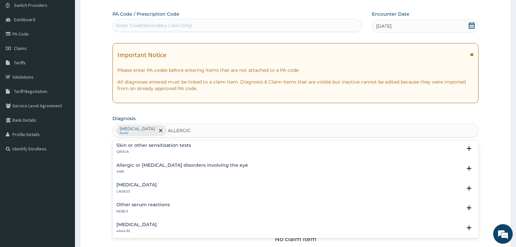
scroll to position [65, 0]
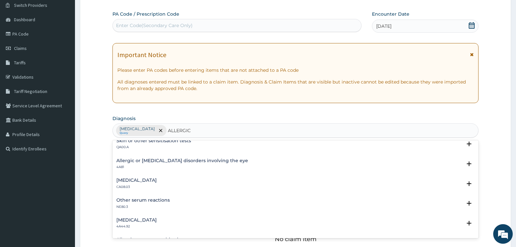
click at [157, 179] on h4 "Other allergic rhinitis" at bounding box center [136, 180] width 40 height 5
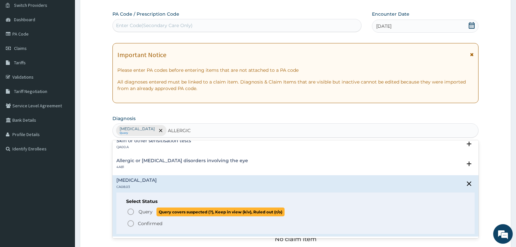
click at [149, 211] on span "Query" at bounding box center [145, 211] width 14 height 7
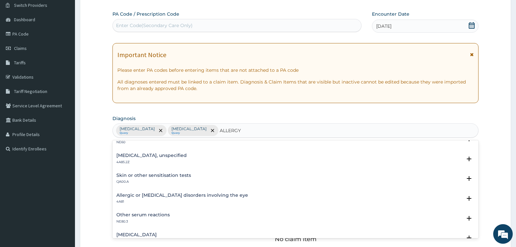
scroll to position [0, 0]
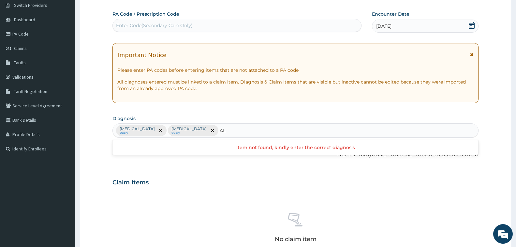
type input "A"
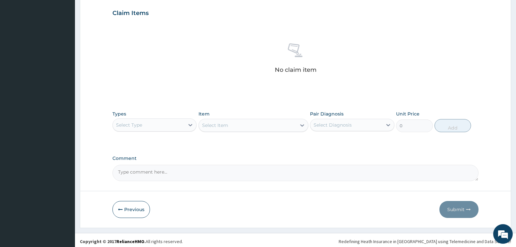
scroll to position [223, 0]
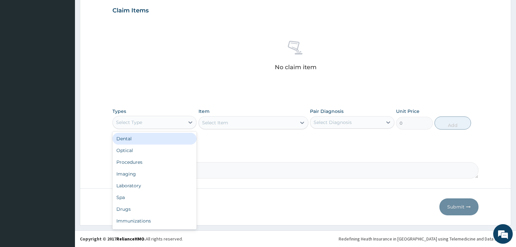
click at [153, 122] on div "Select Type" at bounding box center [149, 122] width 72 height 10
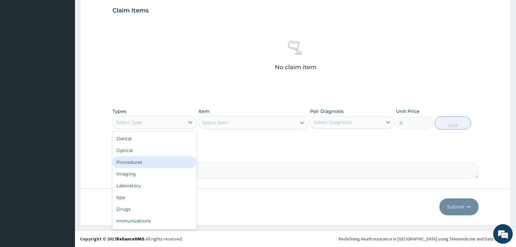
click at [151, 163] on div "Procedures" at bounding box center [154, 162] width 84 height 12
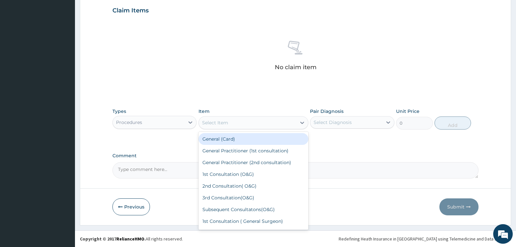
click at [242, 123] on div "Select Item" at bounding box center [247, 122] width 97 height 10
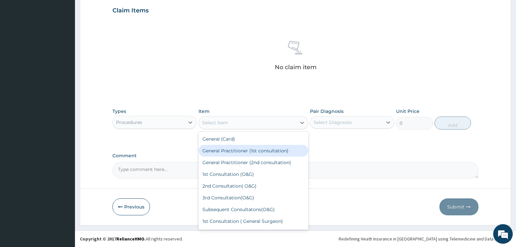
click at [277, 152] on div "General Practitioner (1st consultation)" at bounding box center [253, 151] width 110 height 12
type input "1500"
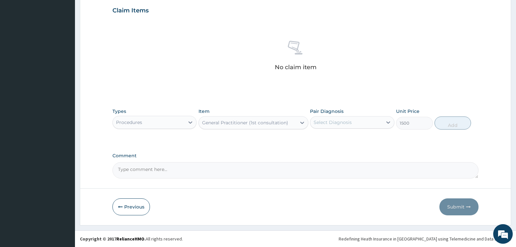
click at [353, 123] on div "Select Diagnosis" at bounding box center [346, 122] width 72 height 10
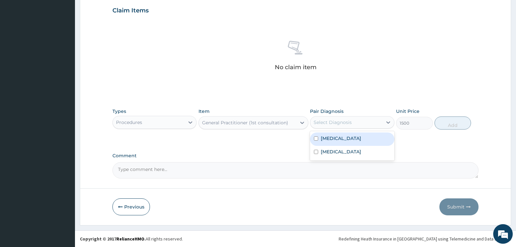
drag, startPoint x: 349, startPoint y: 137, endPoint x: 356, endPoint y: 153, distance: 18.3
click at [350, 140] on label "[MEDICAL_DATA]" at bounding box center [341, 138] width 40 height 7
checkbox input "true"
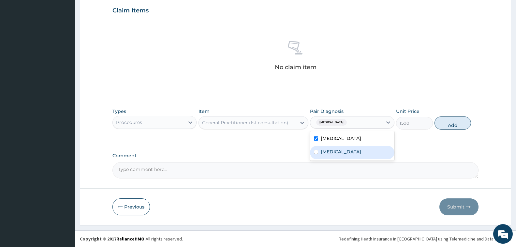
click at [356, 154] on label "Other allergic rhinitis" at bounding box center [341, 151] width 40 height 7
checkbox input "true"
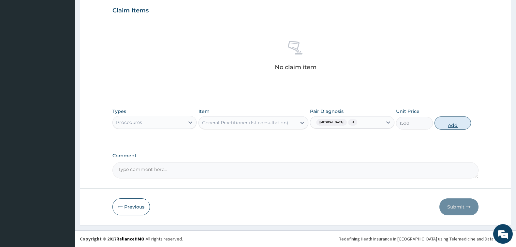
click at [441, 124] on button "Add" at bounding box center [452, 122] width 36 height 13
type input "0"
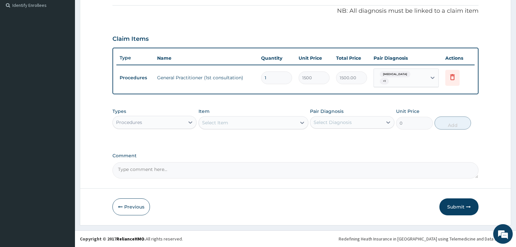
click at [153, 122] on div "Procedures" at bounding box center [149, 122] width 72 height 10
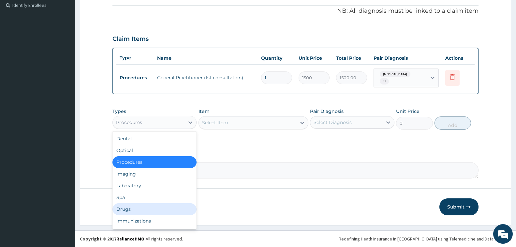
click at [130, 212] on div "Drugs" at bounding box center [154, 209] width 84 height 12
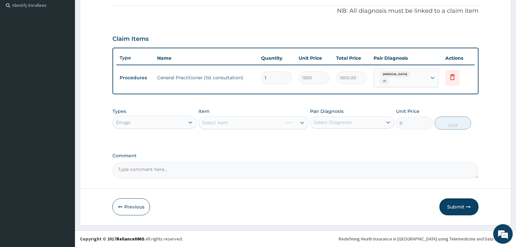
click at [225, 123] on div "Select Item" at bounding box center [253, 122] width 110 height 13
click at [235, 120] on div "Select Item" at bounding box center [253, 122] width 110 height 13
click at [247, 119] on div "Select Item" at bounding box center [253, 122] width 110 height 13
click at [247, 119] on div "Select Item" at bounding box center [247, 122] width 97 height 10
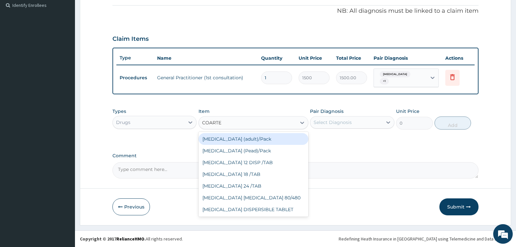
type input "COARTEM"
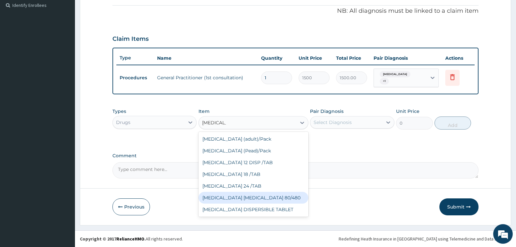
click at [240, 198] on div "[MEDICAL_DATA] [MEDICAL_DATA] 80/480" at bounding box center [253, 198] width 110 height 12
type input "1200"
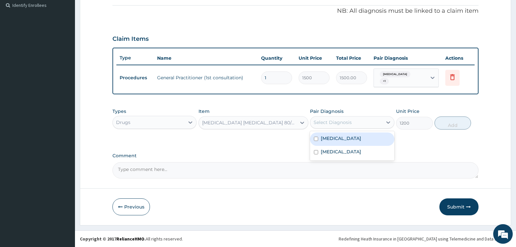
click at [361, 124] on div "Select Diagnosis" at bounding box center [346, 122] width 72 height 10
drag, startPoint x: 357, startPoint y: 138, endPoint x: 360, endPoint y: 143, distance: 5.5
click at [356, 138] on label "[MEDICAL_DATA]" at bounding box center [341, 138] width 40 height 7
checkbox input "true"
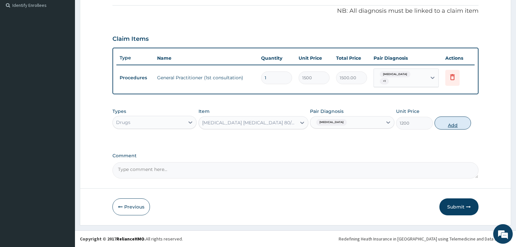
click at [448, 122] on button "Add" at bounding box center [452, 122] width 36 height 13
type input "0"
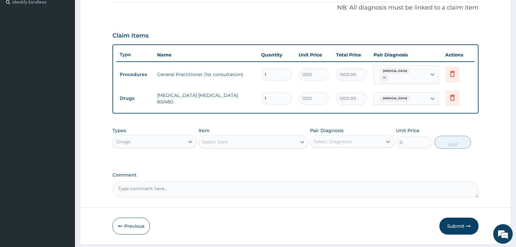
scroll to position [217, 0]
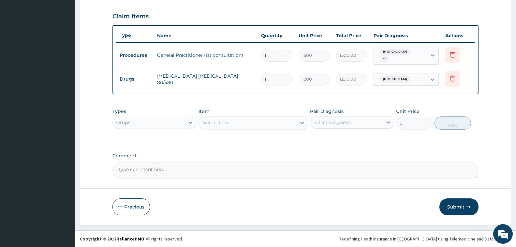
click at [224, 120] on div "Select Item" at bounding box center [215, 122] width 26 height 7
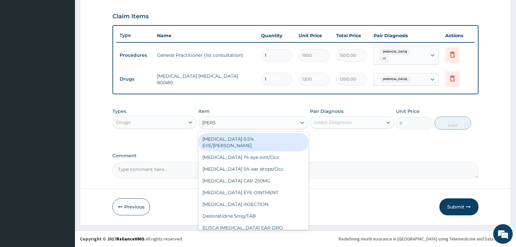
type input "LORAT"
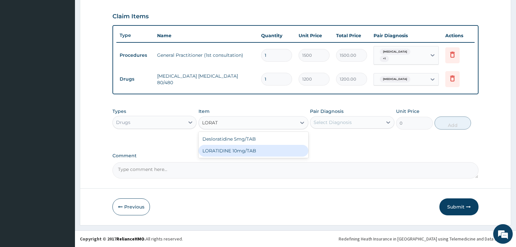
click at [238, 152] on div "LORATIDINE 10mg/TAB" at bounding box center [253, 151] width 110 height 12
type input "50"
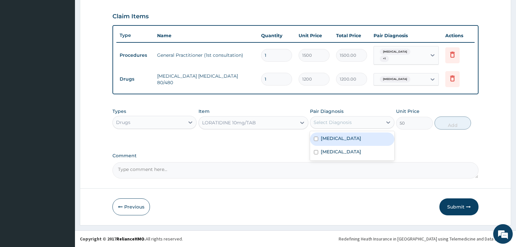
click at [338, 122] on div "Select Diagnosis" at bounding box center [332, 122] width 38 height 7
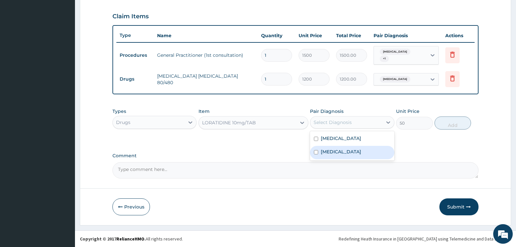
click at [345, 152] on label "Other allergic rhinitis" at bounding box center [341, 151] width 40 height 7
checkbox input "true"
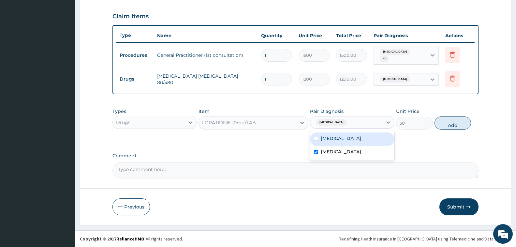
drag, startPoint x: 446, startPoint y: 123, endPoint x: 440, endPoint y: 123, distance: 6.2
click at [446, 123] on button "Add" at bounding box center [452, 122] width 36 height 13
type input "0"
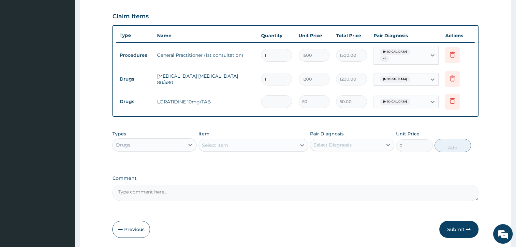
type input "0.00"
type input "4"
type input "200.00"
type input "4"
click at [239, 149] on div "Select Item" at bounding box center [247, 145] width 97 height 10
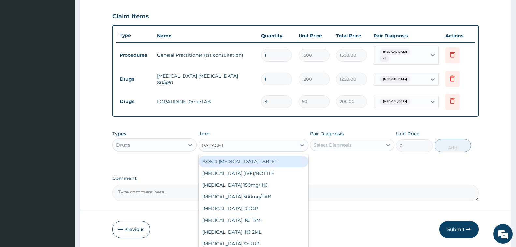
type input "PARACETA"
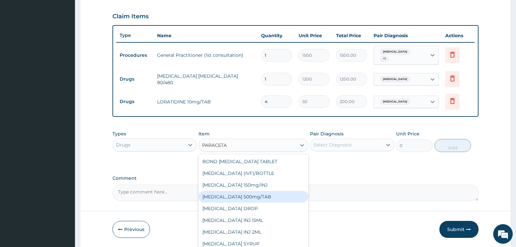
click at [246, 199] on div "[MEDICAL_DATA] 500mg/TAB" at bounding box center [253, 197] width 110 height 12
type input "7"
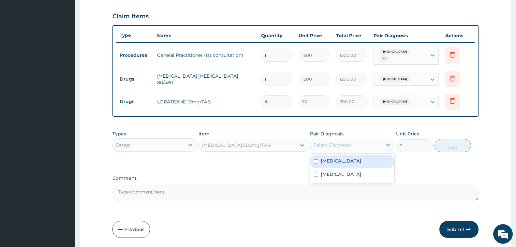
click at [336, 144] on div "Select Diagnosis" at bounding box center [332, 144] width 38 height 7
click at [347, 175] on label "Other allergic rhinitis" at bounding box center [341, 174] width 40 height 7
checkbox input "true"
click at [350, 162] on label "Malaria, unspecified" at bounding box center [341, 160] width 40 height 7
checkbox input "true"
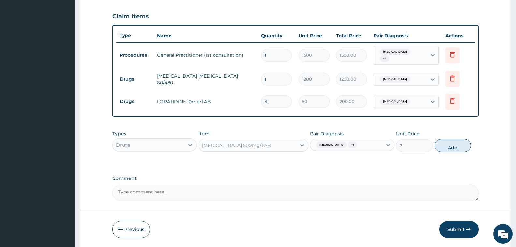
click at [448, 147] on button "Add" at bounding box center [452, 145] width 36 height 13
type input "0"
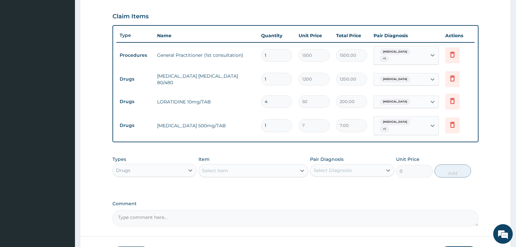
type input "18"
type input "126.00"
type input "18"
click at [211, 171] on div "Select Item" at bounding box center [215, 170] width 26 height 7
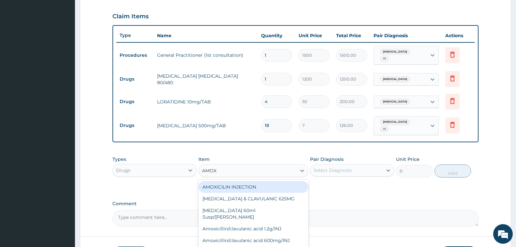
type input "AMOXY"
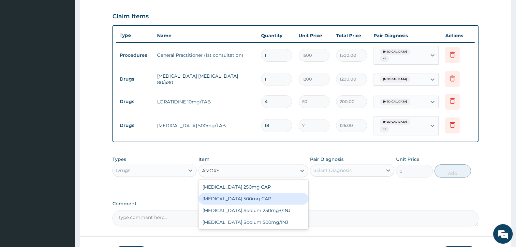
click at [262, 201] on div "Amoxycillin 500mg CAP" at bounding box center [253, 199] width 110 height 12
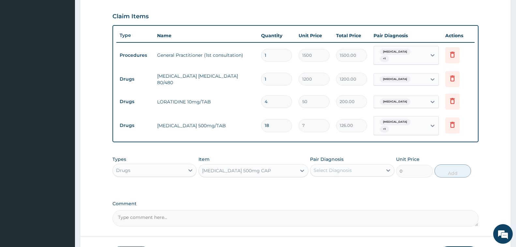
type input "20"
click at [342, 167] on div "Select Diagnosis" at bounding box center [332, 170] width 38 height 7
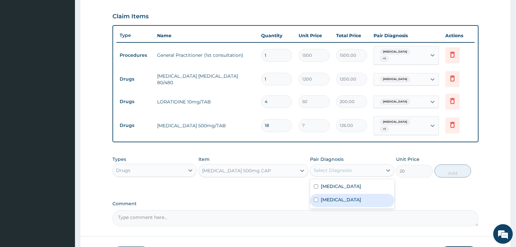
click at [343, 197] on label "Other allergic rhinitis" at bounding box center [341, 199] width 40 height 7
checkbox input "true"
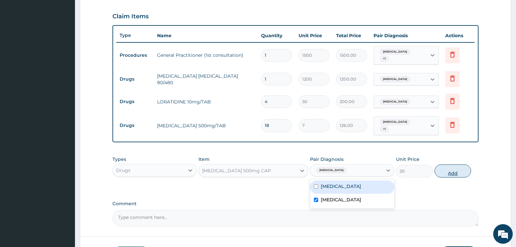
click at [440, 173] on button "Add" at bounding box center [452, 170] width 36 height 13
type input "0"
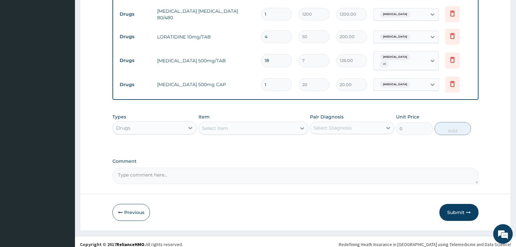
scroll to position [282, 0]
type input "10"
type input "200.00"
type input "10"
click at [256, 129] on div "Select Item" at bounding box center [247, 128] width 97 height 10
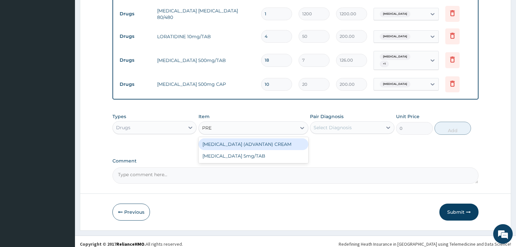
type input "PRED"
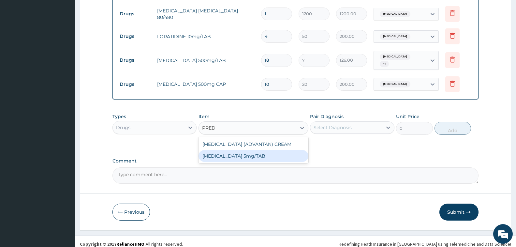
click at [260, 154] on div "[MEDICAL_DATA] 5mg/TAB" at bounding box center [253, 156] width 110 height 12
type input "20"
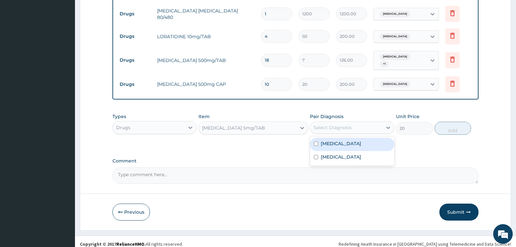
click at [329, 130] on div "Select Diagnosis" at bounding box center [332, 127] width 38 height 7
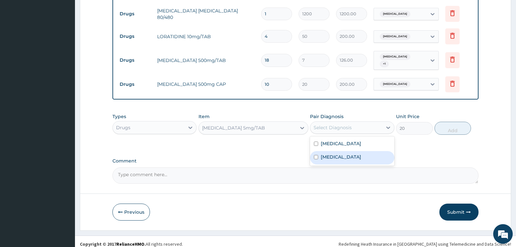
click at [343, 159] on label "Other allergic rhinitis" at bounding box center [341, 156] width 40 height 7
checkbox input "true"
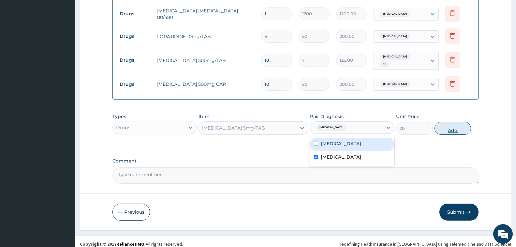
click at [441, 131] on button "Add" at bounding box center [452, 128] width 36 height 13
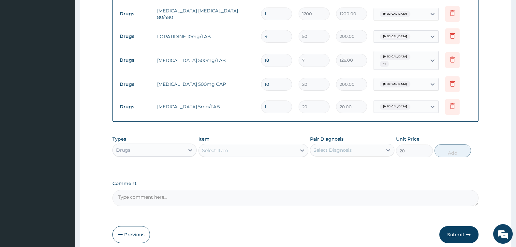
type input "0"
type input "0.00"
type input "2"
type input "40.00"
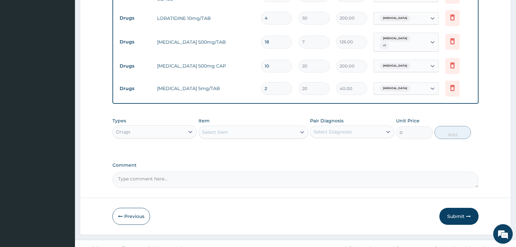
scroll to position [310, 0]
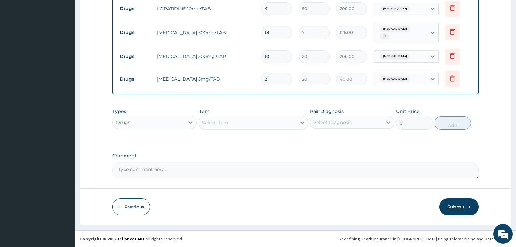
type input "2"
click at [447, 204] on button "Submit" at bounding box center [458, 206] width 39 height 17
click at [459, 210] on button "Submit" at bounding box center [458, 206] width 39 height 17
click at [461, 208] on button "Submit" at bounding box center [458, 206] width 39 height 17
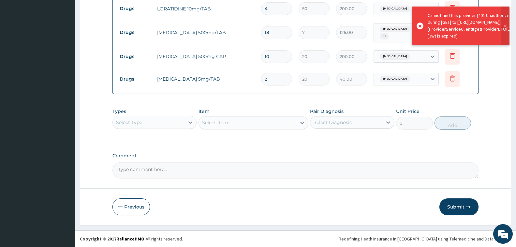
scroll to position [278, 0]
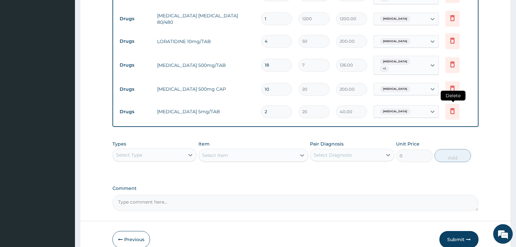
click at [451, 111] on icon at bounding box center [452, 111] width 8 height 8
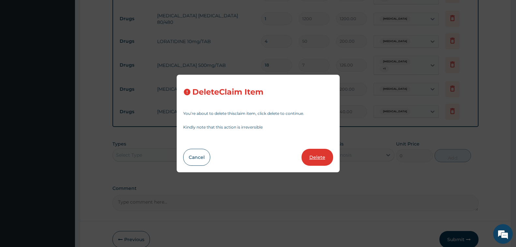
click at [321, 158] on button "Delete" at bounding box center [317, 157] width 32 height 17
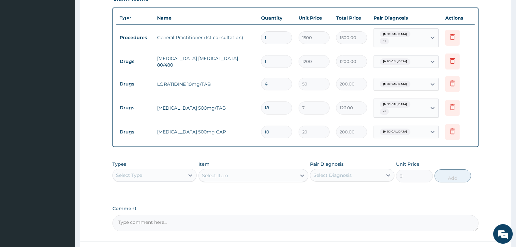
scroll to position [245, 0]
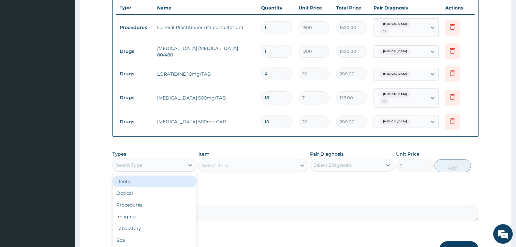
click at [168, 161] on div "Select Type" at bounding box center [149, 165] width 72 height 10
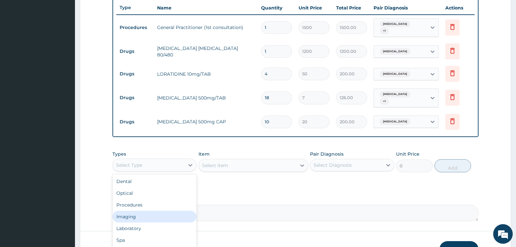
scroll to position [22, 0]
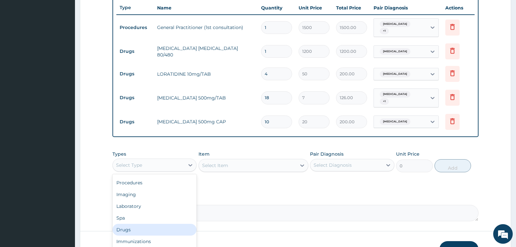
click at [144, 229] on div "Drugs" at bounding box center [154, 230] width 84 height 12
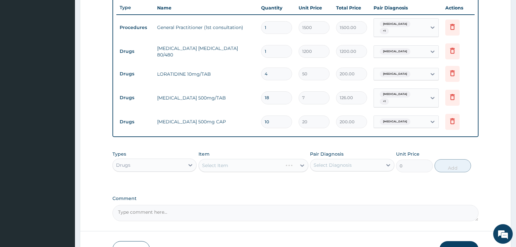
click at [224, 164] on div "Select Item" at bounding box center [253, 165] width 110 height 13
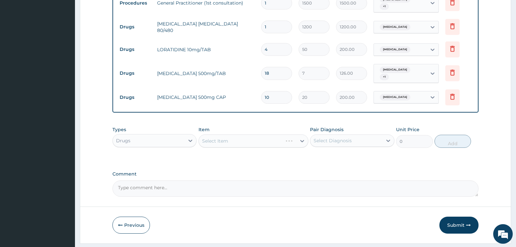
scroll to position [278, 0]
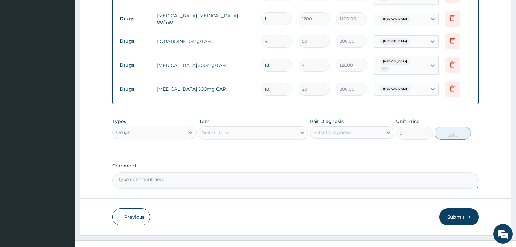
click at [252, 133] on div "Select Item" at bounding box center [247, 132] width 97 height 10
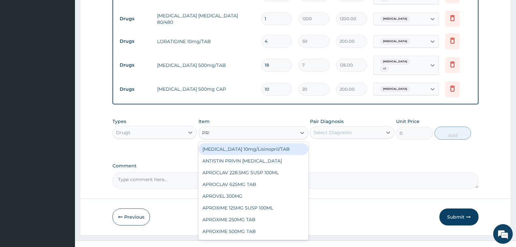
type input "PRED"
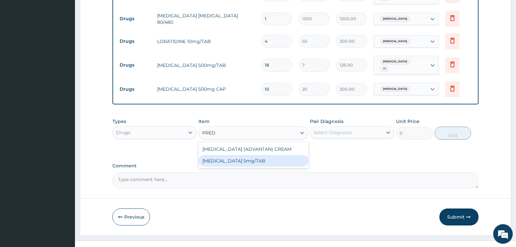
click at [292, 165] on div "[MEDICAL_DATA] 5mg/TAB" at bounding box center [253, 161] width 110 height 12
type input "20"
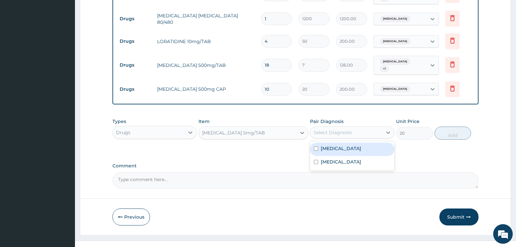
click at [336, 132] on div "Select Diagnosis" at bounding box center [332, 132] width 38 height 7
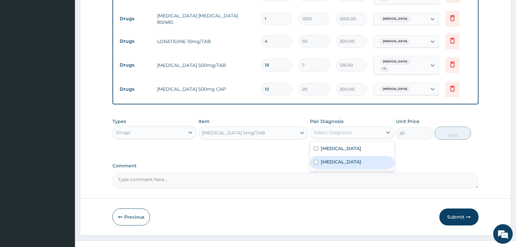
click at [356, 161] on label "Other allergic rhinitis" at bounding box center [341, 161] width 40 height 7
checkbox input "true"
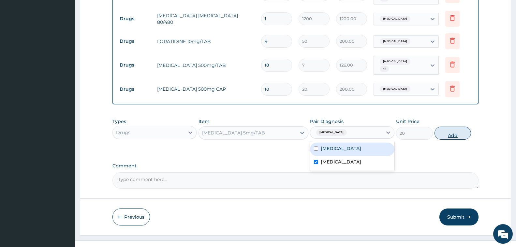
click at [443, 135] on button "Add" at bounding box center [452, 132] width 36 height 13
type input "0"
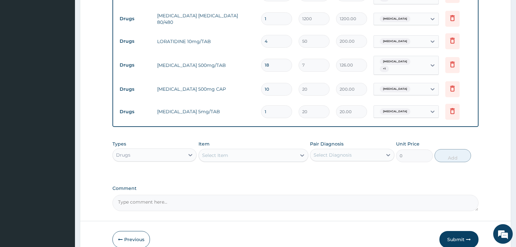
type input "0.00"
type input "2"
type input "40.00"
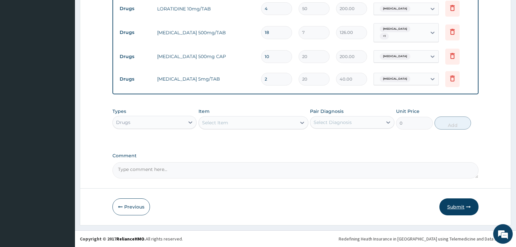
type input "2"
click at [450, 208] on button "Submit" at bounding box center [458, 206] width 39 height 17
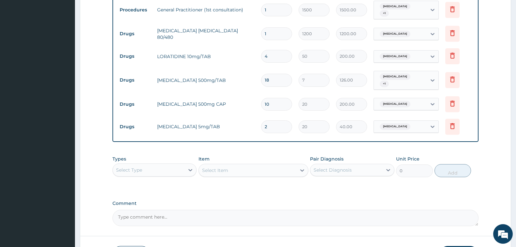
scroll to position [310, 0]
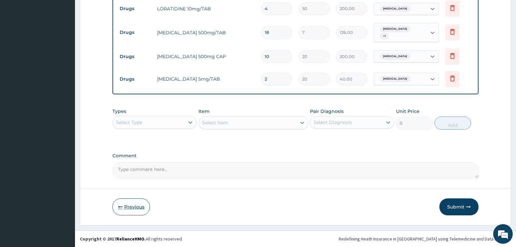
click at [141, 210] on button "Previous" at bounding box center [130, 206] width 37 height 17
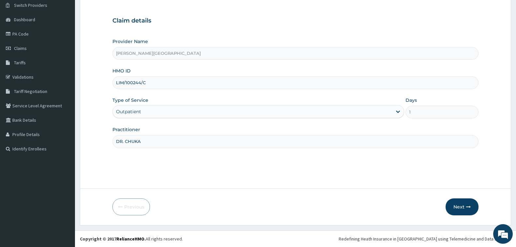
click at [136, 82] on input "LIM/100244/C" at bounding box center [295, 82] width 366 height 13
type input "LIM/10044/C"
click at [457, 208] on button "Next" at bounding box center [461, 206] width 33 height 17
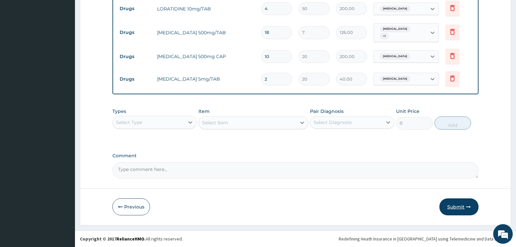
click at [459, 206] on button "Submit" at bounding box center [458, 206] width 39 height 17
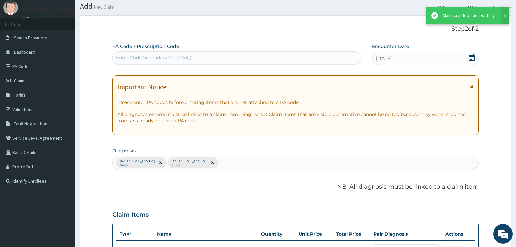
scroll to position [310, 0]
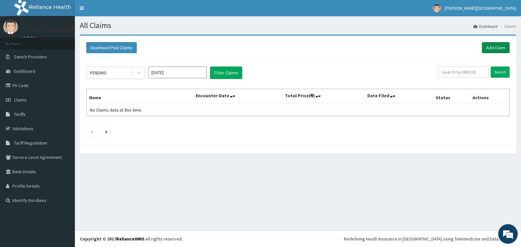
click at [498, 46] on link "Add Claim" at bounding box center [496, 47] width 28 height 11
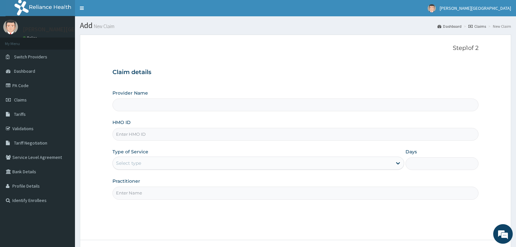
type input "[PERSON_NAME][GEOGRAPHIC_DATA]"
click at [252, 136] on input "HMO ID" at bounding box center [295, 134] width 366 height 13
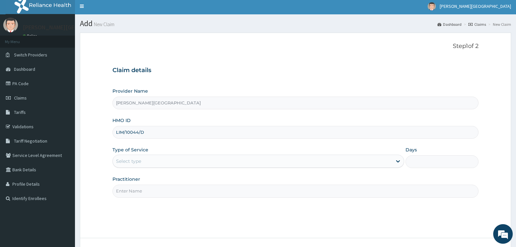
scroll to position [51, 0]
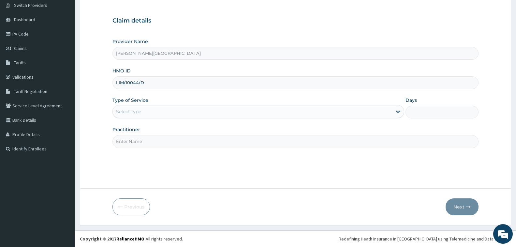
type input "LIM/10044/D"
click at [268, 113] on div "Select type" at bounding box center [252, 111] width 279 height 10
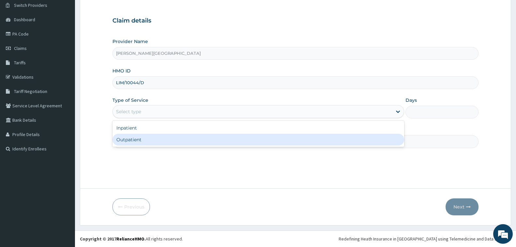
click at [264, 139] on div "Outpatient" at bounding box center [258, 140] width 292 height 12
type input "1"
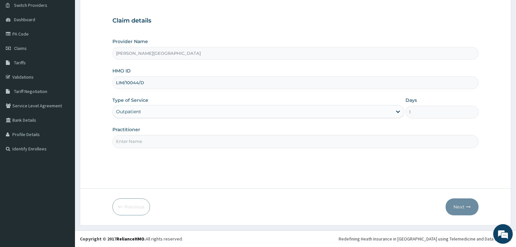
click at [292, 140] on input "Practitioner" at bounding box center [295, 141] width 366 height 13
type input "DR. CHUKA"
click at [457, 209] on button "Next" at bounding box center [461, 206] width 33 height 17
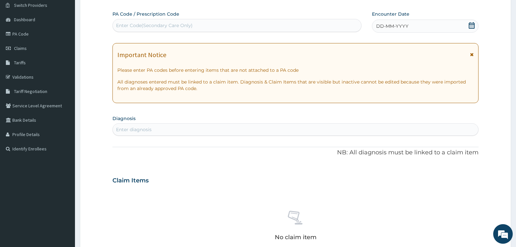
click at [469, 27] on icon at bounding box center [472, 25] width 6 height 7
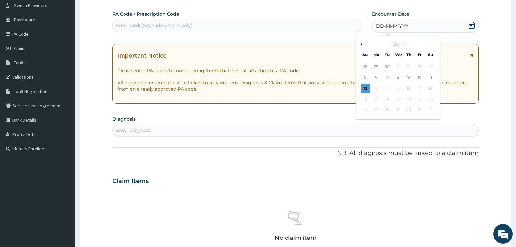
click at [361, 44] on button "Previous Month" at bounding box center [360, 44] width 3 height 3
click at [366, 109] on div "28" at bounding box center [365, 110] width 10 height 10
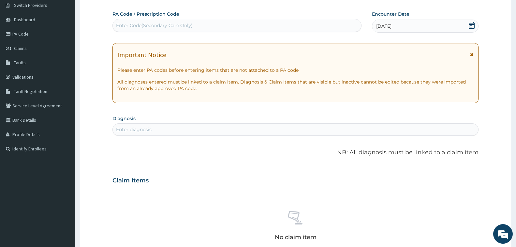
click at [224, 127] on div "Enter diagnosis" at bounding box center [295, 129] width 365 height 10
click at [471, 27] on icon at bounding box center [472, 25] width 6 height 7
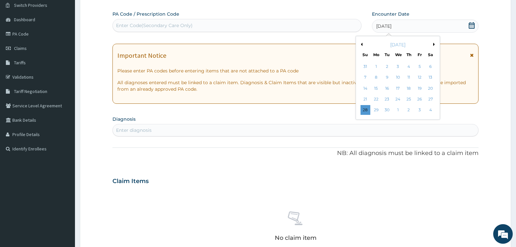
click at [362, 45] on button "Previous Month" at bounding box center [360, 44] width 3 height 3
click at [433, 46] on div "[DATE]" at bounding box center [397, 44] width 79 height 7
click at [433, 44] on button "Next Month" at bounding box center [434, 44] width 3 height 3
click at [419, 98] on div "26" at bounding box center [419, 99] width 10 height 10
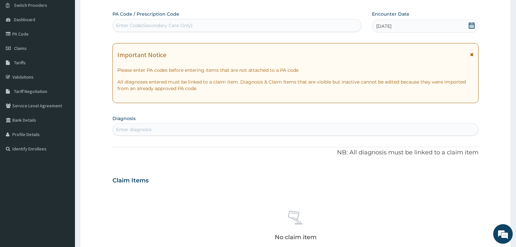
click at [233, 129] on div "Enter diagnosis" at bounding box center [295, 129] width 365 height 10
type input "[MEDICAL_DATA]"
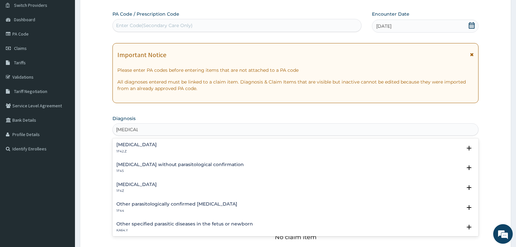
click at [138, 186] on h4 "[MEDICAL_DATA]" at bounding box center [136, 184] width 40 height 5
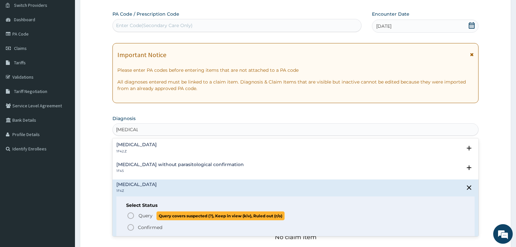
click at [134, 214] on circle "status option query" at bounding box center [131, 215] width 6 height 6
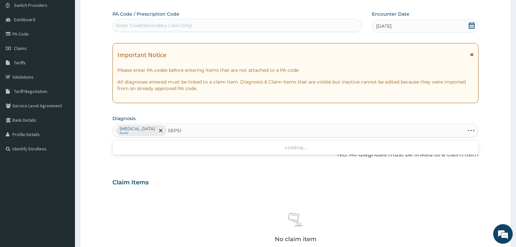
type input "SEPSIS"
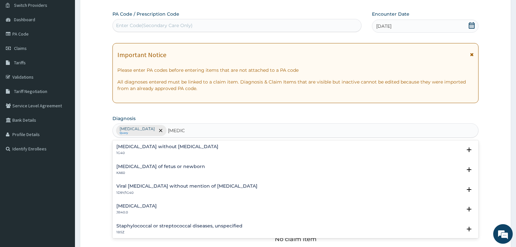
click at [156, 148] on h4 "Sepsis without septic shock" at bounding box center [167, 146] width 102 height 5
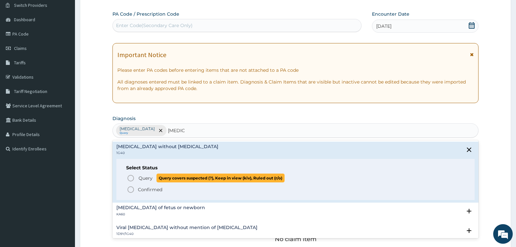
click at [147, 177] on span "Query" at bounding box center [145, 178] width 14 height 7
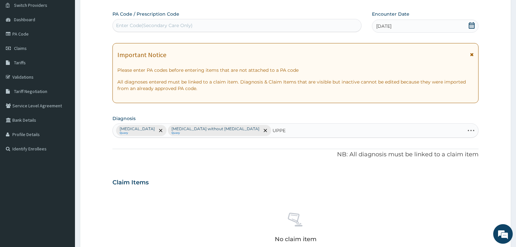
type input "UPPER"
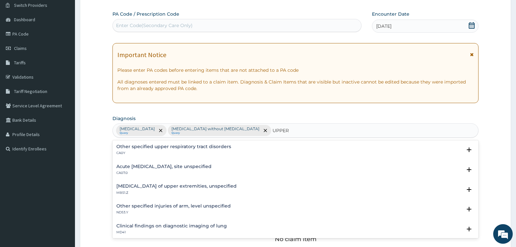
click at [195, 165] on h4 "Acute upper respiratory infection, site unspecified" at bounding box center [163, 166] width 95 height 5
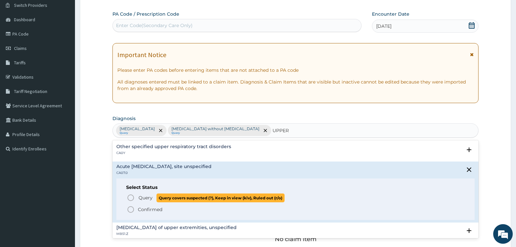
click at [146, 197] on span "Query" at bounding box center [145, 197] width 14 height 7
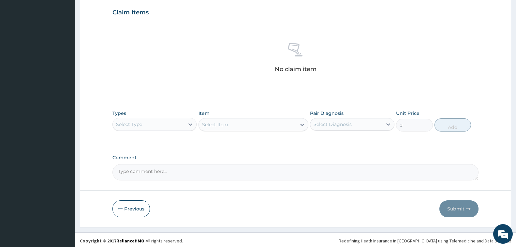
scroll to position [223, 0]
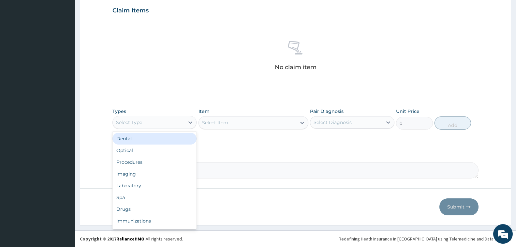
click at [174, 123] on div "Select Type" at bounding box center [149, 122] width 72 height 10
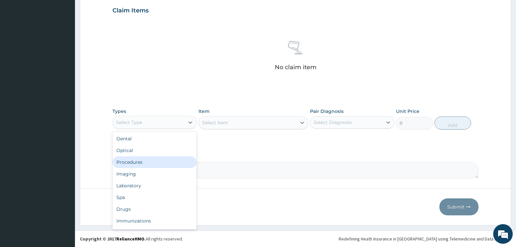
click at [148, 165] on div "Procedures" at bounding box center [154, 162] width 84 height 12
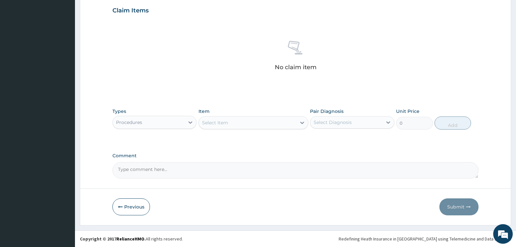
click at [260, 125] on div "Select Item" at bounding box center [247, 122] width 97 height 10
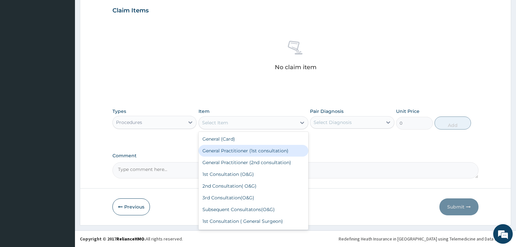
click at [263, 153] on div "General Practitioner (1st consultation)" at bounding box center [253, 151] width 110 height 12
type input "1500"
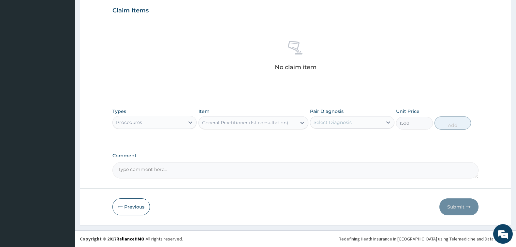
click at [340, 124] on div "Select Diagnosis" at bounding box center [332, 122] width 38 height 7
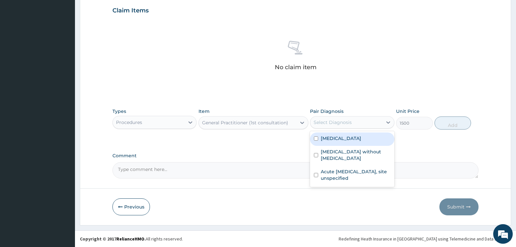
click at [345, 142] on div "Malaria, unspecified" at bounding box center [352, 138] width 84 height 13
checkbox input "true"
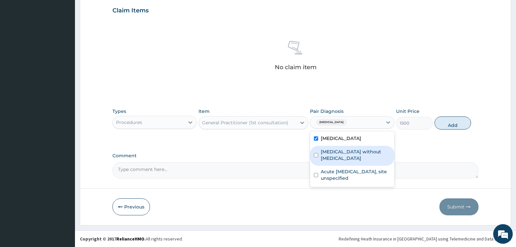
drag, startPoint x: 347, startPoint y: 152, endPoint x: 346, endPoint y: 163, distance: 11.4
click at [347, 152] on label "Sepsis without septic shock" at bounding box center [355, 154] width 69 height 13
checkbox input "true"
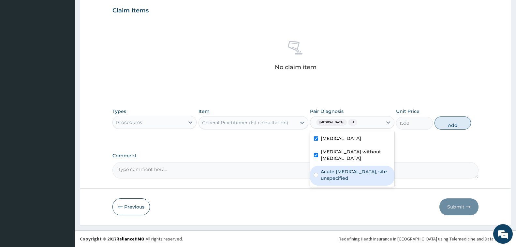
click at [346, 168] on label "Acute upper respiratory infection, site unspecified" at bounding box center [355, 174] width 69 height 13
checkbox input "true"
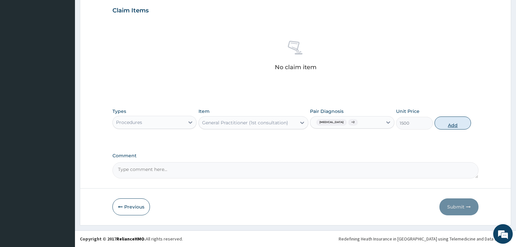
click at [448, 125] on button "Add" at bounding box center [452, 122] width 36 height 13
type input "0"
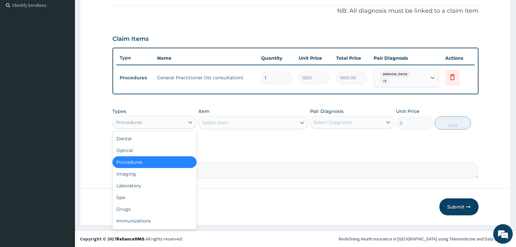
click at [178, 123] on div "Procedures" at bounding box center [149, 122] width 72 height 10
click at [164, 185] on div "Laboratory" at bounding box center [154, 186] width 84 height 12
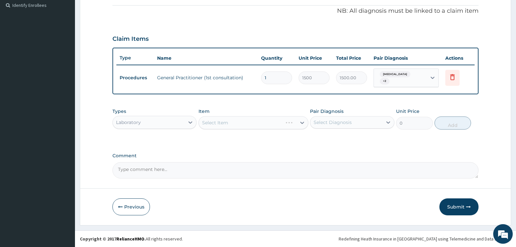
click at [231, 125] on div "Select Item" at bounding box center [253, 122] width 110 height 13
click at [232, 125] on div "Select Item" at bounding box center [247, 122] width 97 height 10
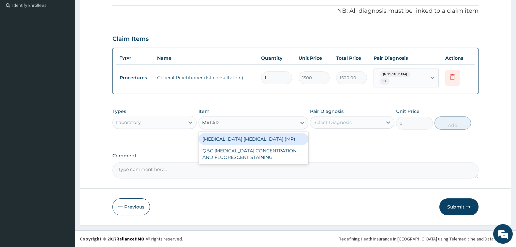
type input "MALARI"
click at [247, 142] on div "MALARIA PARASITE (MP)" at bounding box center [253, 139] width 110 height 12
type input "560"
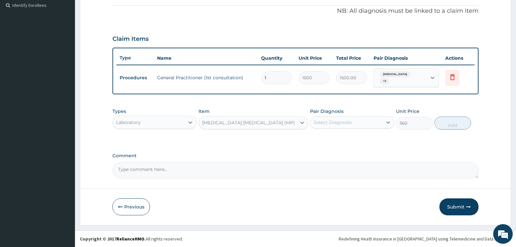
click at [375, 121] on div "Select Diagnosis" at bounding box center [346, 122] width 72 height 10
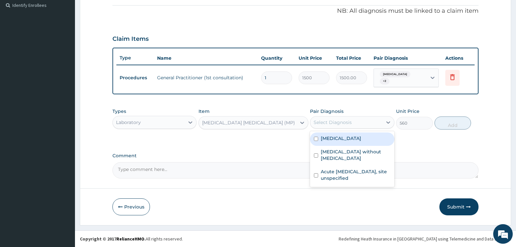
click at [361, 138] on label "Malaria, unspecified" at bounding box center [341, 138] width 40 height 7
checkbox input "true"
click at [446, 124] on button "Add" at bounding box center [452, 122] width 36 height 13
type input "0"
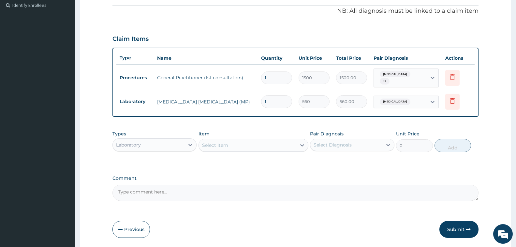
click at [218, 143] on div "Select Item" at bounding box center [215, 145] width 26 height 7
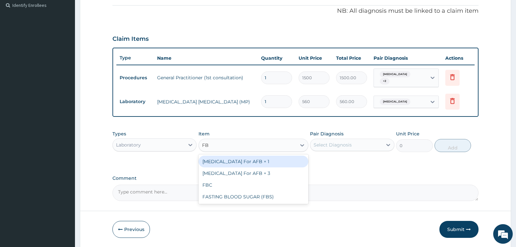
type input "FBC"
click at [254, 165] on div "FBC" at bounding box center [253, 161] width 110 height 12
type input "2000"
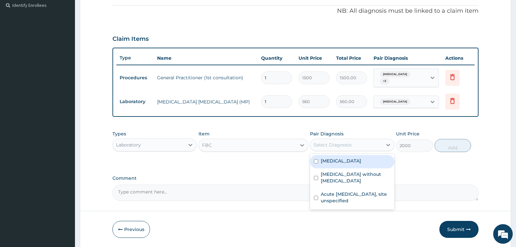
click at [341, 146] on div "Select Diagnosis" at bounding box center [332, 144] width 38 height 7
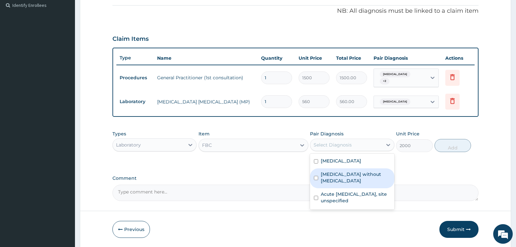
click at [345, 173] on label "Sepsis without septic shock" at bounding box center [355, 177] width 69 height 13
checkbox input "true"
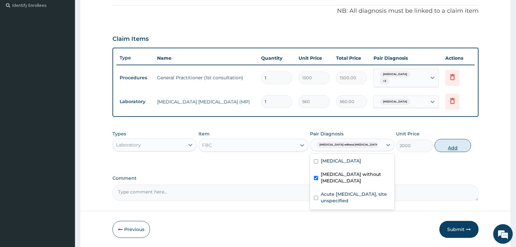
click at [456, 146] on button "Add" at bounding box center [452, 145] width 36 height 13
type input "0"
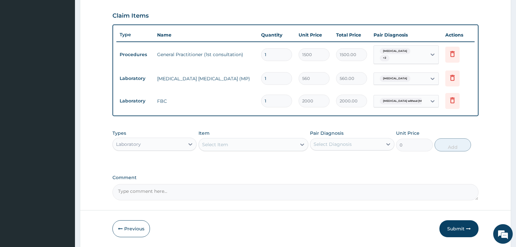
scroll to position [240, 0]
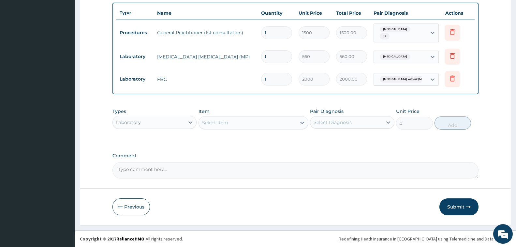
click at [141, 119] on div "Laboratory" at bounding box center [149, 122] width 72 height 10
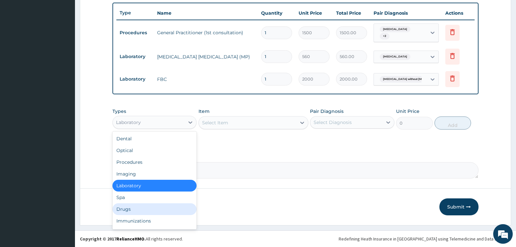
click at [137, 209] on div "Drugs" at bounding box center [154, 209] width 84 height 12
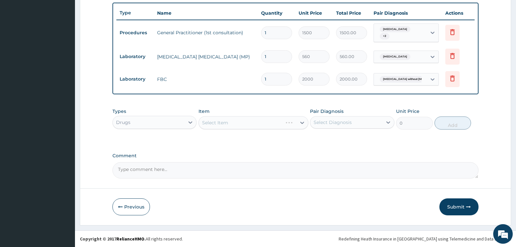
click at [252, 120] on div "Select Item" at bounding box center [253, 122] width 110 height 13
click at [252, 120] on div "Select Item" at bounding box center [247, 122] width 97 height 10
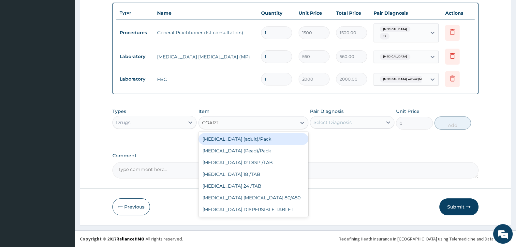
type input "COARTE"
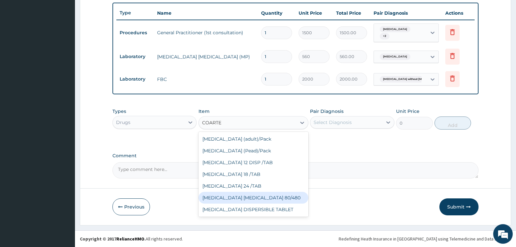
click at [257, 197] on div "COARTEM D TAB 80/480" at bounding box center [253, 198] width 110 height 12
type input "1200"
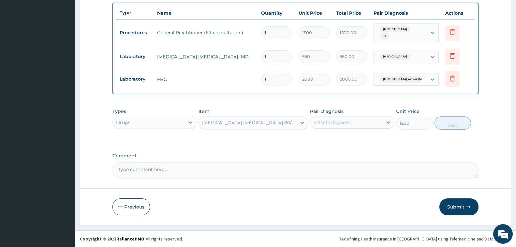
click at [352, 121] on div "Select Diagnosis" at bounding box center [332, 122] width 38 height 7
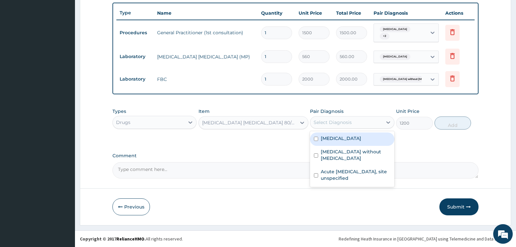
click at [356, 140] on label "[MEDICAL_DATA]" at bounding box center [341, 138] width 40 height 7
checkbox input "true"
click at [457, 124] on button "Add" at bounding box center [452, 122] width 36 height 13
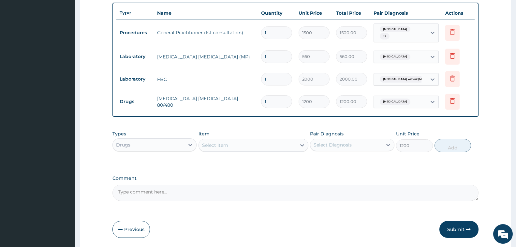
type input "0"
click at [227, 147] on div "Select Item" at bounding box center [215, 145] width 26 height 7
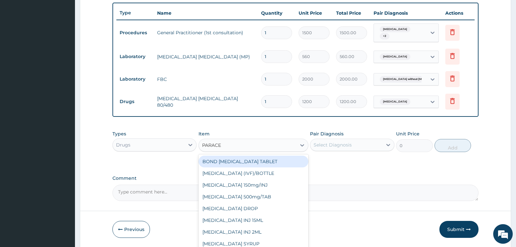
type input "PARACET"
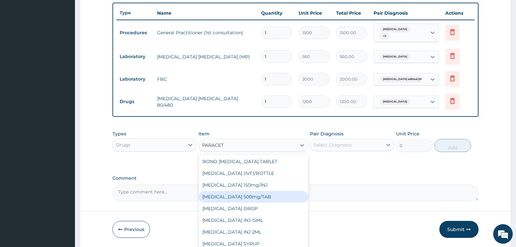
click at [263, 194] on div "PARACETAMOL 500mg/TAB" at bounding box center [253, 197] width 110 height 12
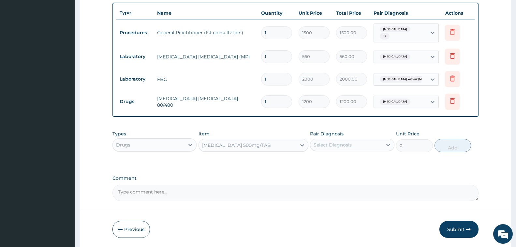
type input "7"
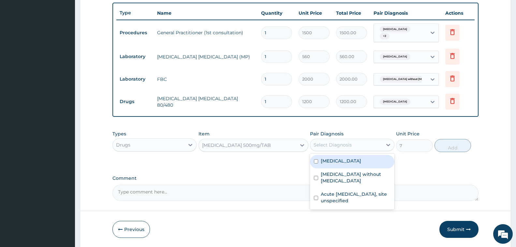
click at [346, 145] on div "Select Diagnosis" at bounding box center [332, 144] width 38 height 7
click at [349, 159] on label "Malaria, unspecified" at bounding box center [341, 160] width 40 height 7
checkbox input "true"
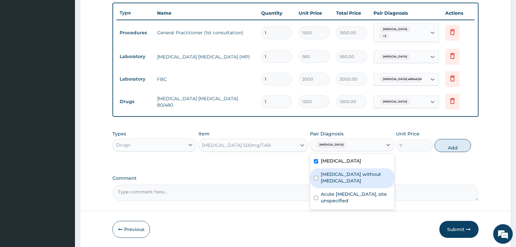
click at [350, 172] on label "Sepsis without septic shock" at bounding box center [355, 177] width 69 height 13
checkbox input "true"
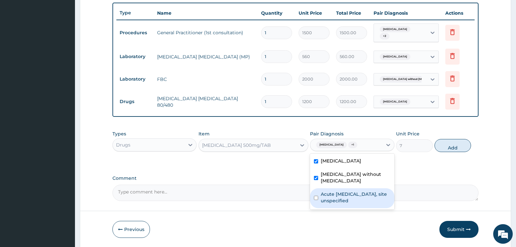
click at [355, 191] on label "Acute upper respiratory infection, site unspecified" at bounding box center [355, 197] width 69 height 13
checkbox input "true"
click at [450, 143] on button "Add" at bounding box center [452, 145] width 36 height 13
type input "0"
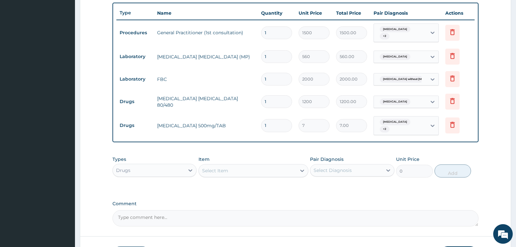
type input "18"
type input "126.00"
type input "18"
click at [216, 172] on div "Select Item" at bounding box center [215, 170] width 26 height 7
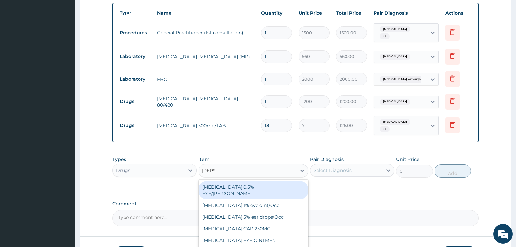
type input "LORAT"
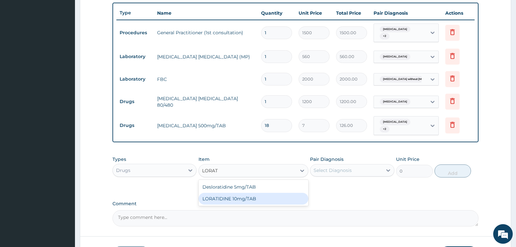
click at [232, 195] on div "LORATIDINE 10mg/TAB" at bounding box center [253, 199] width 110 height 12
type input "50"
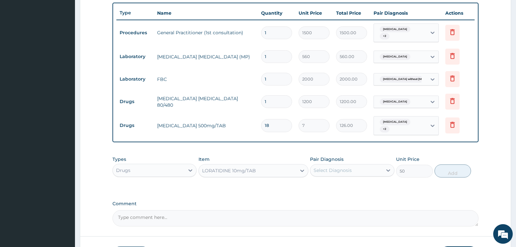
click at [335, 169] on div "Select Diagnosis" at bounding box center [332, 170] width 38 height 7
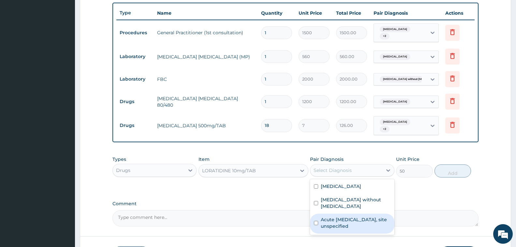
click at [343, 217] on label "Acute [MEDICAL_DATA], site unspecified" at bounding box center [355, 222] width 69 height 13
checkbox input "true"
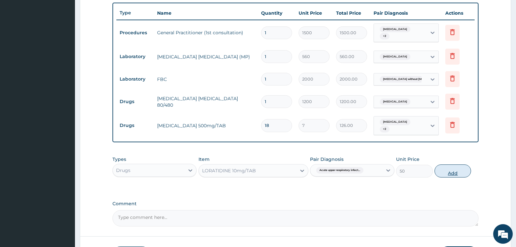
click at [447, 173] on button "Add" at bounding box center [452, 170] width 36 height 13
type input "0"
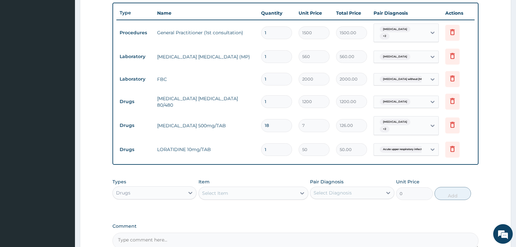
type input "10"
type input "500.00"
type input "9"
type input "450.00"
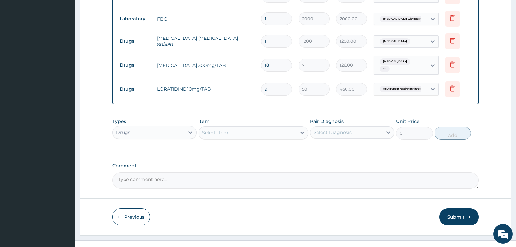
scroll to position [310, 0]
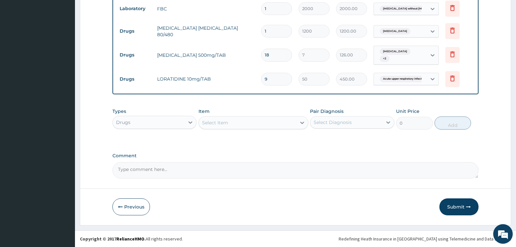
type input "9"
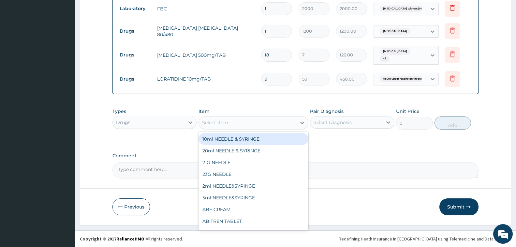
click at [224, 124] on div "Select Item" at bounding box center [215, 122] width 26 height 7
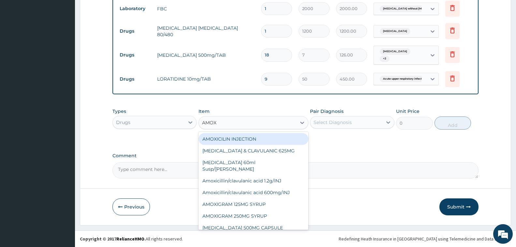
type input "AMOXY"
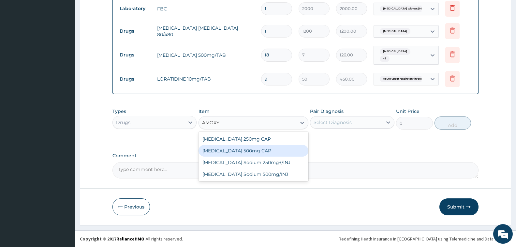
click at [241, 148] on div "[MEDICAL_DATA] 500mg CAP" at bounding box center [253, 151] width 110 height 12
type input "20"
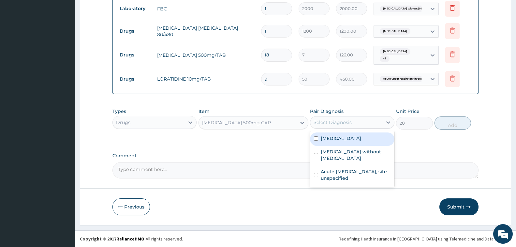
click at [338, 125] on div "Select Diagnosis" at bounding box center [346, 122] width 72 height 10
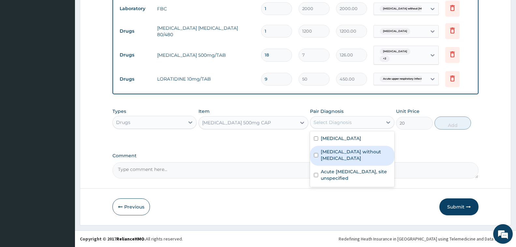
click at [345, 153] on label "Sepsis without septic shock" at bounding box center [355, 154] width 69 height 13
checkbox input "true"
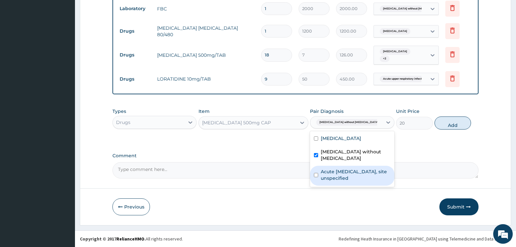
click at [345, 168] on label "Acute [MEDICAL_DATA], site unspecified" at bounding box center [355, 174] width 69 height 13
checkbox input "true"
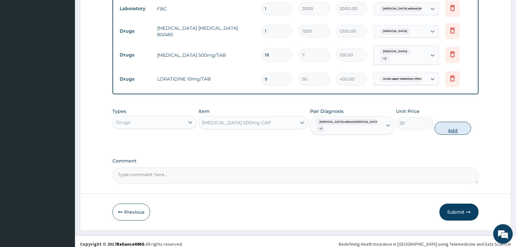
click at [441, 127] on button "Add" at bounding box center [452, 128] width 36 height 13
type input "0"
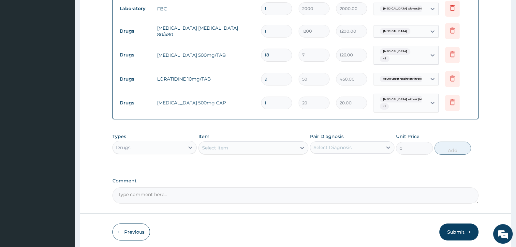
type input "10"
type input "200.00"
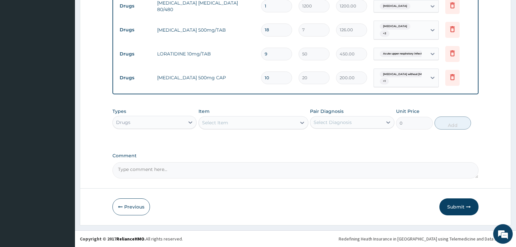
type input "10"
click at [223, 124] on div "Select Item" at bounding box center [215, 122] width 26 height 7
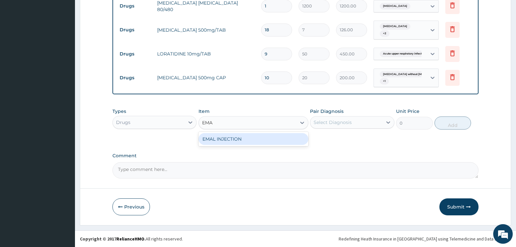
type input "EMAL"
click at [239, 143] on div "EMAL INJECTION" at bounding box center [253, 139] width 110 height 12
type input "708.75"
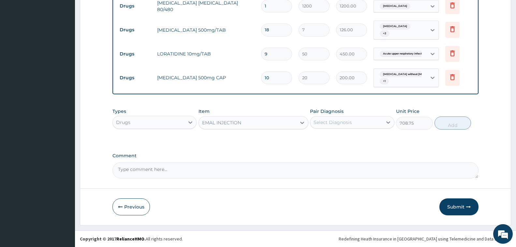
click at [370, 120] on div "Select Diagnosis" at bounding box center [346, 122] width 72 height 10
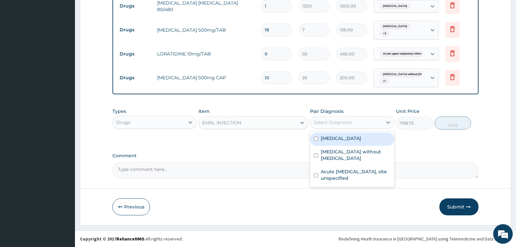
click at [371, 139] on div "[MEDICAL_DATA]" at bounding box center [352, 138] width 84 height 13
checkbox input "true"
click at [454, 123] on button "Add" at bounding box center [452, 122] width 36 height 13
type input "0"
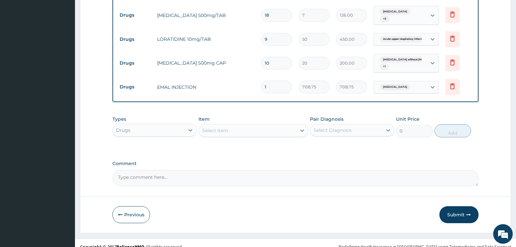
scroll to position [358, 0]
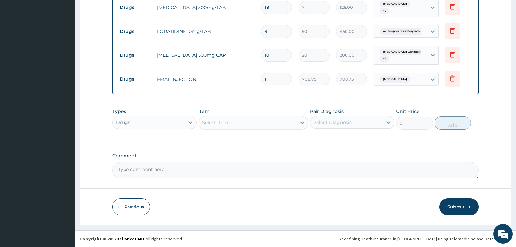
click at [462, 208] on button "Submit" at bounding box center [458, 206] width 39 height 17
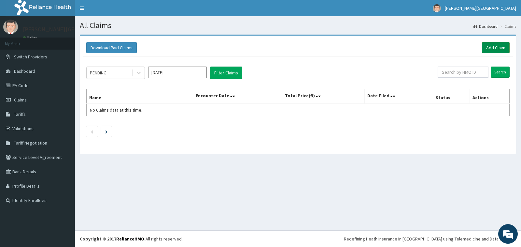
click at [500, 46] on link "Add Claim" at bounding box center [496, 47] width 28 height 11
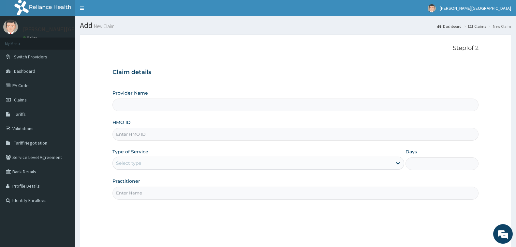
click at [144, 136] on input "HMO ID" at bounding box center [295, 134] width 366 height 13
type input "[PERSON_NAME][GEOGRAPHIC_DATA]"
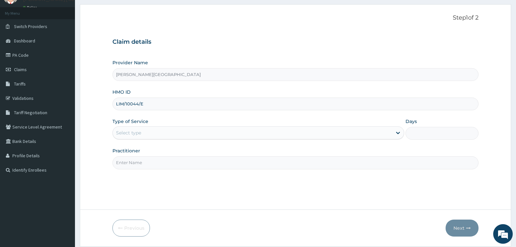
scroll to position [51, 0]
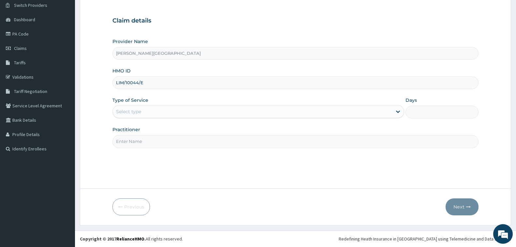
type input "LIM/10044/E"
click at [209, 111] on div "Select type" at bounding box center [252, 111] width 279 height 10
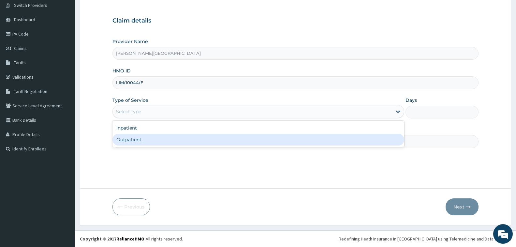
click at [198, 142] on div "Outpatient" at bounding box center [258, 140] width 292 height 12
type input "1"
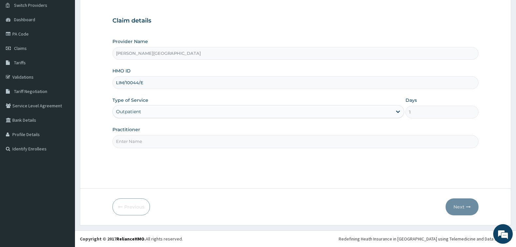
click at [216, 145] on input "Practitioner" at bounding box center [295, 141] width 366 height 13
type input "DR. CHUKA"
click at [456, 207] on button "Next" at bounding box center [461, 206] width 33 height 17
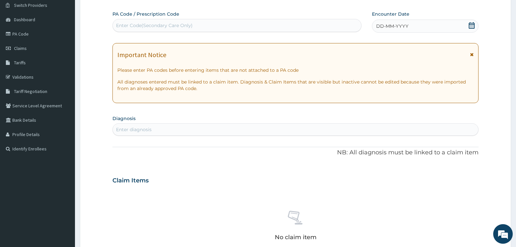
click at [470, 24] on icon at bounding box center [471, 25] width 7 height 7
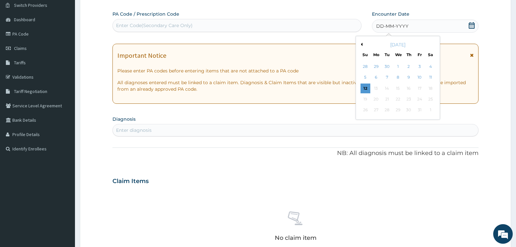
click at [360, 43] on button "Previous Month" at bounding box center [360, 44] width 3 height 3
click at [418, 87] on div "15" at bounding box center [419, 88] width 10 height 10
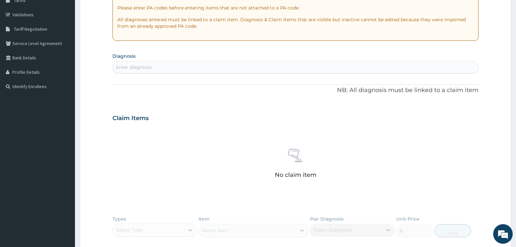
scroll to position [117, 0]
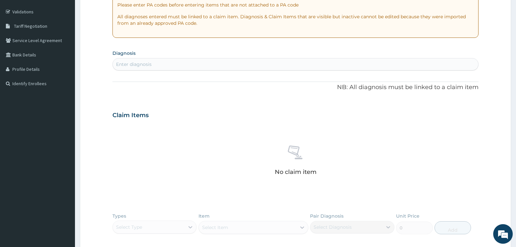
click at [200, 59] on div "Enter diagnosis" at bounding box center [295, 64] width 365 height 10
type input "MALARIA"
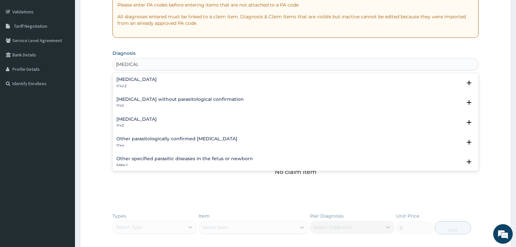
click at [151, 120] on h4 "Malaria, unspecified" at bounding box center [136, 119] width 40 height 5
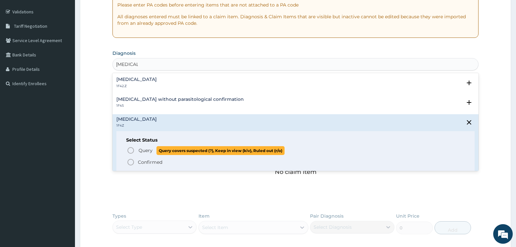
drag, startPoint x: 143, startPoint y: 149, endPoint x: 142, endPoint y: 143, distance: 6.2
click at [142, 149] on span "Query" at bounding box center [145, 150] width 14 height 7
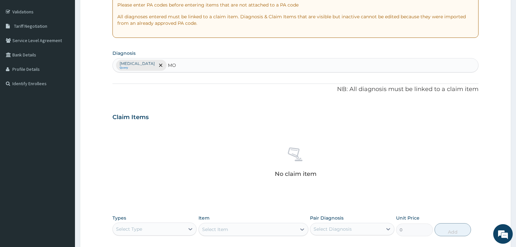
type input "M"
type input "PAIN"
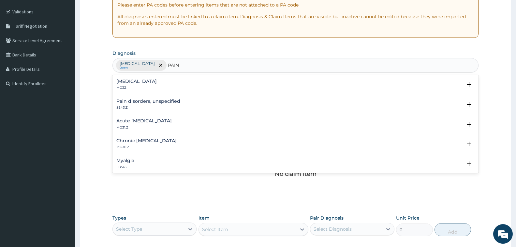
click at [163, 80] on div "Pain, unspecified MG3Z" at bounding box center [295, 84] width 358 height 11
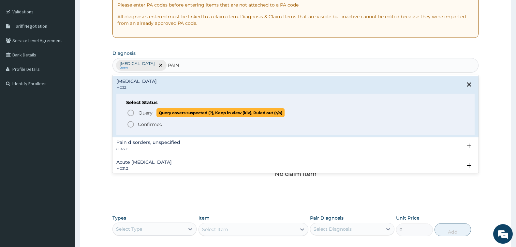
click at [139, 113] on span "Query" at bounding box center [145, 112] width 14 height 7
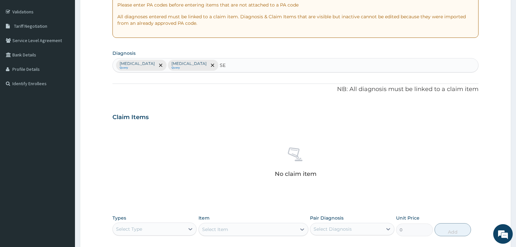
type input "S"
type input "N"
type input "URINARY"
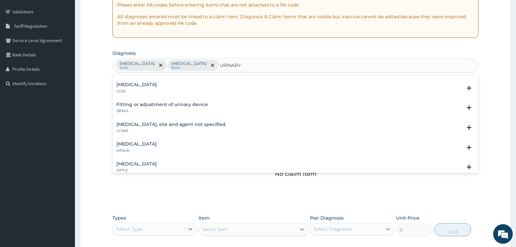
scroll to position [424, 0]
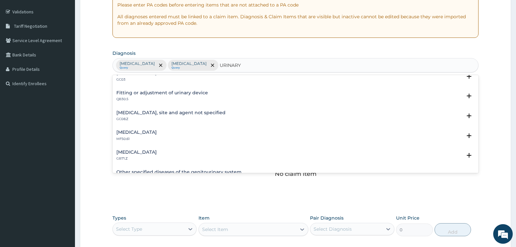
click at [217, 110] on div "Urinary tract infection, site and agent not specified GC08.Z Select Status Quer…" at bounding box center [295, 118] width 366 height 20
click at [217, 110] on h4 "Urinary tract infection, site and agent not specified" at bounding box center [170, 112] width 109 height 5
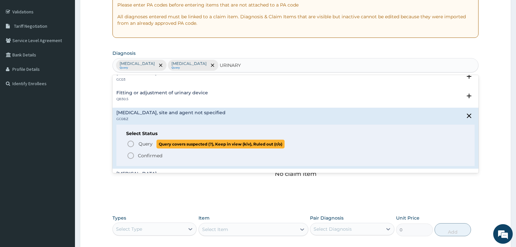
click at [146, 143] on span "Query" at bounding box center [145, 143] width 14 height 7
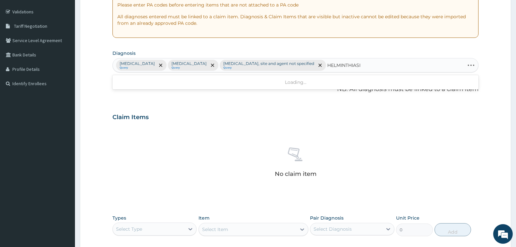
type input "HELMINTHIASIS"
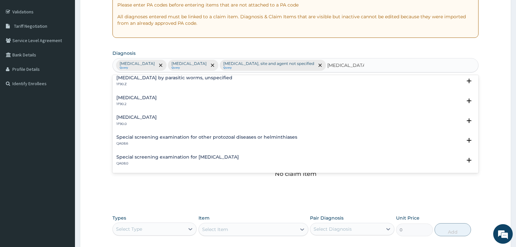
scroll to position [0, 0]
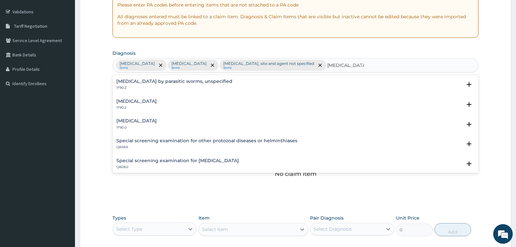
click at [157, 103] on h4 "Intestinal helminthiasis, unspecified" at bounding box center [136, 101] width 40 height 5
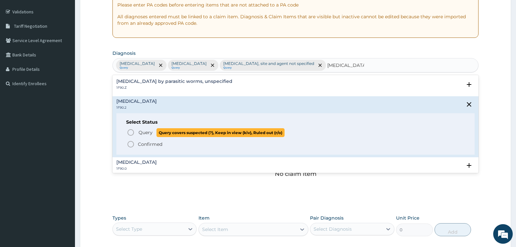
click at [138, 134] on span "Query Query covers suspected (?), Keep in view (kiv), Ruled out (r/o)" at bounding box center [296, 132] width 338 height 9
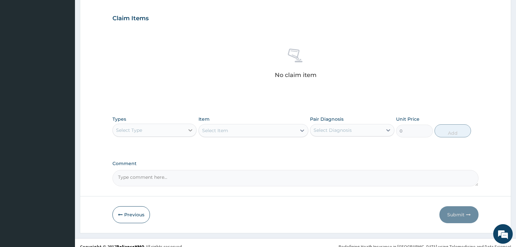
scroll to position [223, 0]
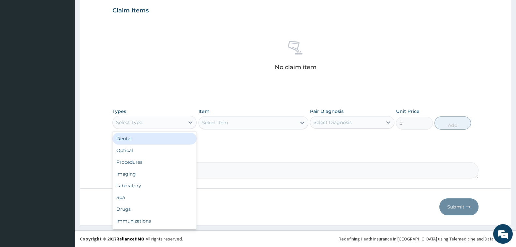
click at [166, 122] on div "Select Type" at bounding box center [149, 122] width 72 height 10
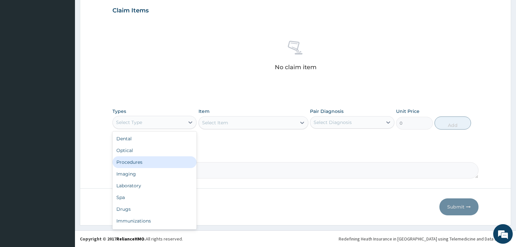
click at [154, 165] on div "Procedures" at bounding box center [154, 162] width 84 height 12
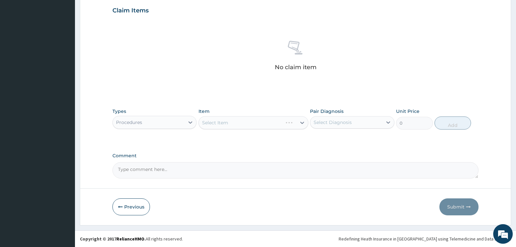
click at [263, 120] on div "Select Item" at bounding box center [253, 122] width 110 height 13
click at [264, 124] on div "Select Item" at bounding box center [247, 122] width 97 height 10
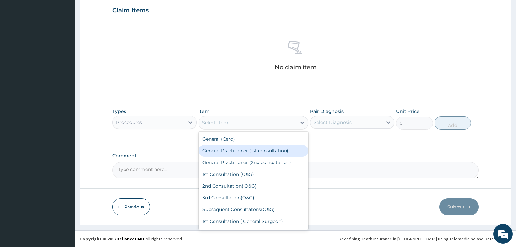
drag, startPoint x: 278, startPoint y: 153, endPoint x: 322, endPoint y: 136, distance: 47.8
click at [278, 153] on div "General Practitioner (1st consultation)" at bounding box center [253, 151] width 110 height 12
type input "1500"
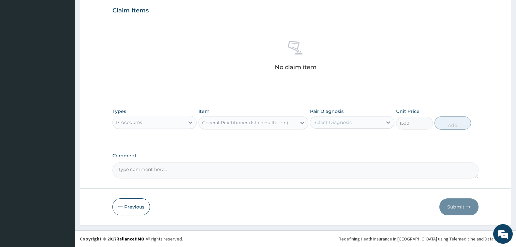
click at [346, 125] on div "Select Diagnosis" at bounding box center [332, 122] width 38 height 7
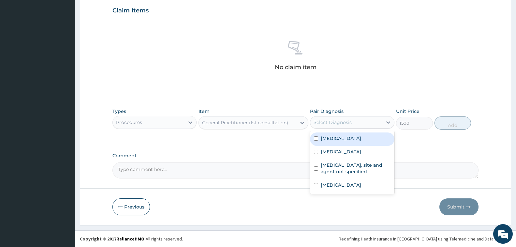
click at [348, 141] on div "Malaria, unspecified" at bounding box center [352, 138] width 84 height 13
checkbox input "true"
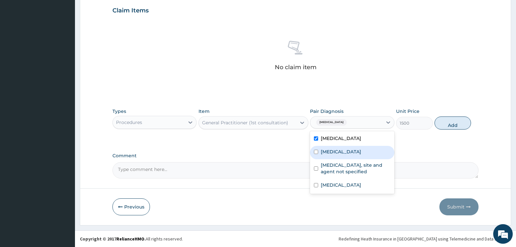
drag, startPoint x: 348, startPoint y: 152, endPoint x: 351, endPoint y: 160, distance: 8.6
click at [347, 153] on label "Pain, unspecified" at bounding box center [341, 151] width 40 height 7
checkbox input "true"
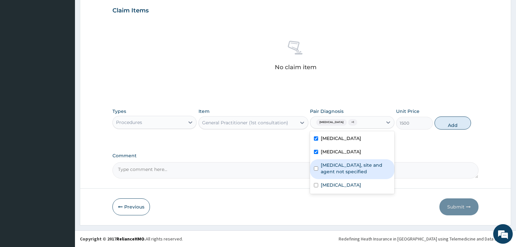
click at [351, 166] on label "Urinary tract infection, site and agent not specified" at bounding box center [355, 168] width 69 height 13
checkbox input "true"
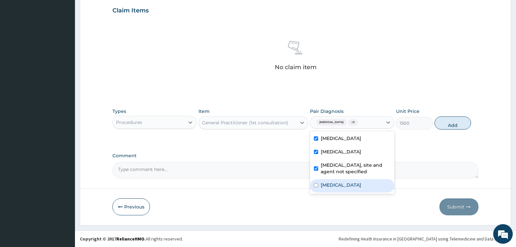
drag, startPoint x: 343, startPoint y: 187, endPoint x: 355, endPoint y: 179, distance: 14.8
click at [343, 186] on label "Intestinal helminthiasis, unspecified" at bounding box center [341, 184] width 40 height 7
checkbox input "true"
click at [449, 126] on button "Add" at bounding box center [452, 122] width 36 height 13
type input "0"
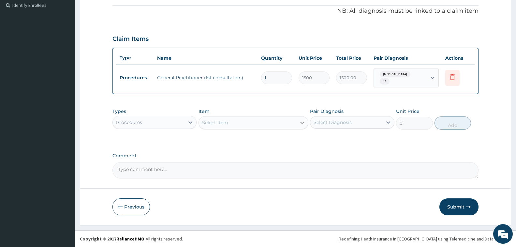
scroll to position [195, 0]
click at [172, 123] on div "Procedures" at bounding box center [149, 122] width 72 height 10
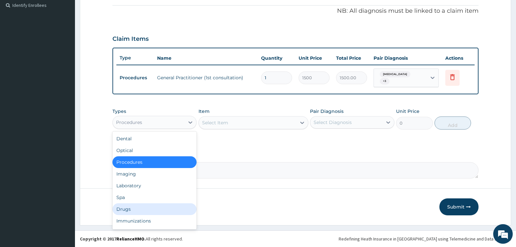
drag, startPoint x: 143, startPoint y: 210, endPoint x: 144, endPoint y: 207, distance: 4.0
click at [143, 211] on div "Drugs" at bounding box center [154, 209] width 84 height 12
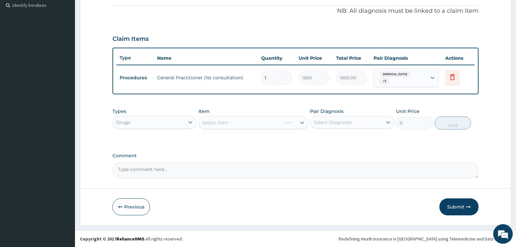
click at [229, 123] on div "Select Item" at bounding box center [253, 122] width 110 height 13
click at [229, 123] on div "Select Item" at bounding box center [247, 122] width 97 height 10
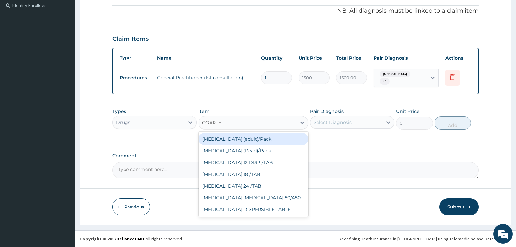
type input "[MEDICAL_DATA]"
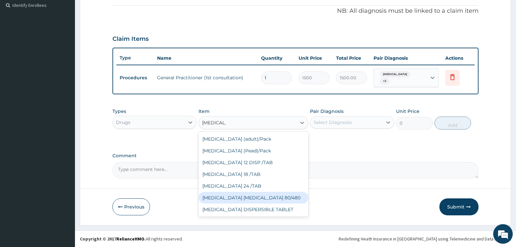
click at [263, 199] on div "[MEDICAL_DATA] [MEDICAL_DATA] 80/480" at bounding box center [253, 198] width 110 height 12
type input "1200"
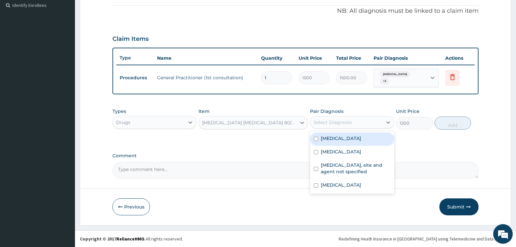
click at [369, 120] on div "Select Diagnosis" at bounding box center [346, 122] width 72 height 10
click at [369, 141] on div "[MEDICAL_DATA]" at bounding box center [352, 138] width 84 height 13
checkbox input "true"
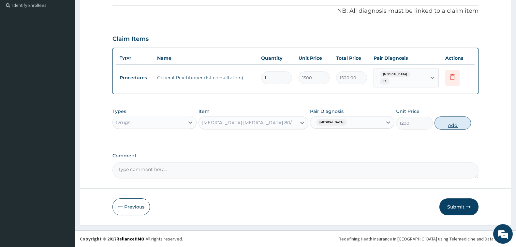
click at [456, 124] on button "Add" at bounding box center [452, 122] width 36 height 13
type input "0"
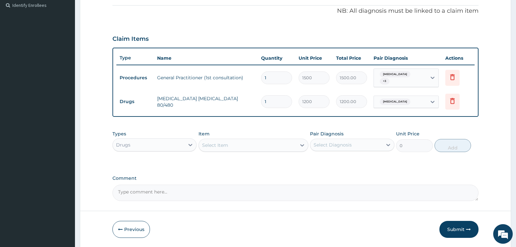
click at [248, 149] on div "Select Item" at bounding box center [247, 145] width 97 height 10
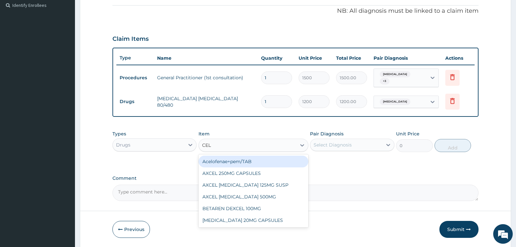
type input "CELE"
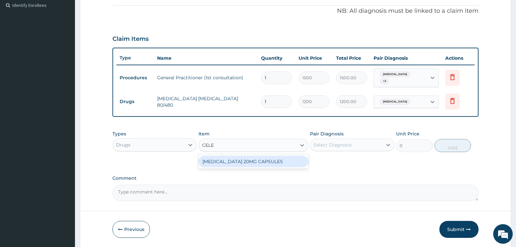
click at [258, 161] on div "CELEBREX 20MG CAPSULES" at bounding box center [253, 161] width 110 height 12
type input "220"
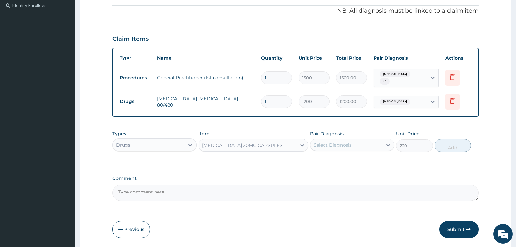
click at [335, 140] on div "Select Diagnosis" at bounding box center [346, 144] width 72 height 10
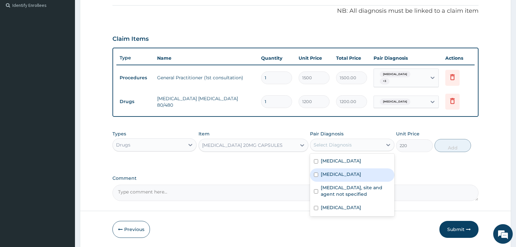
click at [349, 175] on label "Pain, unspecified" at bounding box center [341, 174] width 40 height 7
click at [374, 171] on div "Pain, unspecified" at bounding box center [352, 174] width 84 height 13
checkbox input "true"
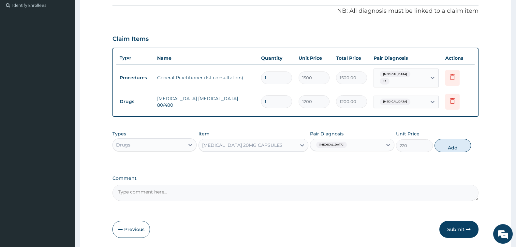
click at [450, 146] on button "Add" at bounding box center [452, 145] width 36 height 13
type input "0"
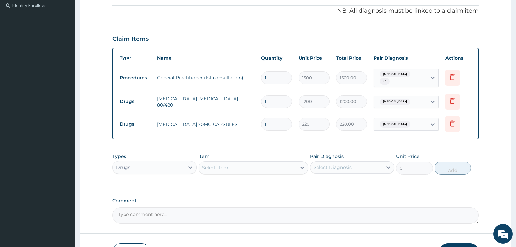
type input "10"
type input "2200.00"
type input "10"
click at [225, 167] on div "Select Item" at bounding box center [215, 167] width 26 height 7
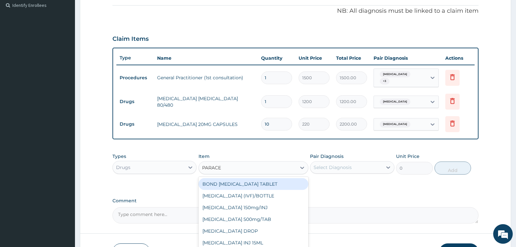
type input "PARACET"
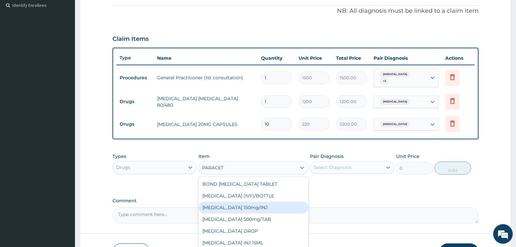
scroll to position [10, 0]
click at [264, 212] on div "PARACETAMOL 500mg/TAB" at bounding box center [253, 209] width 110 height 12
type input "7"
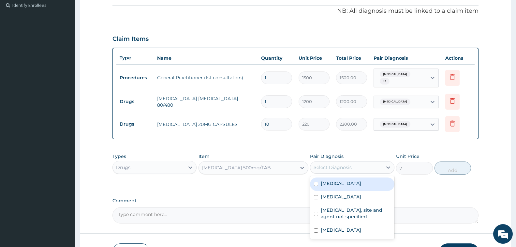
click at [340, 167] on div "Select Diagnosis" at bounding box center [332, 167] width 38 height 7
click at [340, 183] on label "Malaria, unspecified" at bounding box center [341, 183] width 40 height 7
checkbox input "true"
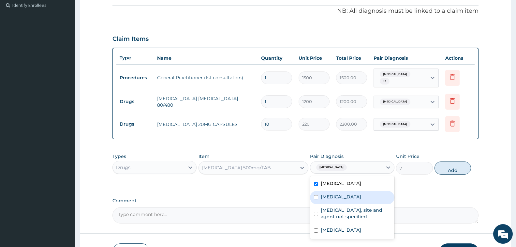
click at [342, 202] on div "Pain, unspecified" at bounding box center [352, 197] width 84 height 13
checkbox input "true"
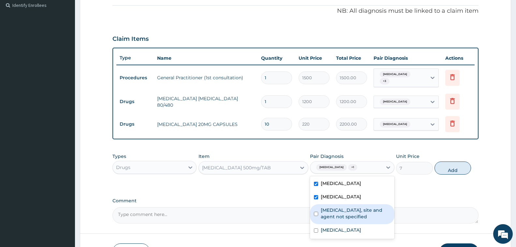
click at [339, 217] on label "Urinary tract infection, site and agent not specified" at bounding box center [355, 213] width 69 height 13
checkbox input "true"
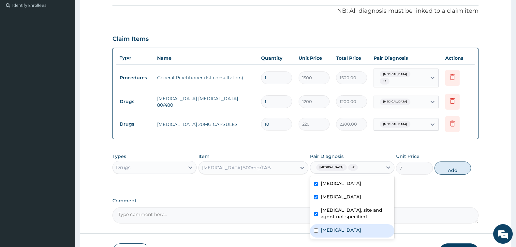
click at [332, 232] on label "Intestinal helminthiasis, unspecified" at bounding box center [341, 229] width 40 height 7
checkbox input "true"
click at [456, 167] on button "Add" at bounding box center [452, 167] width 36 height 13
type input "0"
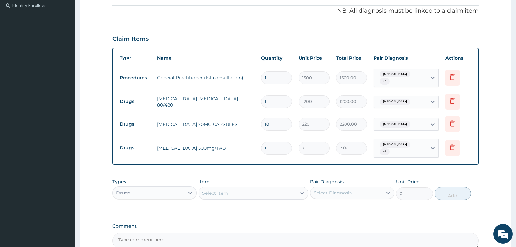
type input "18"
type input "126.00"
type input "18"
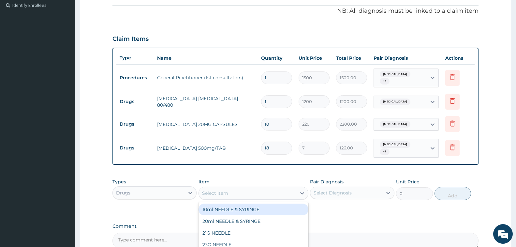
click at [224, 194] on div "Select Item" at bounding box center [215, 193] width 26 height 7
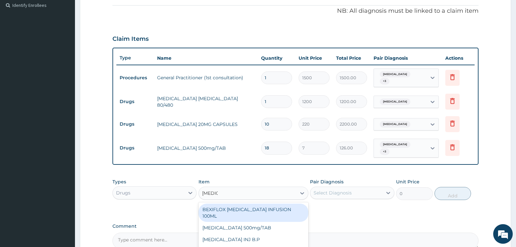
type input "CIPROF"
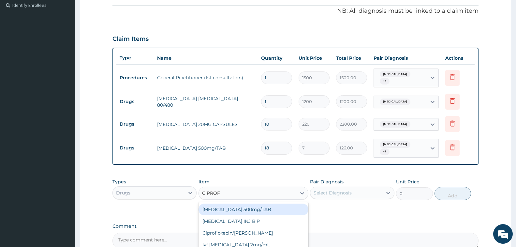
click at [265, 209] on div "Ciprofloxacin 500mg/TAB" at bounding box center [253, 209] width 110 height 12
type input "100"
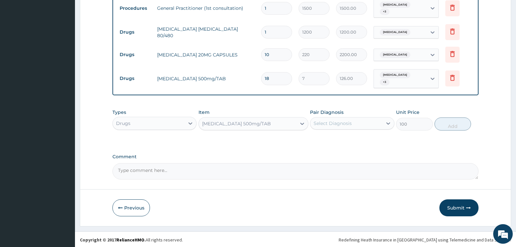
scroll to position [265, 0]
click at [336, 122] on div "Select Diagnosis" at bounding box center [332, 122] width 38 height 7
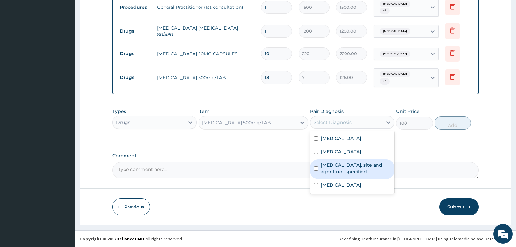
click at [331, 171] on label "Urinary tract infection, site and agent not specified" at bounding box center [355, 168] width 69 height 13
checkbox input "true"
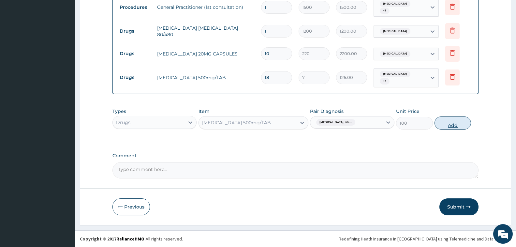
click at [446, 126] on button "Add" at bounding box center [452, 122] width 36 height 13
type input "0"
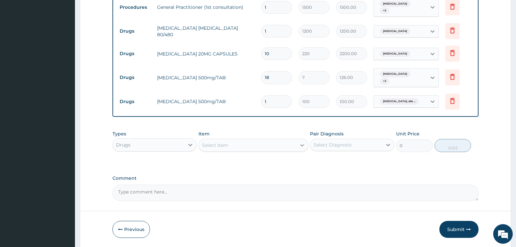
type input "10"
type input "1000.00"
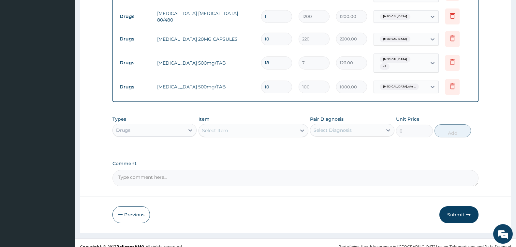
scroll to position [288, 0]
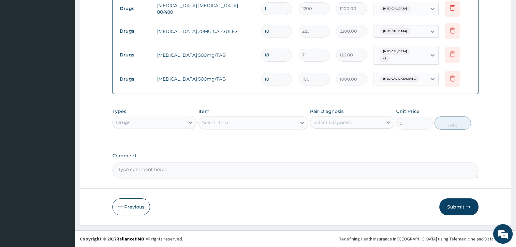
type input "10"
click at [237, 125] on div "Select Item" at bounding box center [247, 122] width 97 height 10
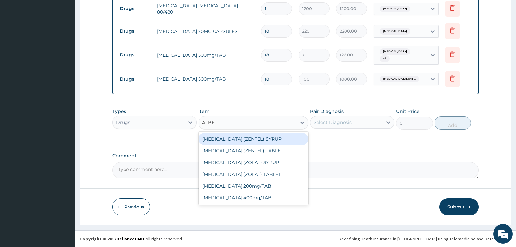
type input "ALBEN"
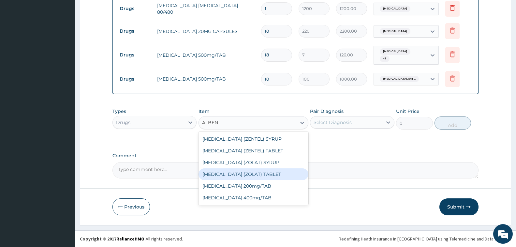
click at [247, 174] on div "ALBENDAZOLE (ZOLAT) TABLET" at bounding box center [253, 174] width 110 height 12
type input "150"
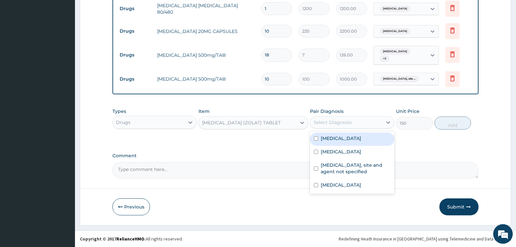
click at [347, 126] on div "Select Diagnosis" at bounding box center [346, 122] width 72 height 10
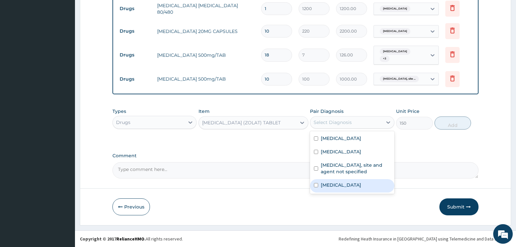
click at [341, 188] on label "Intestinal helminthiasis, unspecified" at bounding box center [341, 184] width 40 height 7
checkbox input "true"
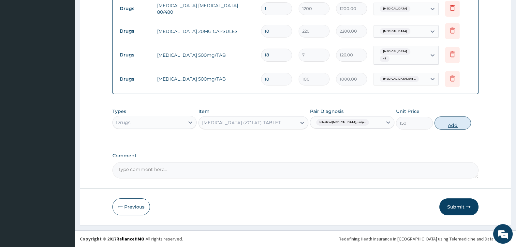
click at [446, 127] on button "Add" at bounding box center [452, 122] width 36 height 13
type input "0"
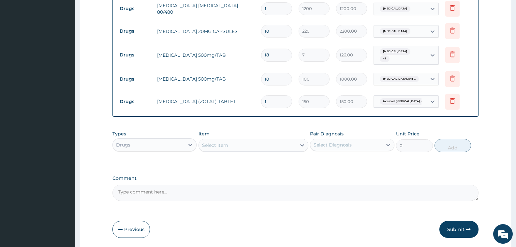
type input "0.00"
type input "3"
type input "450.00"
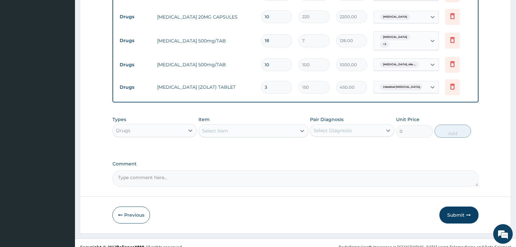
scroll to position [310, 0]
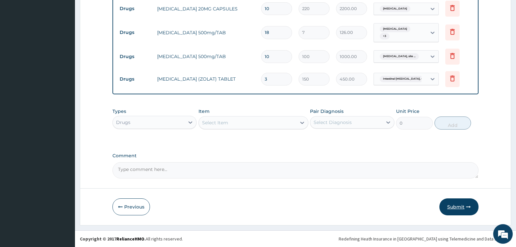
type input "3"
click at [453, 207] on button "Submit" at bounding box center [458, 206] width 39 height 17
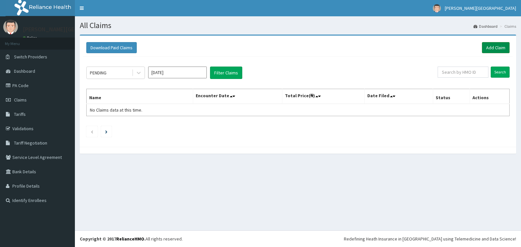
click at [492, 46] on link "Add Claim" at bounding box center [496, 47] width 28 height 11
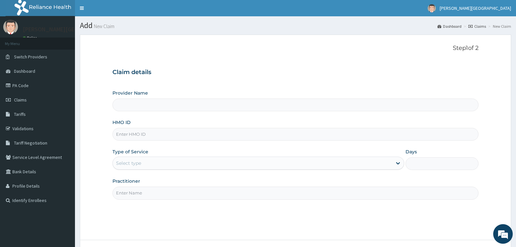
click at [138, 134] on input "HMO ID" at bounding box center [295, 134] width 366 height 13
type input "LIM/10044"
type input "[PERSON_NAME][GEOGRAPHIC_DATA]"
type input "LIM/10044/A"
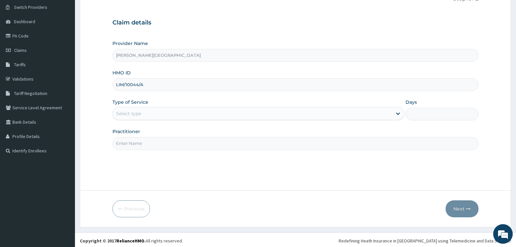
scroll to position [51, 0]
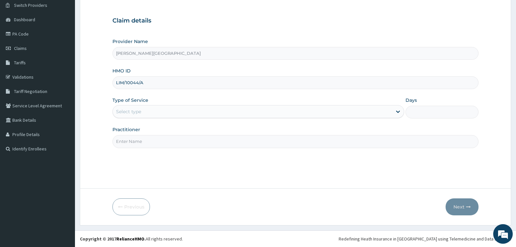
click at [226, 110] on div "Select type" at bounding box center [252, 111] width 279 height 10
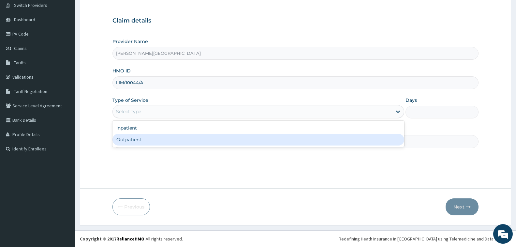
click at [190, 143] on div "Outpatient" at bounding box center [258, 140] width 292 height 12
type input "1"
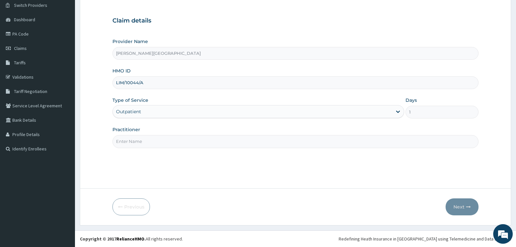
click at [246, 148] on div "Step 1 of 2 Claim details Provider Name Elena Cares Hospital HMO ID LIM/10044/A…" at bounding box center [295, 85] width 366 height 185
click at [197, 144] on input "Practitioner" at bounding box center [295, 141] width 366 height 13
type input "DR. CHUKA"
click at [454, 209] on button "Next" at bounding box center [461, 206] width 33 height 17
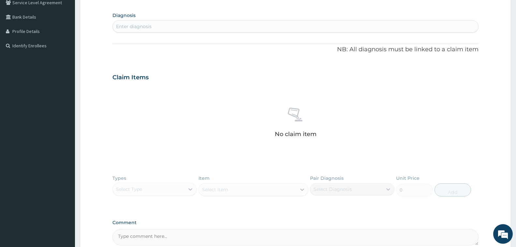
scroll to position [221, 0]
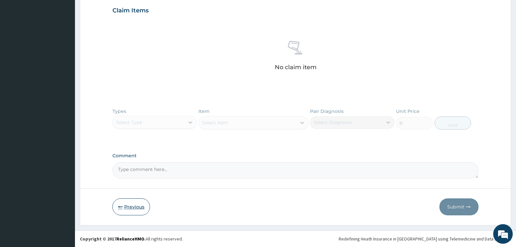
click at [125, 206] on button "Previous" at bounding box center [130, 206] width 37 height 17
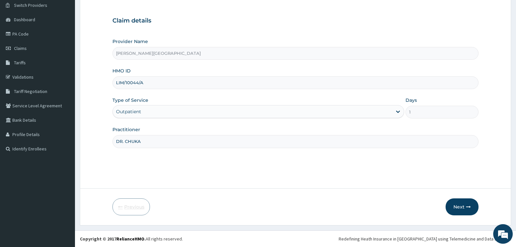
scroll to position [51, 0]
click at [153, 82] on input "LIM/10044/A" at bounding box center [295, 82] width 366 height 13
type input "LIM/10044/B"
click at [224, 113] on div "Outpatient" at bounding box center [252, 111] width 279 height 10
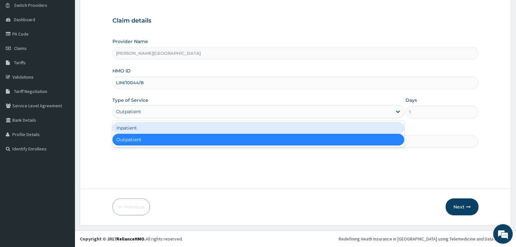
click at [215, 128] on div "Inpatient" at bounding box center [258, 128] width 292 height 12
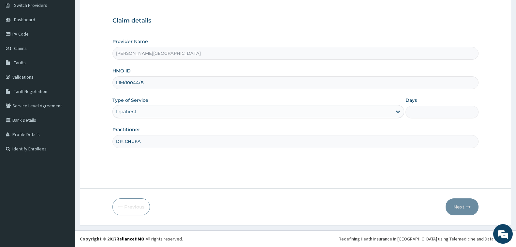
click at [418, 111] on input "Days" at bounding box center [441, 112] width 73 height 13
type input "2"
click at [314, 143] on input "DR. CHUKA" at bounding box center [295, 141] width 366 height 13
click at [458, 206] on button "Next" at bounding box center [461, 206] width 33 height 17
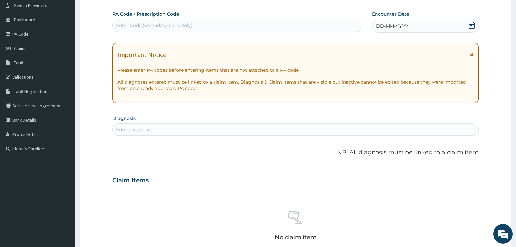
click at [471, 25] on icon at bounding box center [471, 25] width 7 height 7
click at [303, 27] on div "Enter Code(Secondary Care Only)" at bounding box center [237, 25] width 248 height 10
paste input "PA/A63780"
type input "PA/A63780"
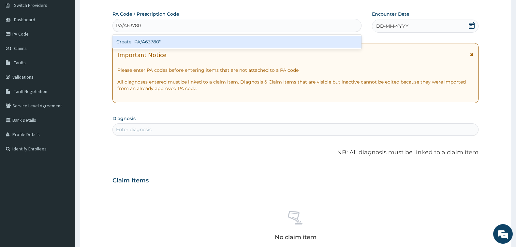
click at [303, 37] on div "Create "PA/A63780"" at bounding box center [236, 42] width 249 height 12
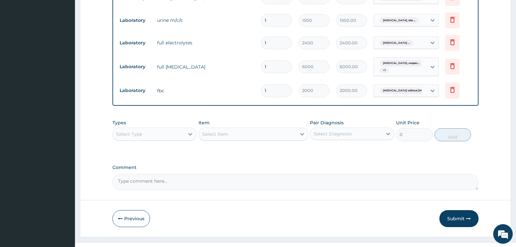
scroll to position [390, 0]
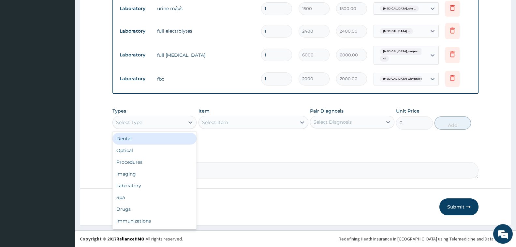
click at [150, 126] on div "Select Type" at bounding box center [149, 122] width 72 height 10
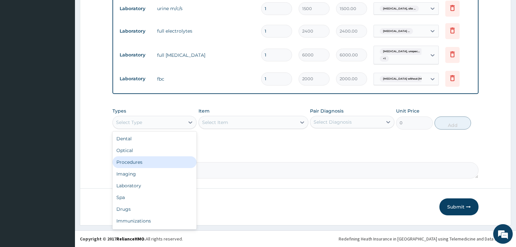
scroll to position [22, 0]
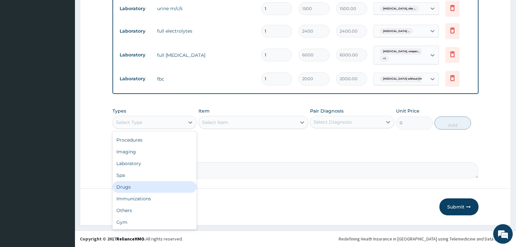
click at [141, 186] on div "Drugs" at bounding box center [154, 187] width 84 height 12
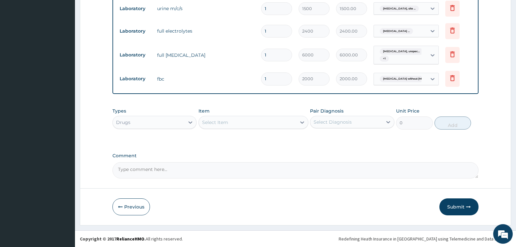
click at [253, 124] on div "Select Item" at bounding box center [247, 122] width 97 height 10
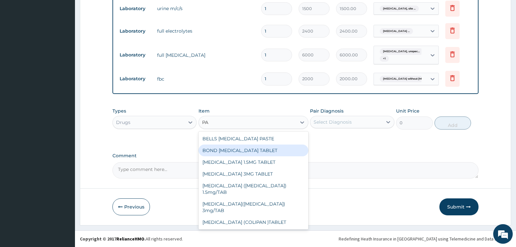
type input "P"
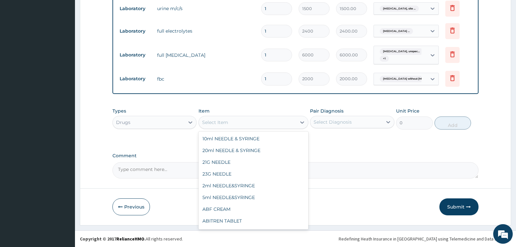
click at [358, 138] on div "Types Drugs Item option BOND PARACETAMOL TABLET focused, 306 of 1053. 1053 resu…" at bounding box center [295, 123] width 366 height 38
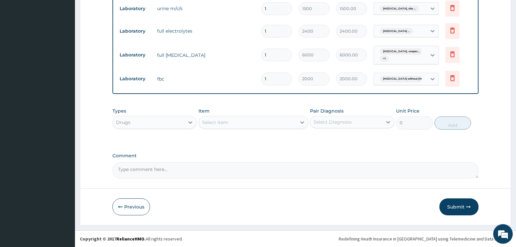
click at [260, 124] on div "Select Item" at bounding box center [247, 122] width 97 height 10
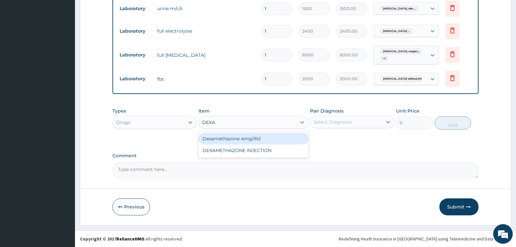
type input "DEXAM"
click at [269, 138] on div "Dexamethazone 4mg/INJ" at bounding box center [253, 139] width 110 height 12
type input "300"
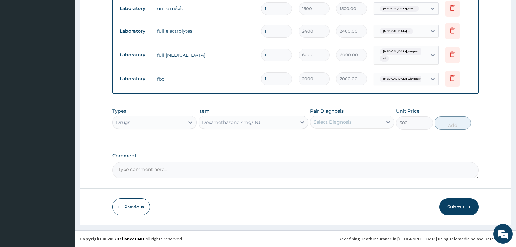
click at [342, 123] on div "Select Diagnosis" at bounding box center [332, 122] width 38 height 7
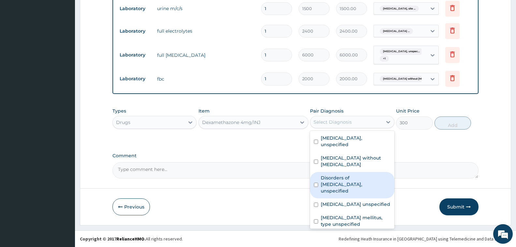
click at [347, 181] on label "Disorders of facial nerve, unspecified" at bounding box center [355, 184] width 69 height 20
checkbox input "true"
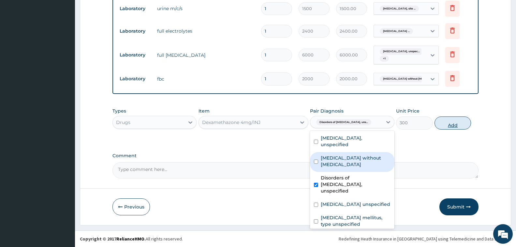
click at [454, 123] on button "Add" at bounding box center [452, 122] width 36 height 13
type input "0"
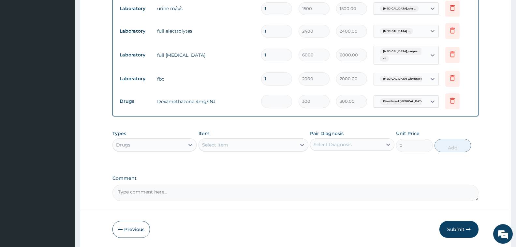
type input "0.00"
type input "5"
type input "1500.00"
type input "5"
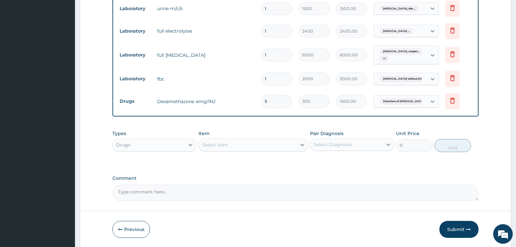
click at [243, 148] on div "Select Item" at bounding box center [247, 144] width 97 height 10
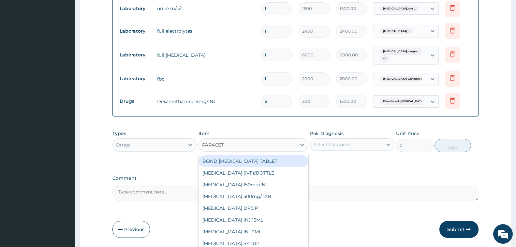
type input "PARACETA"
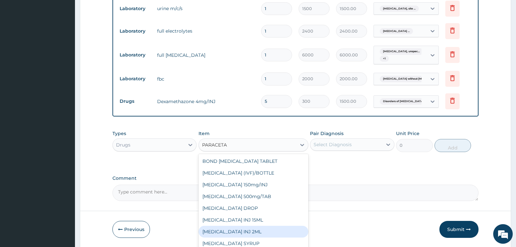
click at [261, 235] on div "PARACETAMOL INJ 2ML" at bounding box center [253, 231] width 110 height 12
type input "250"
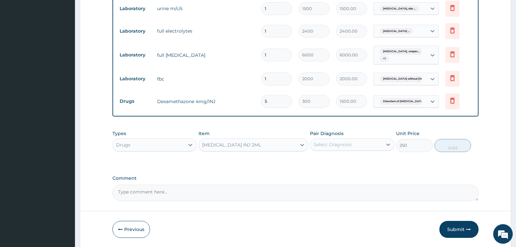
click at [333, 145] on div "Select Diagnosis" at bounding box center [332, 144] width 38 height 7
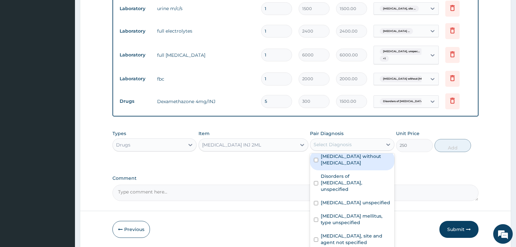
scroll to position [0, 0]
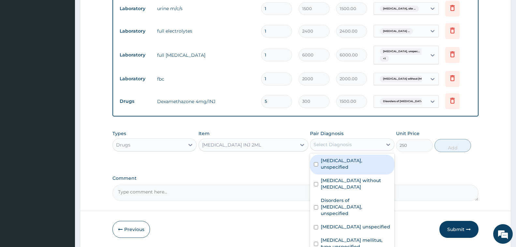
click at [251, 130] on div "Types Drugs Item PARACETAMOL INJ 2ML Pair Diagnosis option Disorders of facial …" at bounding box center [295, 141] width 366 height 28
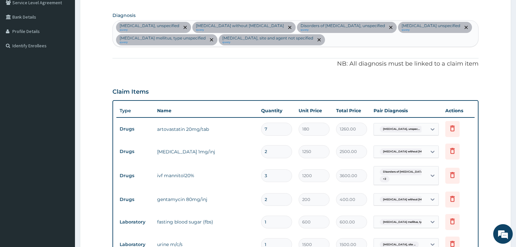
scroll to position [97, 0]
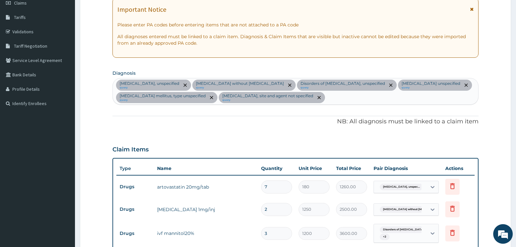
click at [329, 101] on div "Essential hypertension, unspecified query Sepsis without septic shock query Dis…" at bounding box center [295, 91] width 365 height 26
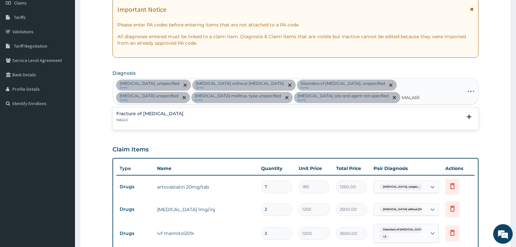
type input "MALARIA"
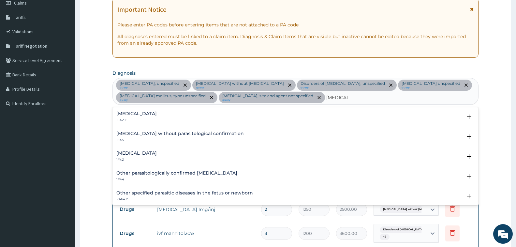
click at [147, 153] on h4 "[MEDICAL_DATA]" at bounding box center [136, 153] width 40 height 5
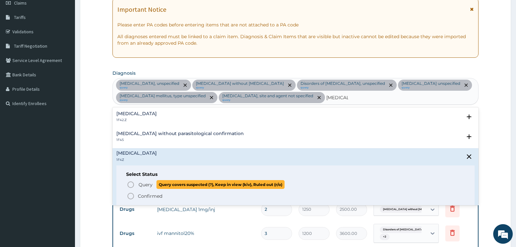
drag, startPoint x: 134, startPoint y: 183, endPoint x: 136, endPoint y: 177, distance: 6.6
click at [134, 184] on icon "status option query" at bounding box center [131, 185] width 8 height 8
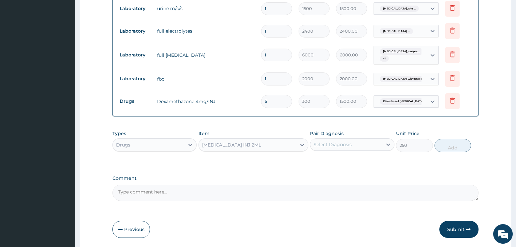
scroll to position [413, 0]
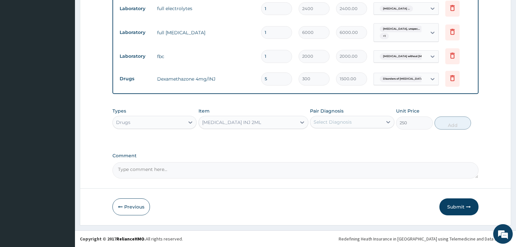
click at [337, 124] on div "Select Diagnosis" at bounding box center [332, 122] width 38 height 7
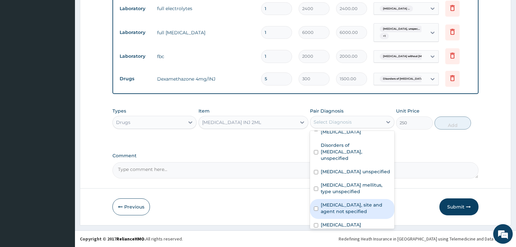
scroll to position [37, 0]
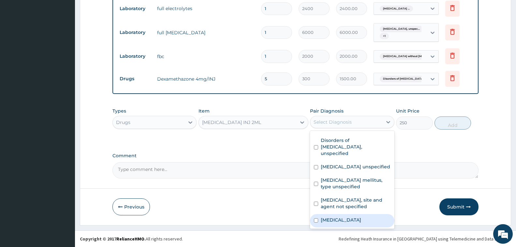
click at [345, 223] on label "Malaria, unspecified" at bounding box center [341, 219] width 40 height 7
checkbox input "true"
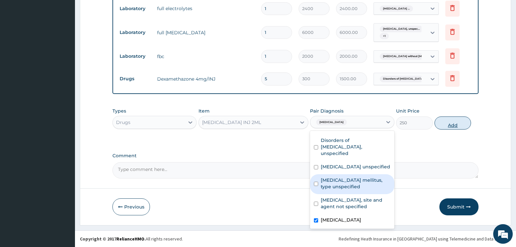
click at [452, 125] on button "Add" at bounding box center [452, 122] width 36 height 13
type input "0"
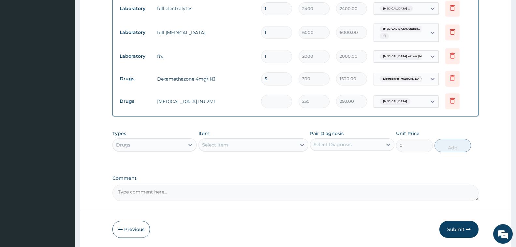
type input "0.00"
type input "6"
type input "1500.00"
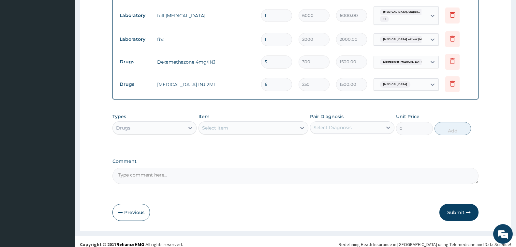
scroll to position [435, 0]
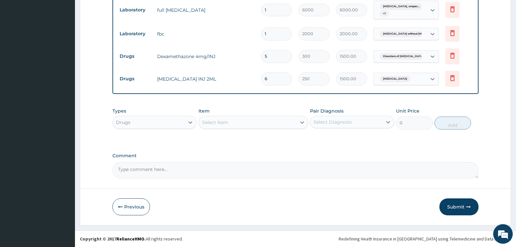
type input "6"
click at [224, 127] on div "Select Item" at bounding box center [247, 122] width 97 height 10
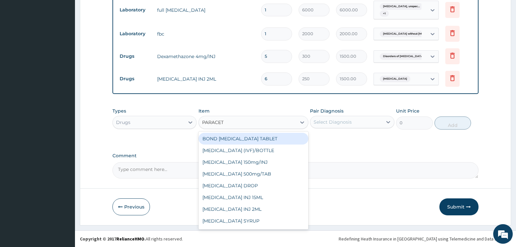
type input "PARACETA"
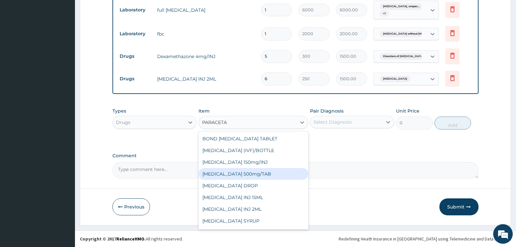
click at [259, 173] on div "PARACETAMOL 500mg/TAB" at bounding box center [253, 174] width 110 height 12
type input "7"
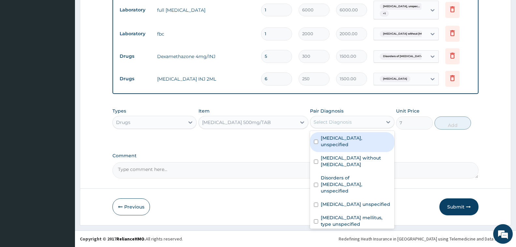
click at [350, 124] on div "Select Diagnosis" at bounding box center [332, 122] width 38 height 7
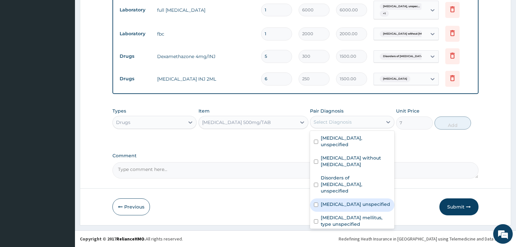
scroll to position [37, 0]
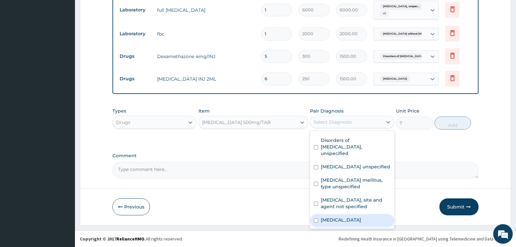
click at [361, 220] on label "Malaria, unspecified" at bounding box center [341, 219] width 40 height 7
checkbox input "true"
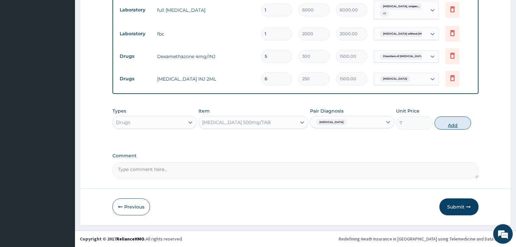
click at [449, 123] on button "Add" at bounding box center [452, 122] width 36 height 13
type input "0"
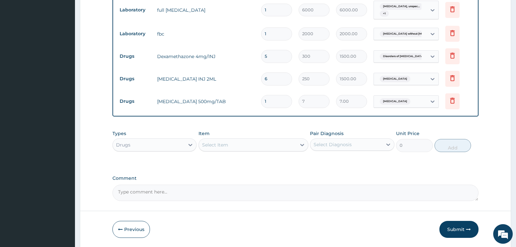
type input "18"
type input "126.00"
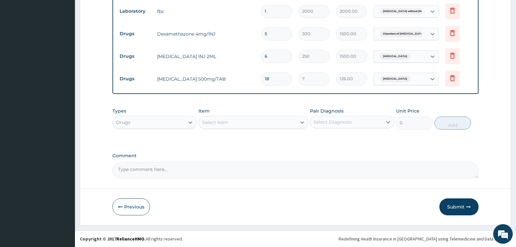
type input "18"
click at [242, 118] on div "Select Item" at bounding box center [247, 122] width 97 height 10
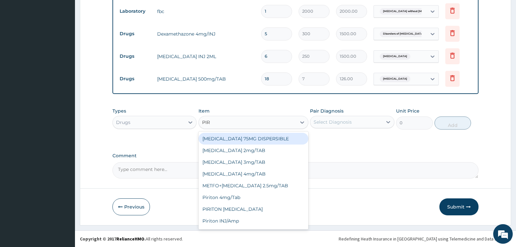
type input "PIRO"
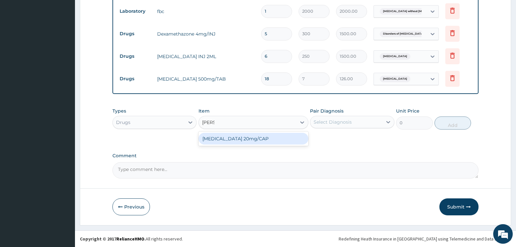
click at [245, 142] on div "[MEDICAL_DATA] 20mg/CAP" at bounding box center [253, 139] width 110 height 12
type input "75"
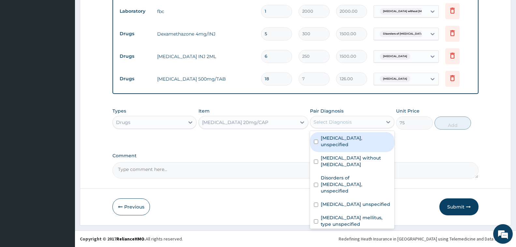
click at [349, 126] on div "Select Diagnosis" at bounding box center [346, 122] width 72 height 10
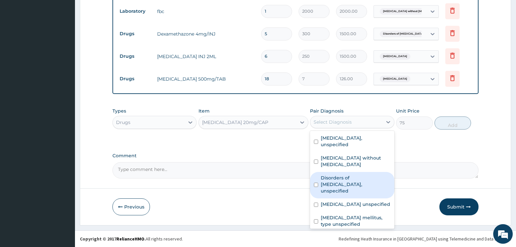
click at [360, 183] on label "Disorders of facial nerve, unspecified" at bounding box center [355, 184] width 69 height 20
checkbox input "true"
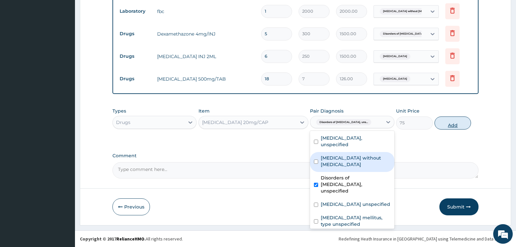
click at [449, 123] on button "Add" at bounding box center [452, 122] width 36 height 13
type input "0"
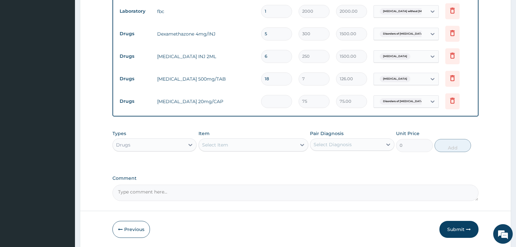
type input "0.00"
type input "6"
type input "450.00"
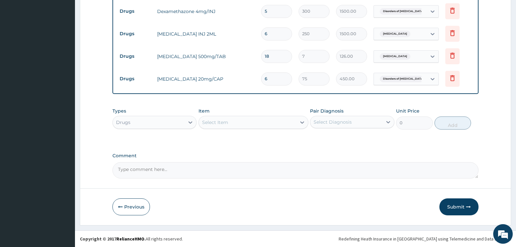
type input "6"
click at [219, 121] on div "Select Item" at bounding box center [215, 122] width 26 height 7
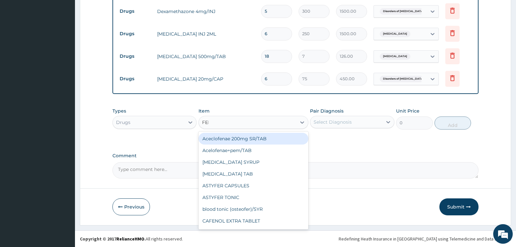
type input "FERR"
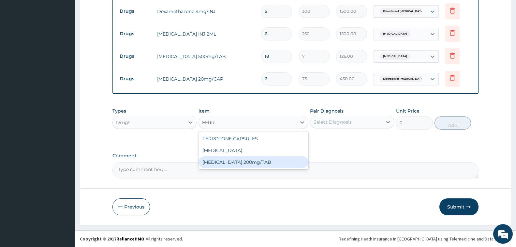
click at [245, 161] on div "[MEDICAL_DATA] 200mg/TAB" at bounding box center [253, 162] width 110 height 12
type input "7"
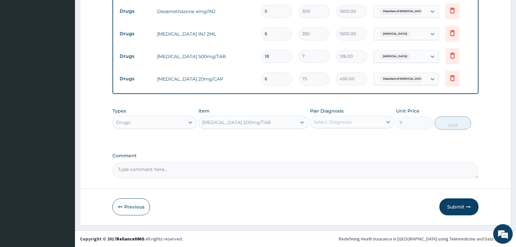
click at [354, 123] on div "Select Diagnosis" at bounding box center [346, 122] width 72 height 10
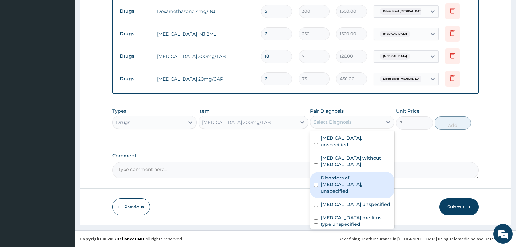
click at [363, 182] on label "Disorders of facial nerve, unspecified" at bounding box center [355, 184] width 69 height 20
checkbox input "true"
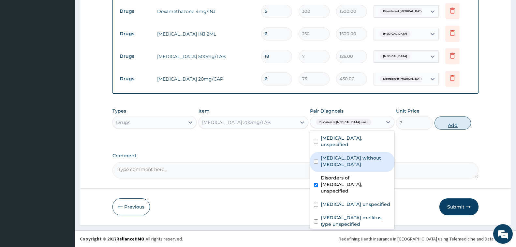
click at [456, 127] on button "Add" at bounding box center [452, 122] width 36 height 13
type input "0"
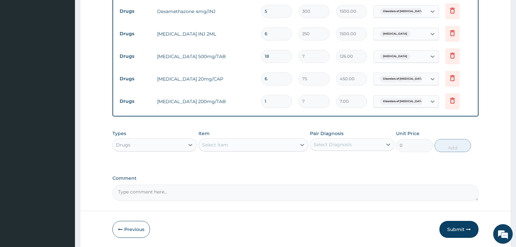
type input "0.00"
type input "2"
type input "14.00"
type input "28"
type input "196.00"
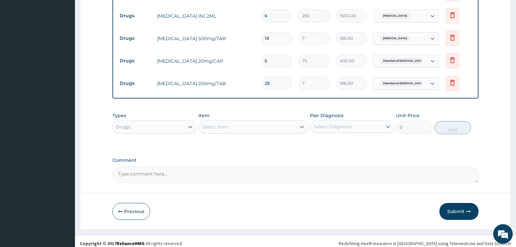
scroll to position [502, 0]
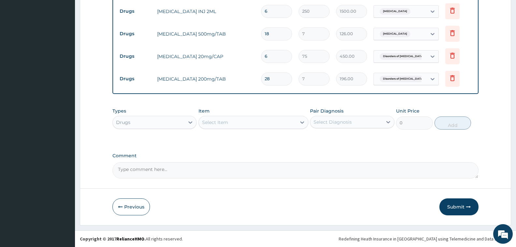
type input "28"
click at [229, 121] on div "Select Item" at bounding box center [247, 122] width 97 height 10
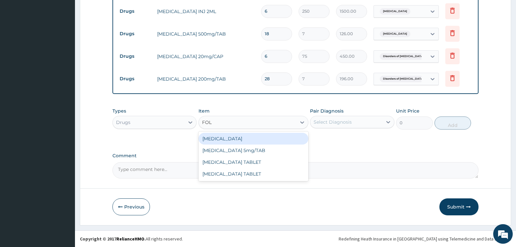
type input "FOLI"
click at [251, 137] on div "FOLIC ACID" at bounding box center [253, 139] width 110 height 12
type input "7"
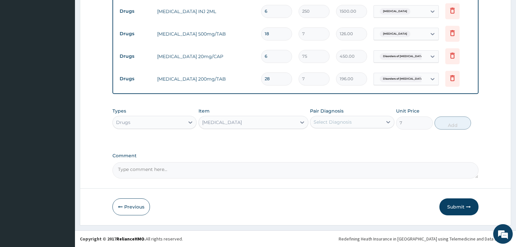
click at [332, 124] on div "Select Diagnosis" at bounding box center [332, 122] width 38 height 7
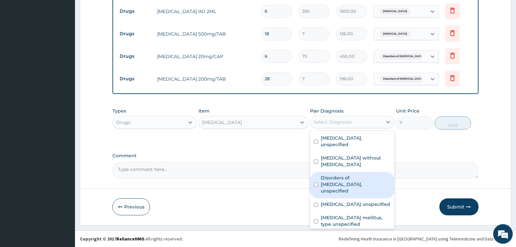
click at [362, 177] on label "Disorders of facial nerve, unspecified" at bounding box center [355, 184] width 69 height 20
checkbox input "true"
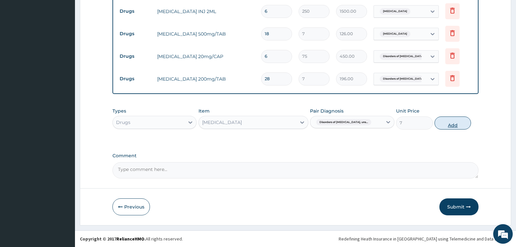
click at [456, 124] on button "Add" at bounding box center [452, 122] width 36 height 13
type input "0"
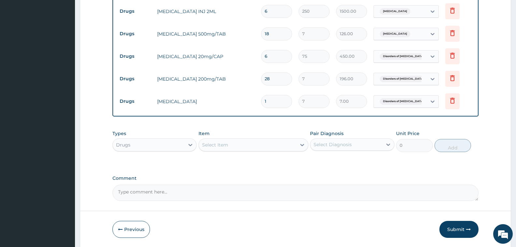
type input "14"
type input "98.00"
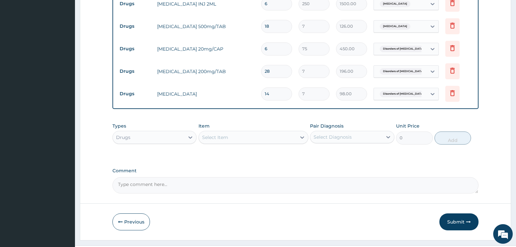
scroll to position [525, 0]
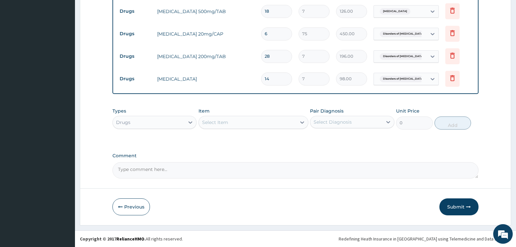
type input "14"
click at [215, 124] on div "Select Item" at bounding box center [215, 122] width 26 height 7
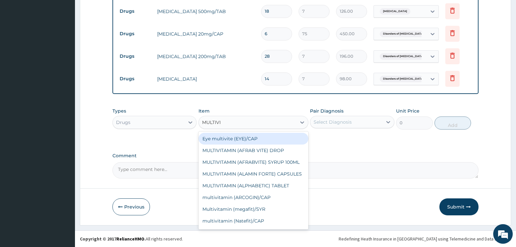
type input "MULTIVIT"
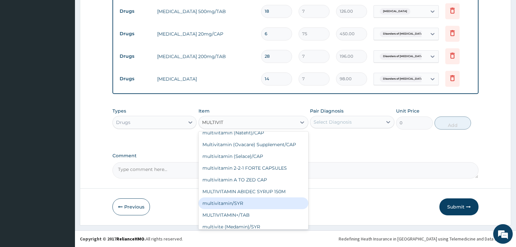
scroll to position [117, 0]
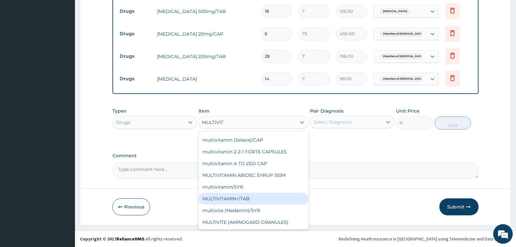
click at [282, 201] on div "MULTIVITAMIN+/TAB" at bounding box center [253, 199] width 110 height 12
type input "131.25"
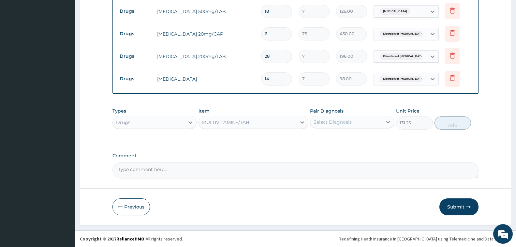
click at [337, 124] on div "Select Diagnosis" at bounding box center [332, 122] width 38 height 7
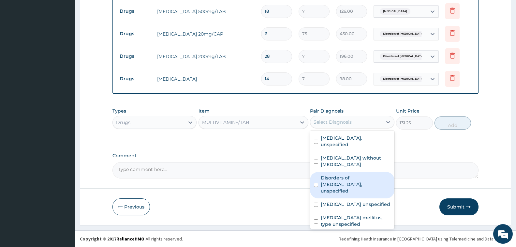
click at [357, 185] on label "Disorders of facial nerve, unspecified" at bounding box center [355, 184] width 69 height 20
checkbox input "true"
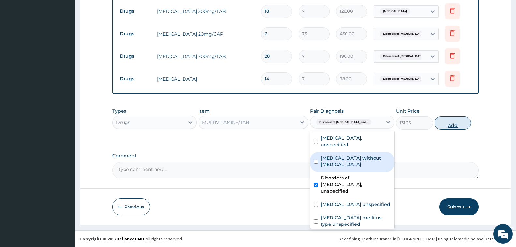
click at [453, 127] on button "Add" at bounding box center [452, 122] width 36 height 13
type input "0"
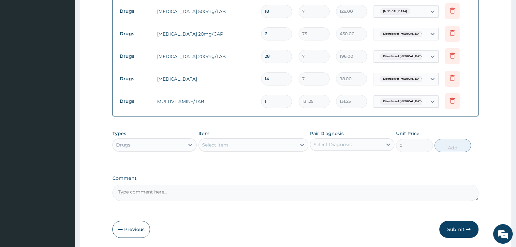
type input "14"
type input "1837.50"
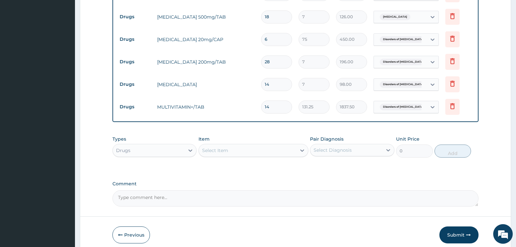
scroll to position [547, 0]
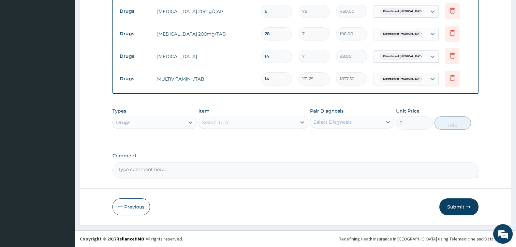
type input "14"
click at [240, 127] on div "Select Item" at bounding box center [247, 122] width 97 height 10
type input "NEU"
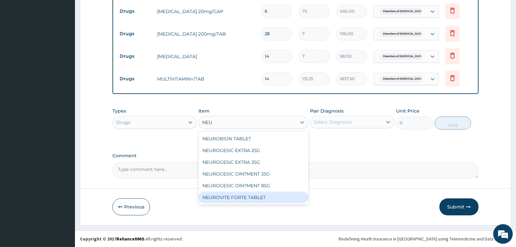
click at [243, 196] on div "NEUROVITE FORTE TABLET" at bounding box center [253, 197] width 110 height 12
type input "50"
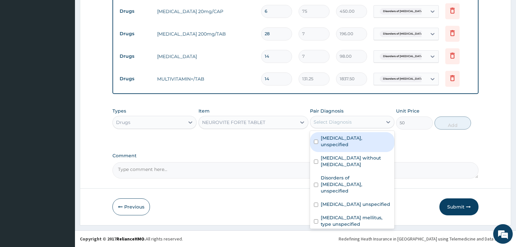
click at [334, 123] on div "Select Diagnosis" at bounding box center [332, 122] width 38 height 7
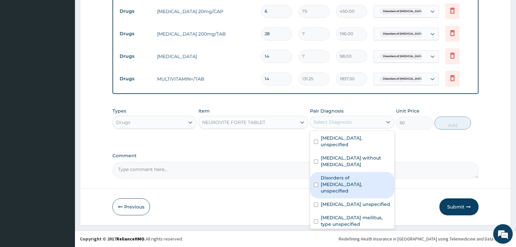
click at [351, 179] on label "Disorders of facial nerve, unspecified" at bounding box center [355, 184] width 69 height 20
checkbox input "true"
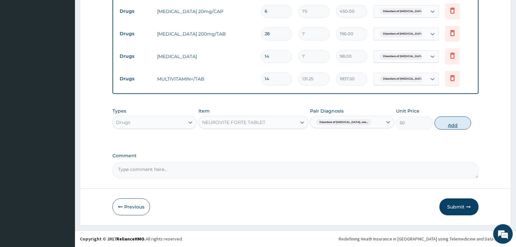
click at [452, 128] on button "Add" at bounding box center [452, 122] width 36 height 13
type input "0"
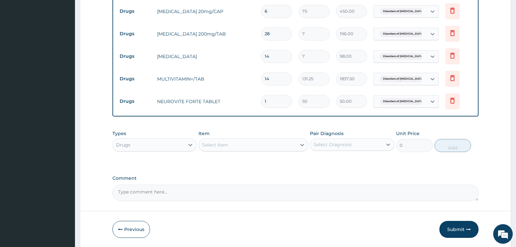
type input "14"
type input "700.00"
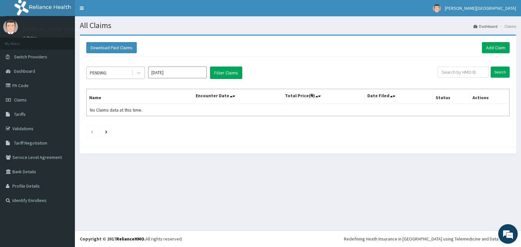
click at [116, 73] on div "PENDING" at bounding box center [109, 72] width 45 height 10
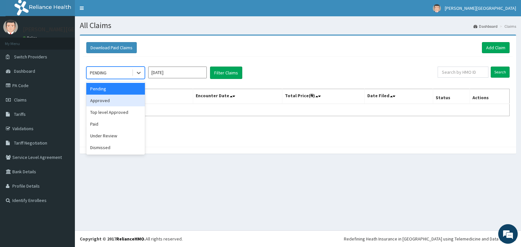
click at [123, 102] on div "Approved" at bounding box center [115, 100] width 59 height 12
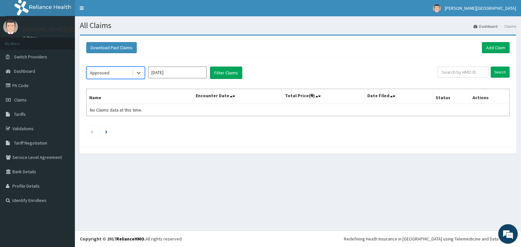
click at [185, 73] on input "[DATE]" at bounding box center [177, 72] width 59 height 12
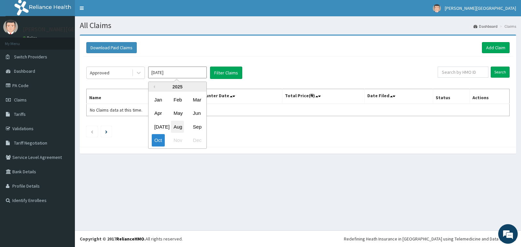
click at [181, 128] on div "Aug" at bounding box center [177, 127] width 13 height 12
type input "[DATE]"
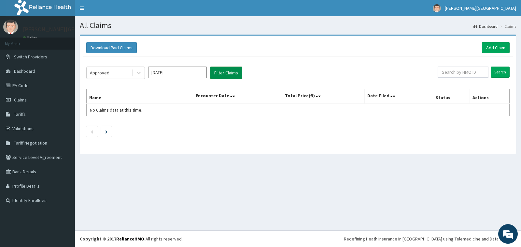
click at [230, 72] on button "Filter Claims" at bounding box center [226, 72] width 32 height 12
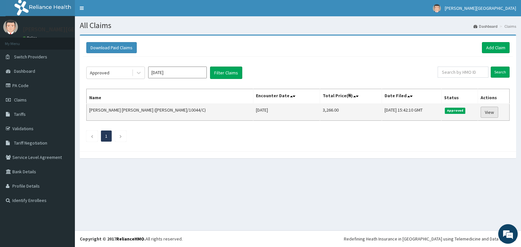
click at [489, 115] on link "View" at bounding box center [490, 112] width 18 height 11
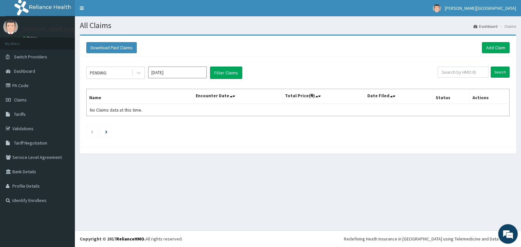
click at [196, 72] on input "[DATE]" at bounding box center [177, 72] width 59 height 12
click at [180, 125] on div "Aug" at bounding box center [177, 127] width 13 height 12
type input "[DATE]"
click at [237, 74] on button "Filter Claims" at bounding box center [226, 72] width 32 height 12
click at [231, 76] on button "Filter Claims" at bounding box center [226, 72] width 32 height 12
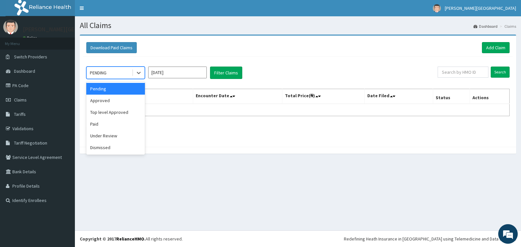
click at [109, 73] on div "PENDING" at bounding box center [109, 72] width 45 height 10
click at [114, 139] on div "Under Review" at bounding box center [115, 136] width 59 height 12
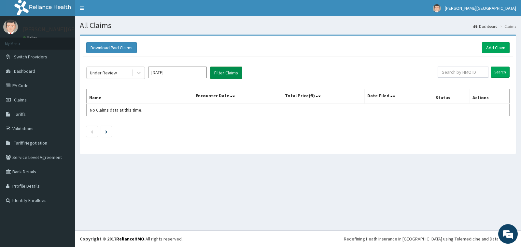
click at [224, 75] on button "Filter Claims" at bounding box center [226, 72] width 32 height 12
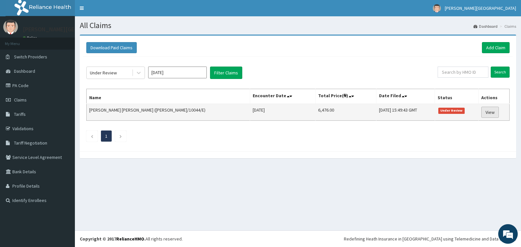
click at [485, 113] on link "View" at bounding box center [491, 112] width 18 height 11
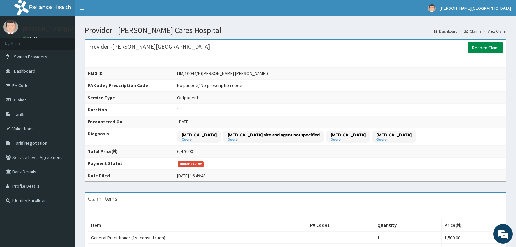
click at [481, 50] on link "Reopen Claim" at bounding box center [485, 47] width 35 height 11
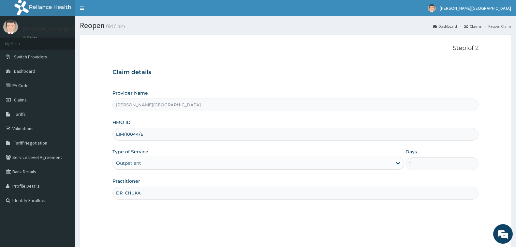
click at [145, 137] on input "LIM/10044/E" at bounding box center [295, 134] width 366 height 13
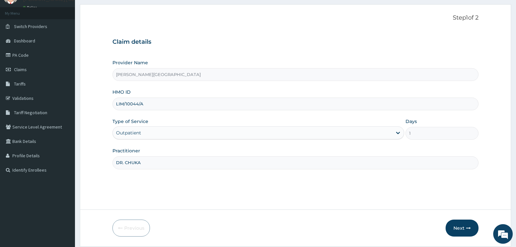
scroll to position [51, 0]
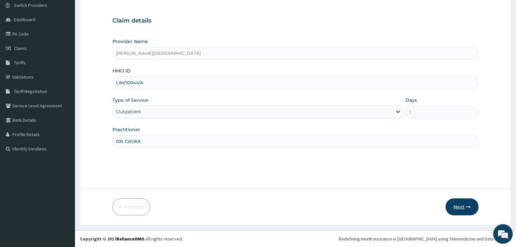
type input "LIM/10044/A"
click at [458, 207] on button "Next" at bounding box center [461, 206] width 33 height 17
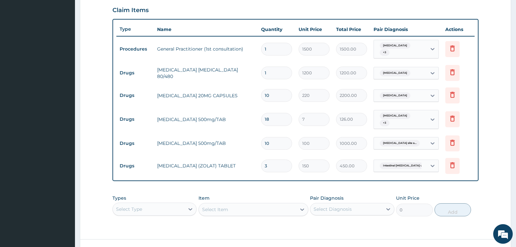
scroll to position [274, 0]
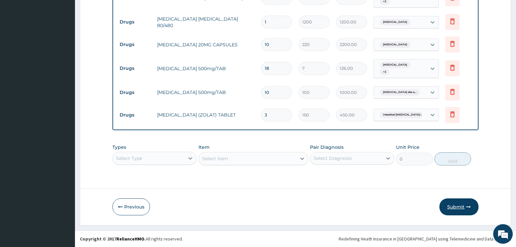
click at [455, 210] on button "Submit" at bounding box center [458, 206] width 39 height 17
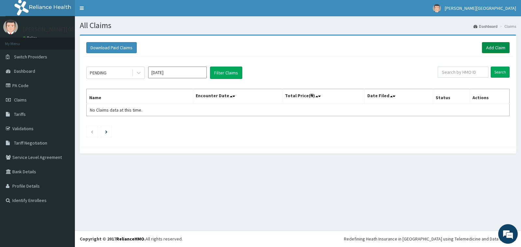
click at [494, 51] on link "Add Claim" at bounding box center [496, 47] width 28 height 11
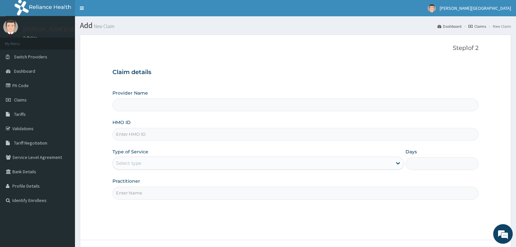
click at [134, 133] on input "HMO ID" at bounding box center [295, 134] width 366 height 13
type input "L"
type input "[PERSON_NAME][GEOGRAPHIC_DATA]"
type input "LIM/10044/A"
click at [151, 163] on div "Select type" at bounding box center [252, 163] width 279 height 10
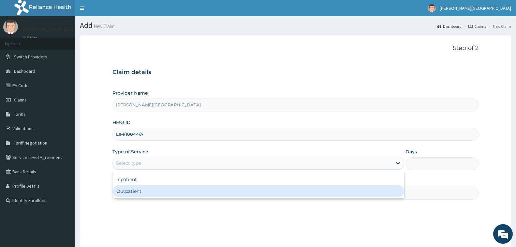
click at [147, 191] on div "Outpatient" at bounding box center [258, 191] width 292 height 12
type input "1"
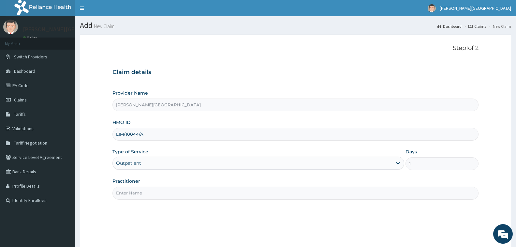
click at [204, 192] on input "Practitioner" at bounding box center [295, 192] width 366 height 13
type input "DR. CHUKA"
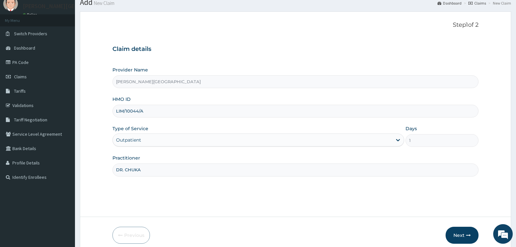
scroll to position [51, 0]
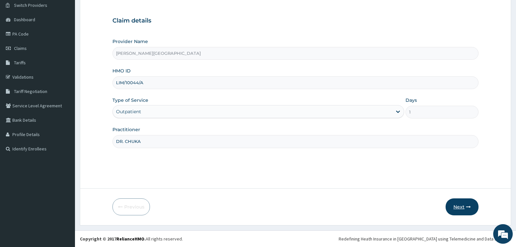
click at [465, 210] on button "Next" at bounding box center [461, 206] width 33 height 17
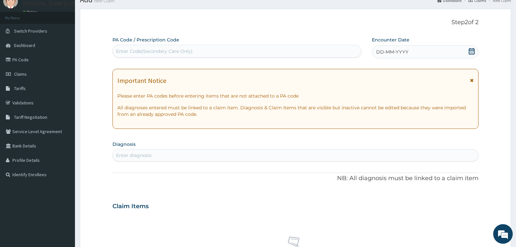
scroll to position [0, 0]
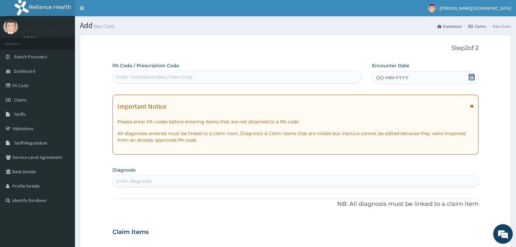
click at [471, 78] on icon at bounding box center [471, 77] width 7 height 7
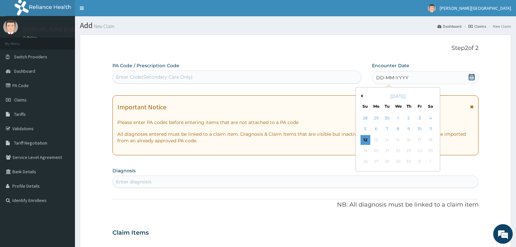
click at [361, 95] on button "Previous Month" at bounding box center [360, 95] width 3 height 3
click at [410, 150] on div "21" at bounding box center [409, 151] width 10 height 10
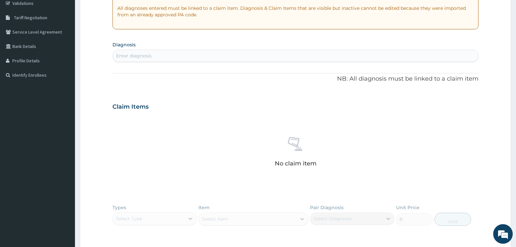
scroll to position [163, 0]
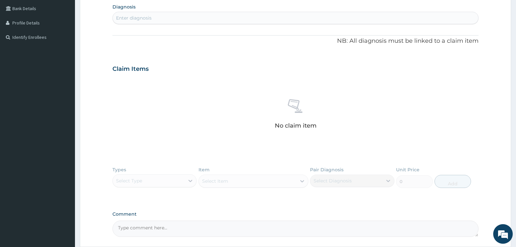
click at [257, 20] on div "Enter diagnosis" at bounding box center [295, 18] width 365 height 10
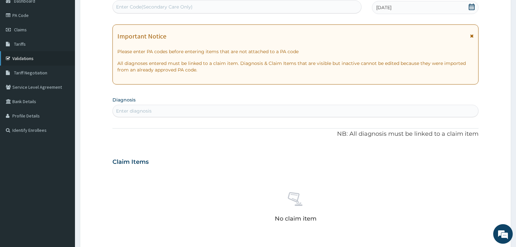
scroll to position [65, 0]
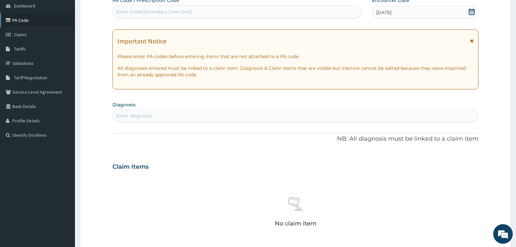
click at [51, 23] on link "PA Code" at bounding box center [37, 20] width 75 height 14
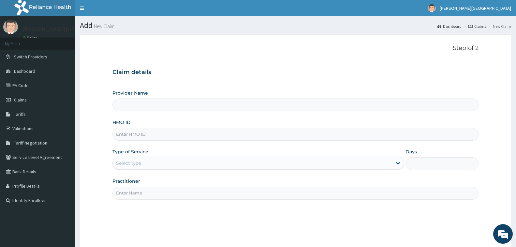
type input "[PERSON_NAME][GEOGRAPHIC_DATA]"
click at [155, 137] on input "HMO ID" at bounding box center [295, 134] width 366 height 13
type input "LIM/10044/A"
click at [285, 163] on div "Select type" at bounding box center [252, 163] width 279 height 10
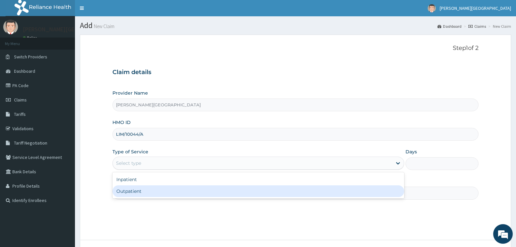
click at [253, 193] on div "Outpatient" at bounding box center [258, 191] width 292 height 12
type input "1"
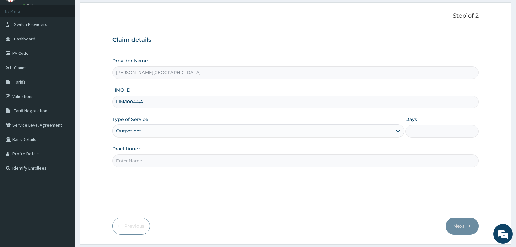
scroll to position [33, 0]
click at [171, 160] on input "Practitioner" at bounding box center [295, 160] width 366 height 13
type input "DR. CHUKA"
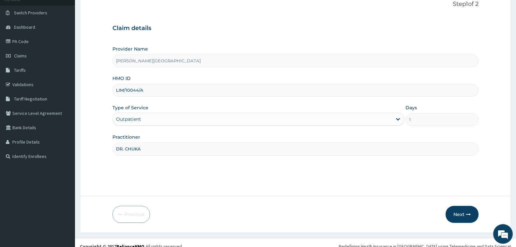
scroll to position [51, 0]
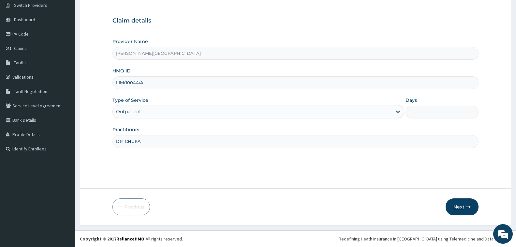
click at [457, 206] on button "Next" at bounding box center [461, 206] width 33 height 17
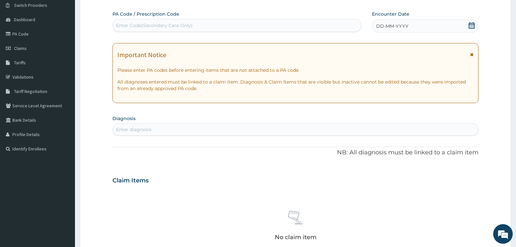
click at [197, 28] on div "Enter Code(Secondary Care Only)" at bounding box center [237, 25] width 248 height 10
paste input "PA/0F8357"
type input "PA/0F8357"
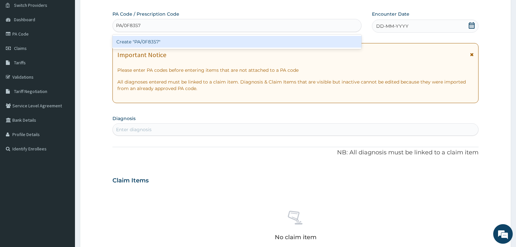
click at [254, 41] on div "Create "PA/0F8357"" at bounding box center [236, 42] width 249 height 12
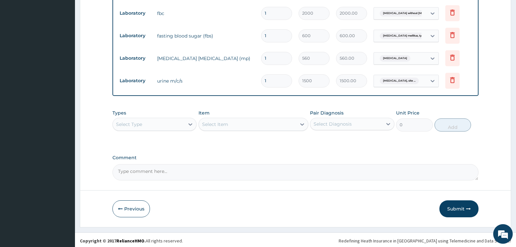
scroll to position [362, 0]
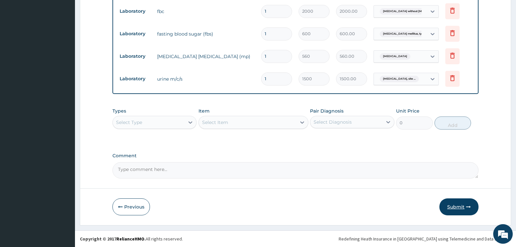
click at [458, 206] on button "Submit" at bounding box center [458, 206] width 39 height 17
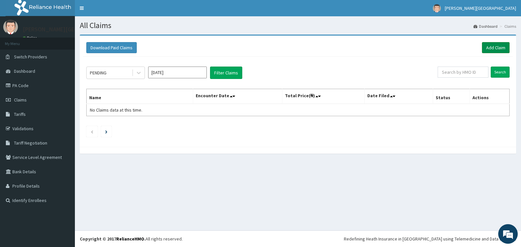
click at [495, 48] on link "Add Claim" at bounding box center [496, 47] width 28 height 11
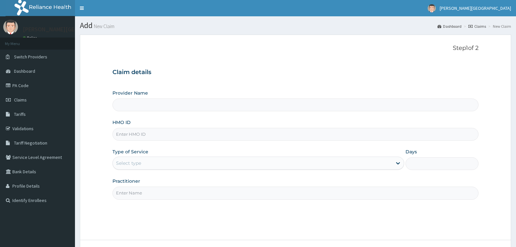
click at [151, 134] on input "HMO ID" at bounding box center [295, 134] width 366 height 13
type input "LIM/"
type input "[PERSON_NAME][GEOGRAPHIC_DATA]"
type input "LIM/10044/B"
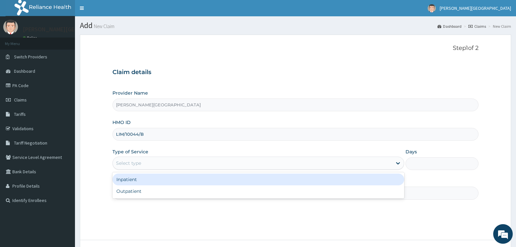
click at [170, 163] on div "Select type" at bounding box center [252, 163] width 279 height 10
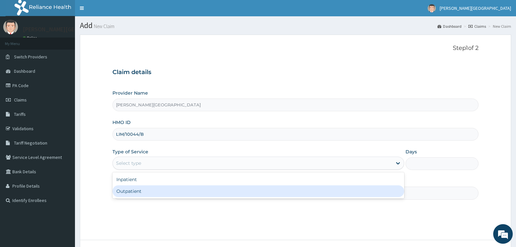
click at [164, 190] on div "Outpatient" at bounding box center [258, 191] width 292 height 12
type input "1"
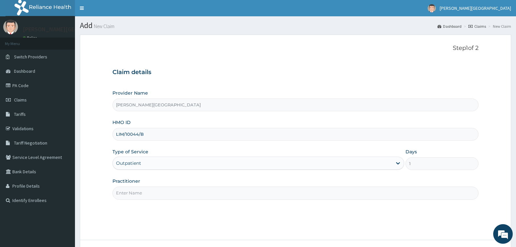
click at [199, 195] on input "Practitioner" at bounding box center [295, 192] width 366 height 13
type input "DR. CHUKA"
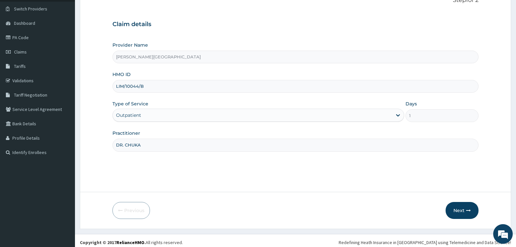
scroll to position [51, 0]
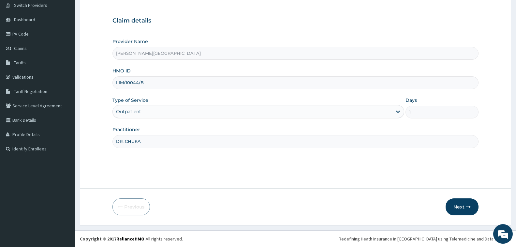
click at [464, 206] on button "Next" at bounding box center [461, 206] width 33 height 17
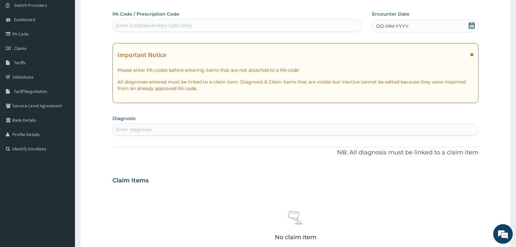
click at [472, 24] on icon at bounding box center [471, 25] width 7 height 7
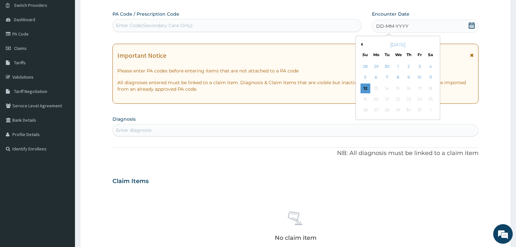
click at [361, 43] on button "Previous Month" at bounding box center [360, 44] width 3 height 3
click at [419, 98] on div "26" at bounding box center [419, 99] width 10 height 10
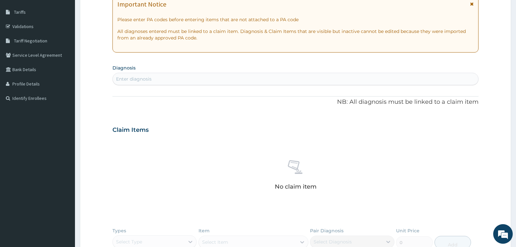
scroll to position [117, 0]
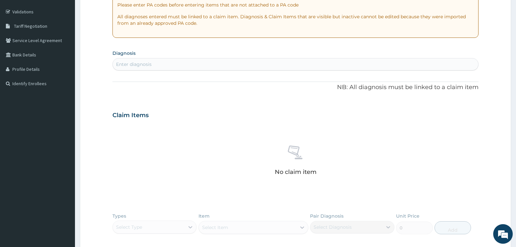
click at [238, 61] on div "Enter diagnosis" at bounding box center [295, 64] width 365 height 10
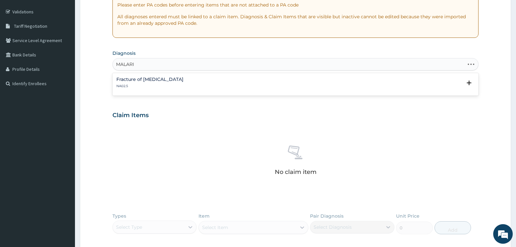
type input "[MEDICAL_DATA]"
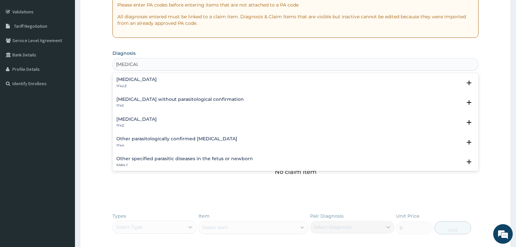
click at [156, 121] on h4 "[MEDICAL_DATA]" at bounding box center [136, 119] width 40 height 5
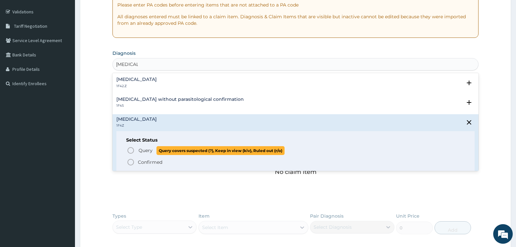
click at [143, 149] on span "Query" at bounding box center [145, 150] width 14 height 7
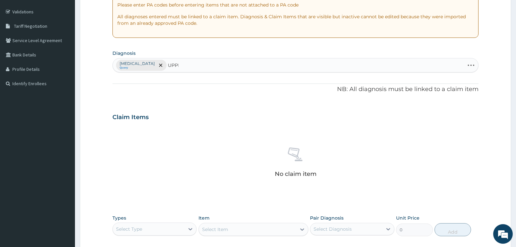
type input "UPPER"
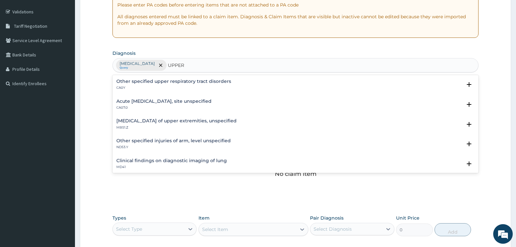
click at [188, 101] on h4 "Acute [MEDICAL_DATA], site unspecified" at bounding box center [163, 101] width 95 height 5
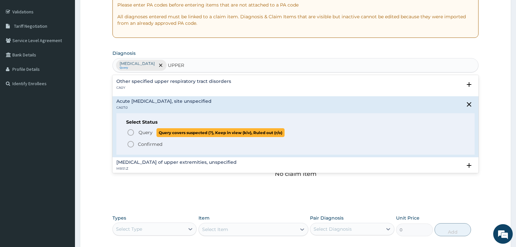
click at [143, 132] on span "Query" at bounding box center [145, 132] width 14 height 7
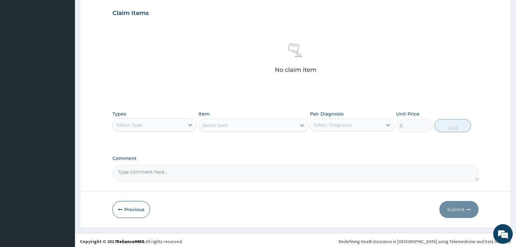
scroll to position [223, 0]
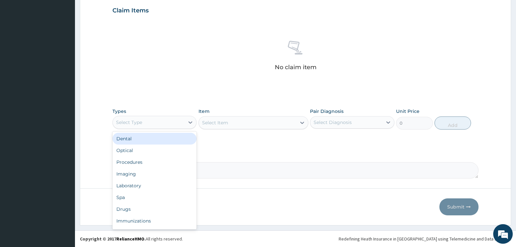
click at [149, 123] on div "Select Type" at bounding box center [149, 122] width 72 height 10
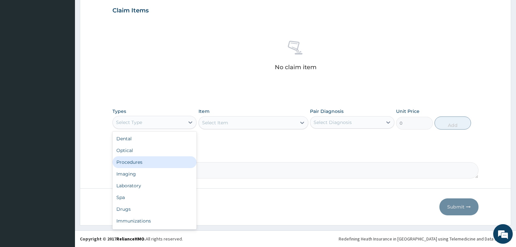
click at [153, 163] on div "Procedures" at bounding box center [154, 162] width 84 height 12
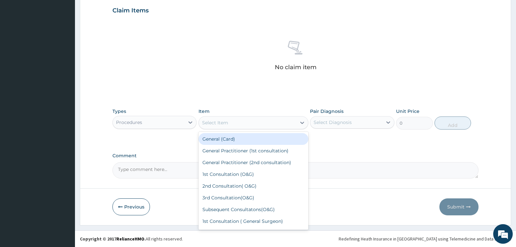
click at [238, 125] on div "Select Item" at bounding box center [247, 122] width 97 height 10
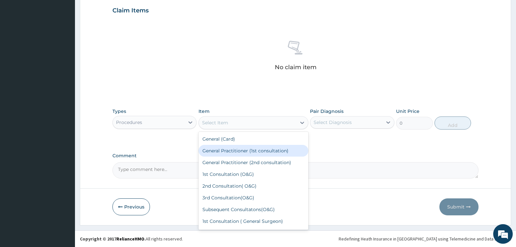
click at [250, 154] on div "General Practitioner (1st consultation)" at bounding box center [253, 151] width 110 height 12
type input "1500"
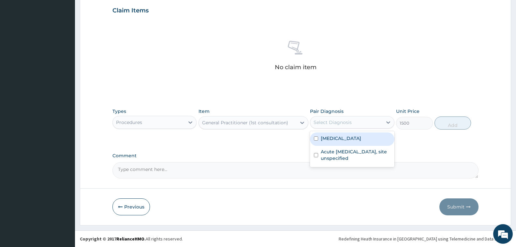
click at [348, 123] on div "Select Diagnosis" at bounding box center [332, 122] width 38 height 7
click at [349, 137] on label "[MEDICAL_DATA]" at bounding box center [341, 138] width 40 height 7
checkbox input "true"
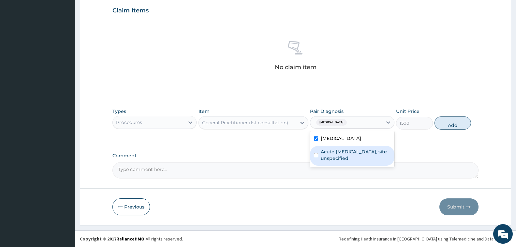
click at [352, 157] on label "Acute [MEDICAL_DATA], site unspecified" at bounding box center [355, 154] width 69 height 13
checkbox input "true"
click at [449, 125] on button "Add" at bounding box center [452, 122] width 36 height 13
type input "0"
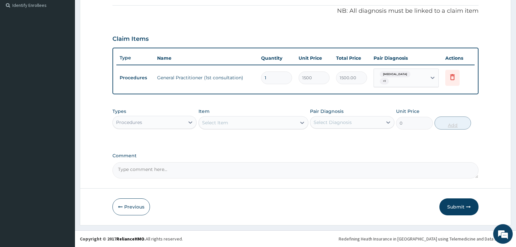
scroll to position [195, 0]
click at [171, 123] on div "Procedures" at bounding box center [149, 122] width 72 height 10
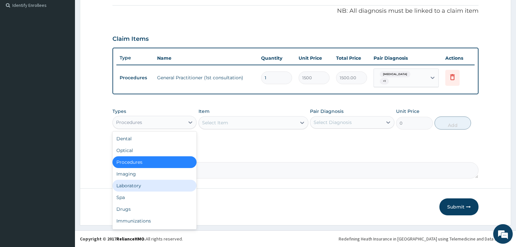
click at [157, 186] on div "Laboratory" at bounding box center [154, 186] width 84 height 12
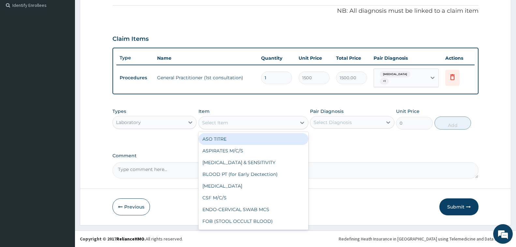
click at [237, 125] on div "Select Item" at bounding box center [247, 122] width 97 height 10
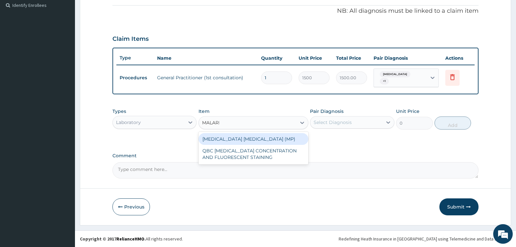
type input "[MEDICAL_DATA]"
click at [249, 135] on div "[MEDICAL_DATA] [MEDICAL_DATA] (MP)" at bounding box center [253, 139] width 110 height 12
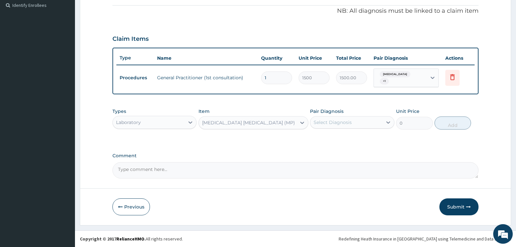
type input "560"
click at [346, 124] on div "Select Diagnosis" at bounding box center [332, 122] width 38 height 7
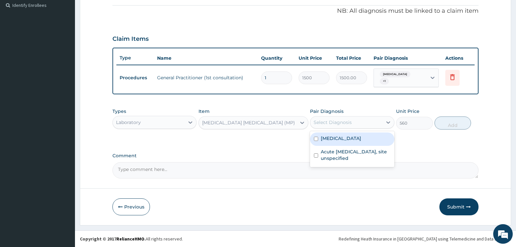
click at [368, 140] on div "[MEDICAL_DATA]" at bounding box center [352, 138] width 84 height 13
checkbox input "true"
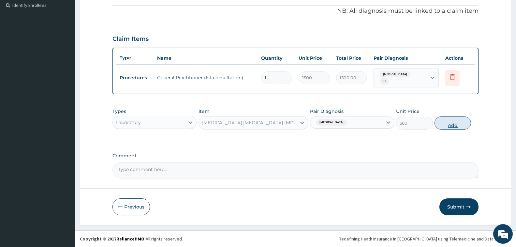
click at [449, 126] on button "Add" at bounding box center [452, 122] width 36 height 13
type input "0"
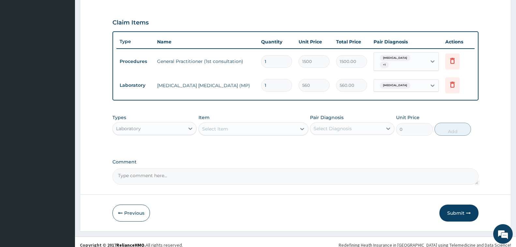
scroll to position [217, 0]
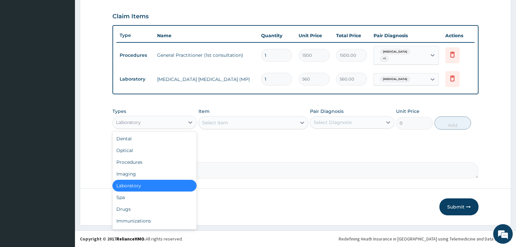
click at [169, 121] on div "Laboratory" at bounding box center [149, 122] width 72 height 10
click at [138, 211] on div "Drugs" at bounding box center [154, 209] width 84 height 12
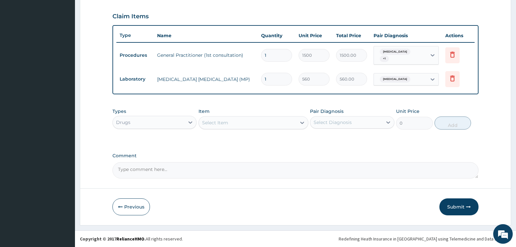
click at [240, 122] on div "Select Item" at bounding box center [247, 122] width 97 height 10
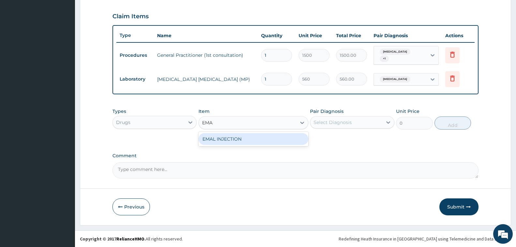
type input "EMAL"
click at [257, 138] on div "EMAL INJECTION" at bounding box center [253, 139] width 110 height 12
type input "708.75"
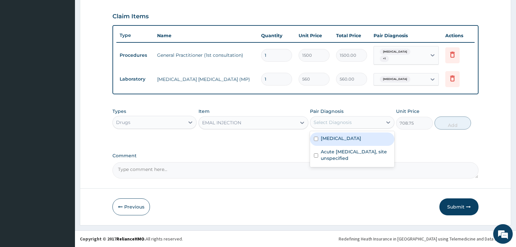
click at [341, 124] on div "Select Diagnosis" at bounding box center [332, 122] width 38 height 7
click at [343, 139] on label "[MEDICAL_DATA]" at bounding box center [341, 138] width 40 height 7
checkbox input "true"
click at [448, 123] on button "Add" at bounding box center [452, 122] width 36 height 13
type input "0"
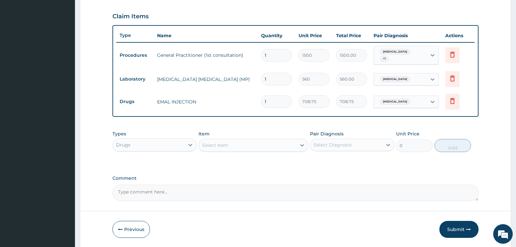
type input "0.00"
type input "3"
type input "2126.25"
type input "3"
click at [232, 146] on div "Select Item" at bounding box center [247, 145] width 97 height 10
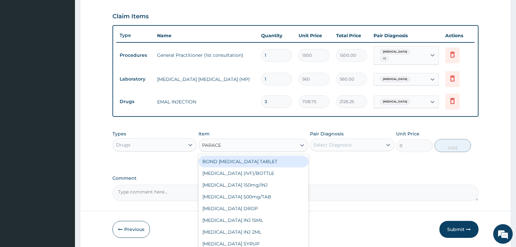
type input "PARACET"
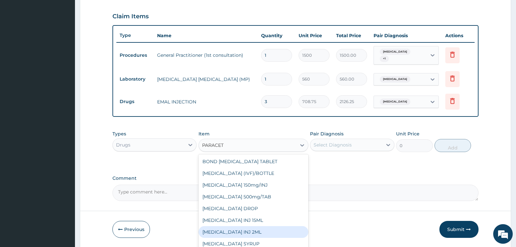
click at [265, 232] on div "[MEDICAL_DATA] INJ 2ML" at bounding box center [253, 232] width 110 height 12
type input "250"
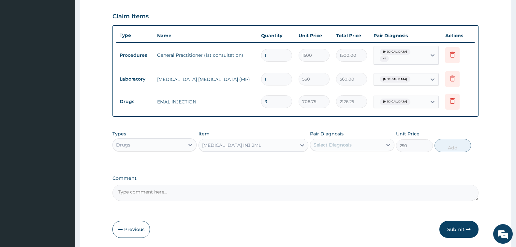
click at [350, 146] on div "Select Diagnosis" at bounding box center [332, 144] width 38 height 7
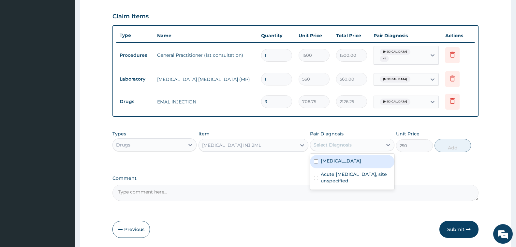
click at [349, 158] on label "[MEDICAL_DATA]" at bounding box center [341, 160] width 40 height 7
checkbox input "true"
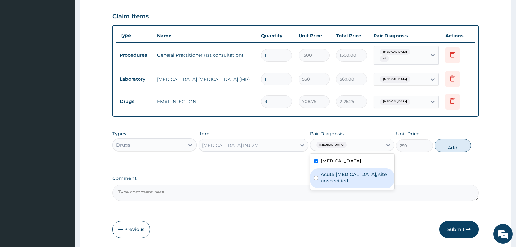
click at [348, 178] on label "Acute [MEDICAL_DATA], site unspecified" at bounding box center [355, 177] width 69 height 13
click at [369, 179] on label "Acute [MEDICAL_DATA], site unspecified" at bounding box center [355, 177] width 69 height 13
checkbox input "false"
click at [445, 146] on button "Add" at bounding box center [452, 145] width 36 height 13
type input "0"
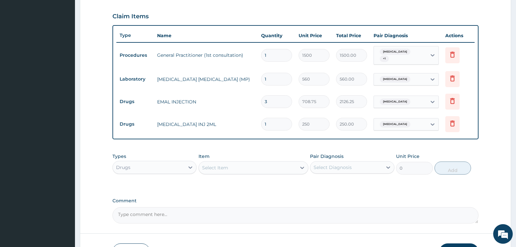
type input "0.00"
type input "6"
type input "1500.00"
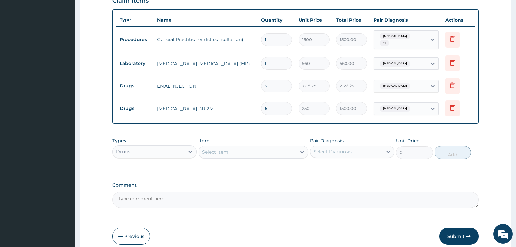
scroll to position [262, 0]
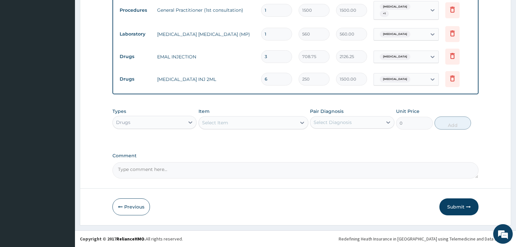
type input "6"
click at [229, 123] on div "Select Item" at bounding box center [247, 122] width 97 height 10
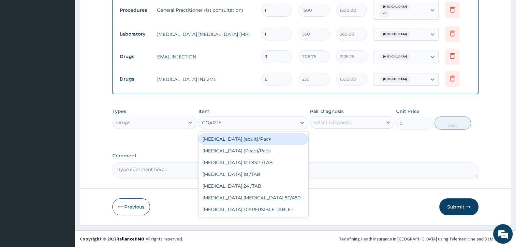
type input "[MEDICAL_DATA]"
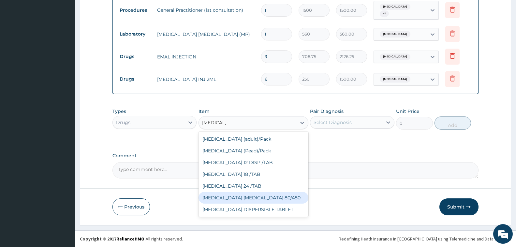
click at [255, 195] on div "[MEDICAL_DATA] [MEDICAL_DATA] 80/480" at bounding box center [253, 198] width 110 height 12
type input "1200"
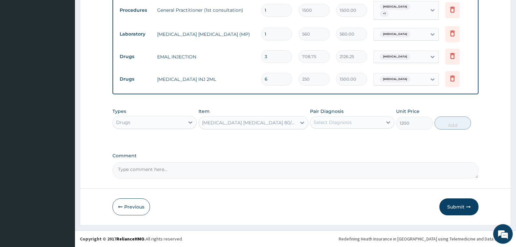
click at [364, 124] on div "Select Diagnosis" at bounding box center [346, 122] width 72 height 10
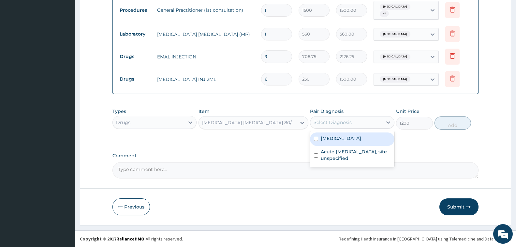
click at [357, 140] on label "[MEDICAL_DATA]" at bounding box center [341, 138] width 40 height 7
checkbox input "true"
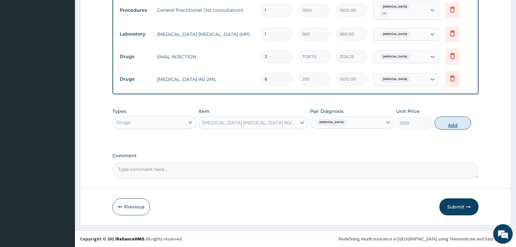
click at [455, 126] on button "Add" at bounding box center [452, 122] width 36 height 13
type input "0"
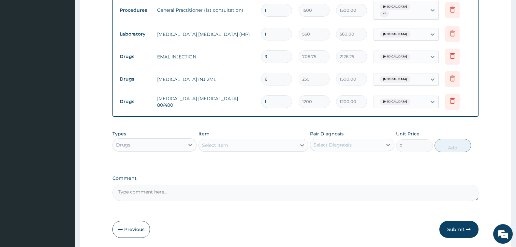
click at [236, 144] on div "Select Item" at bounding box center [247, 145] width 97 height 10
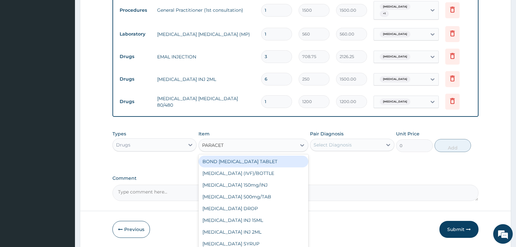
type input "PARACETA"
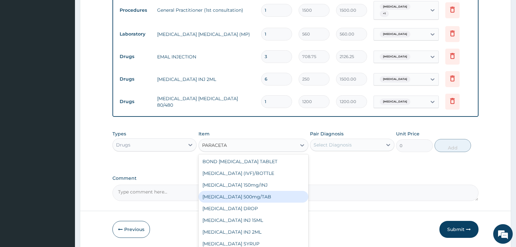
drag, startPoint x: 255, startPoint y: 195, endPoint x: 270, endPoint y: 188, distance: 16.8
click at [255, 195] on div "[MEDICAL_DATA] 500mg/TAB" at bounding box center [253, 197] width 110 height 12
type input "7"
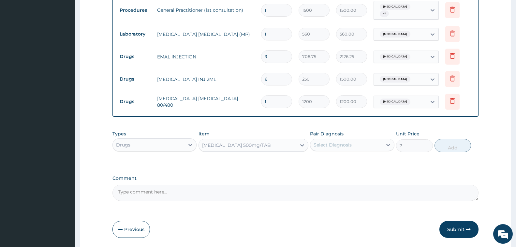
click at [348, 145] on div "Select Diagnosis" at bounding box center [332, 144] width 38 height 7
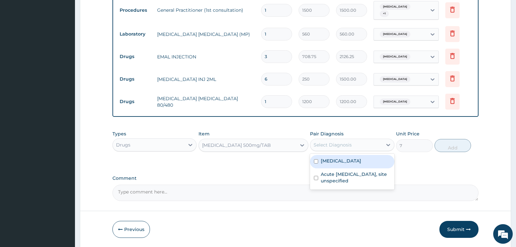
click at [352, 161] on label "[MEDICAL_DATA]" at bounding box center [341, 160] width 40 height 7
checkbox input "true"
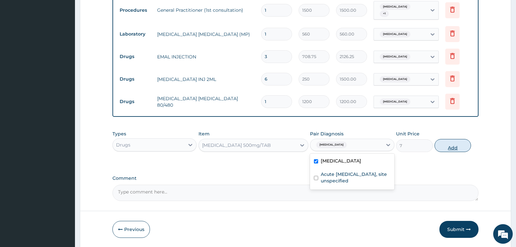
click at [448, 146] on button "Add" at bounding box center [452, 145] width 36 height 13
type input "0"
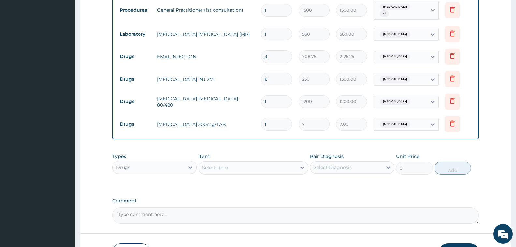
type input "18"
type input "126.00"
type input "18"
click at [257, 168] on div "Select Item" at bounding box center [247, 167] width 97 height 10
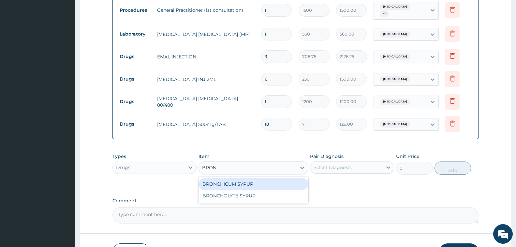
type input "BRONC"
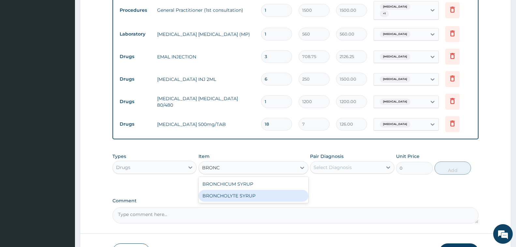
click at [258, 197] on div "BRONCHOLYTE SYRUP" at bounding box center [253, 196] width 110 height 12
type input "500"
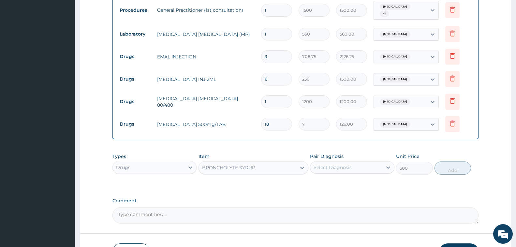
click at [362, 160] on div "Pair Diagnosis Select Diagnosis" at bounding box center [352, 164] width 84 height 22
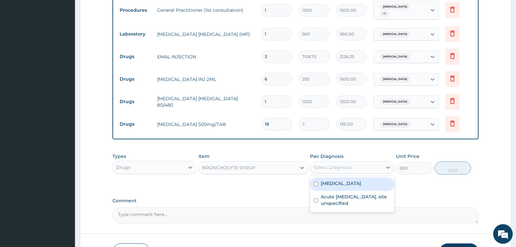
click at [361, 166] on div "Select Diagnosis" at bounding box center [346, 167] width 72 height 10
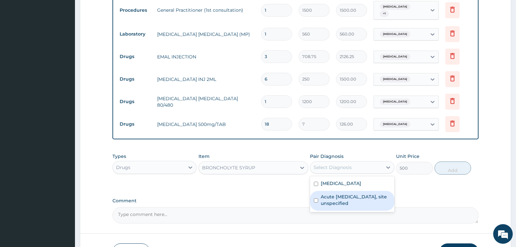
click at [353, 203] on label "Acute [MEDICAL_DATA], site unspecified" at bounding box center [355, 199] width 69 height 13
checkbox input "true"
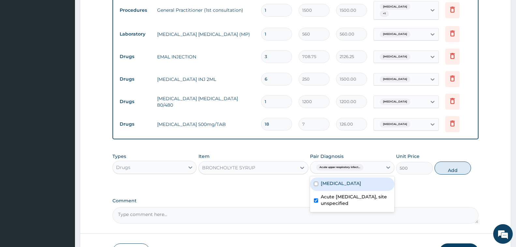
click at [451, 169] on button "Add" at bounding box center [452, 167] width 36 height 13
type input "0"
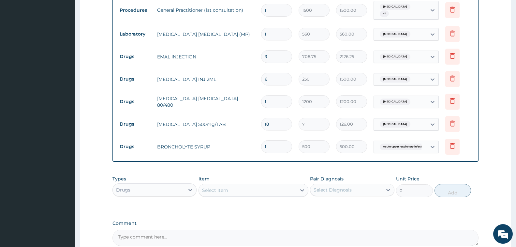
click at [227, 186] on div "Select Item" at bounding box center [247, 190] width 97 height 10
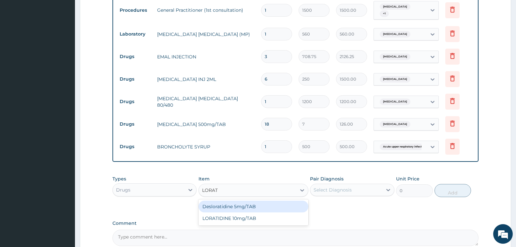
type input "LORATI"
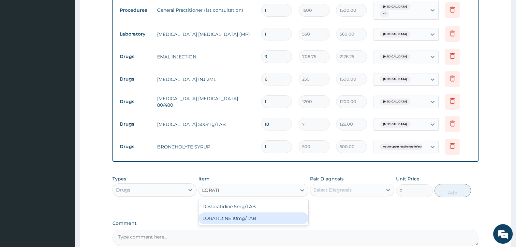
click at [243, 219] on div "LORATIDINE 10mg/TAB" at bounding box center [253, 218] width 110 height 12
type input "50"
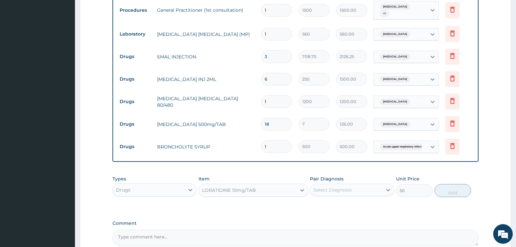
click at [337, 190] on div "Select Diagnosis" at bounding box center [332, 189] width 38 height 7
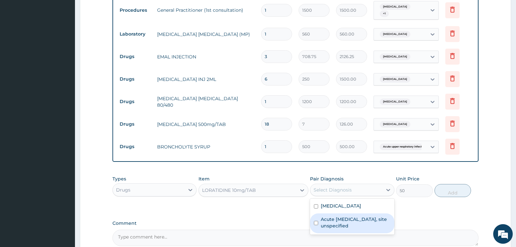
click at [348, 223] on label "Acute [MEDICAL_DATA], site unspecified" at bounding box center [355, 222] width 69 height 13
checkbox input "true"
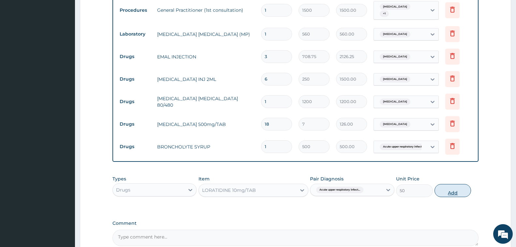
click at [446, 188] on button "Add" at bounding box center [452, 190] width 36 height 13
type input "0"
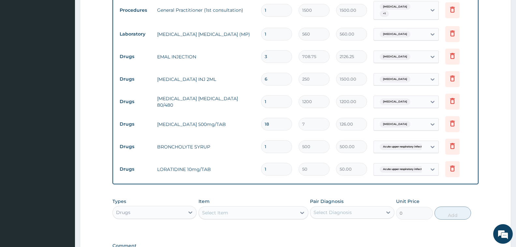
type input "0.00"
type input "6"
type input "300.00"
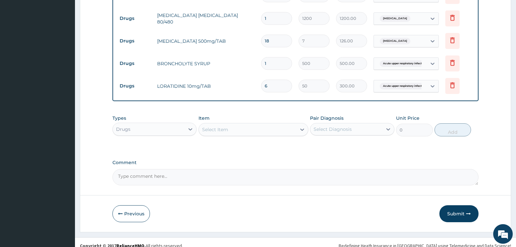
scroll to position [352, 0]
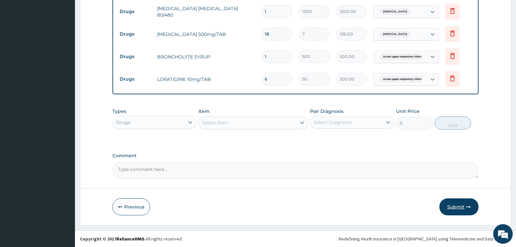
type input "6"
drag, startPoint x: 458, startPoint y: 208, endPoint x: 452, endPoint y: 207, distance: 6.7
click at [458, 209] on button "Submit" at bounding box center [458, 206] width 39 height 17
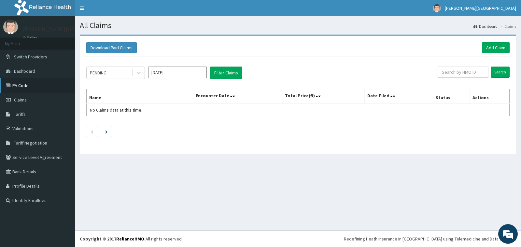
click at [27, 86] on link "PA Code" at bounding box center [37, 85] width 75 height 14
